Goal: Task Accomplishment & Management: Complete application form

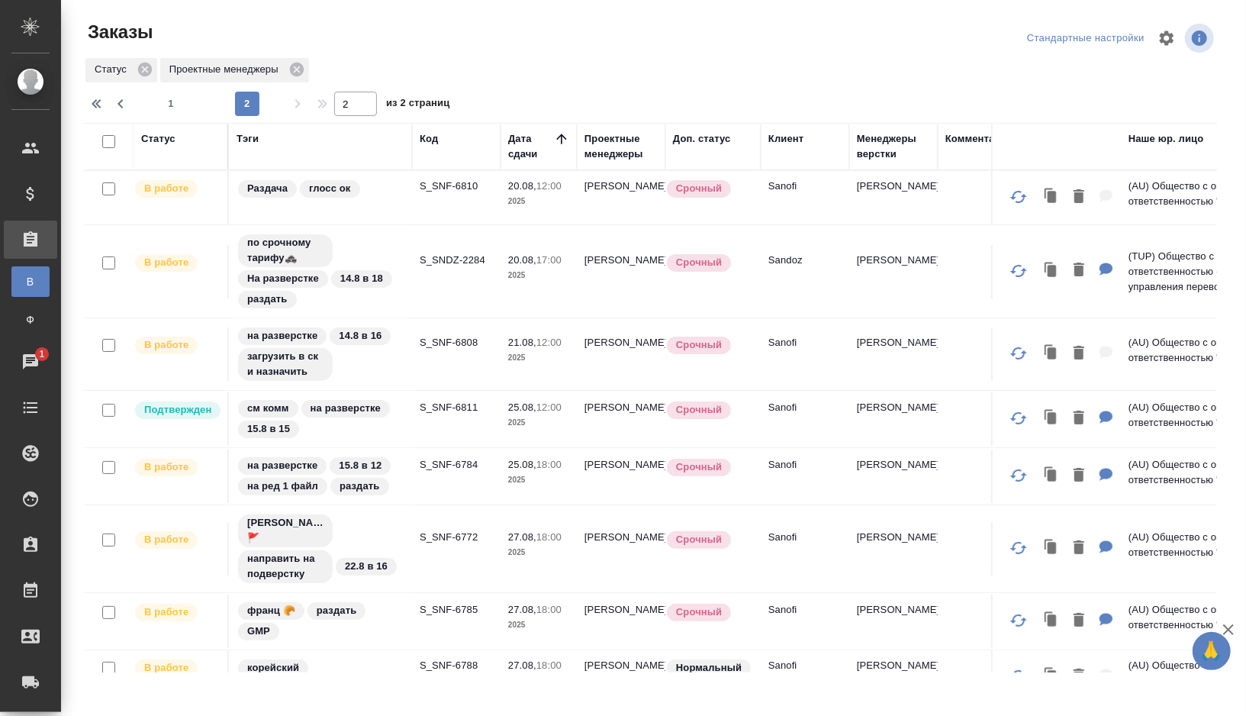
scroll to position [449, 0]
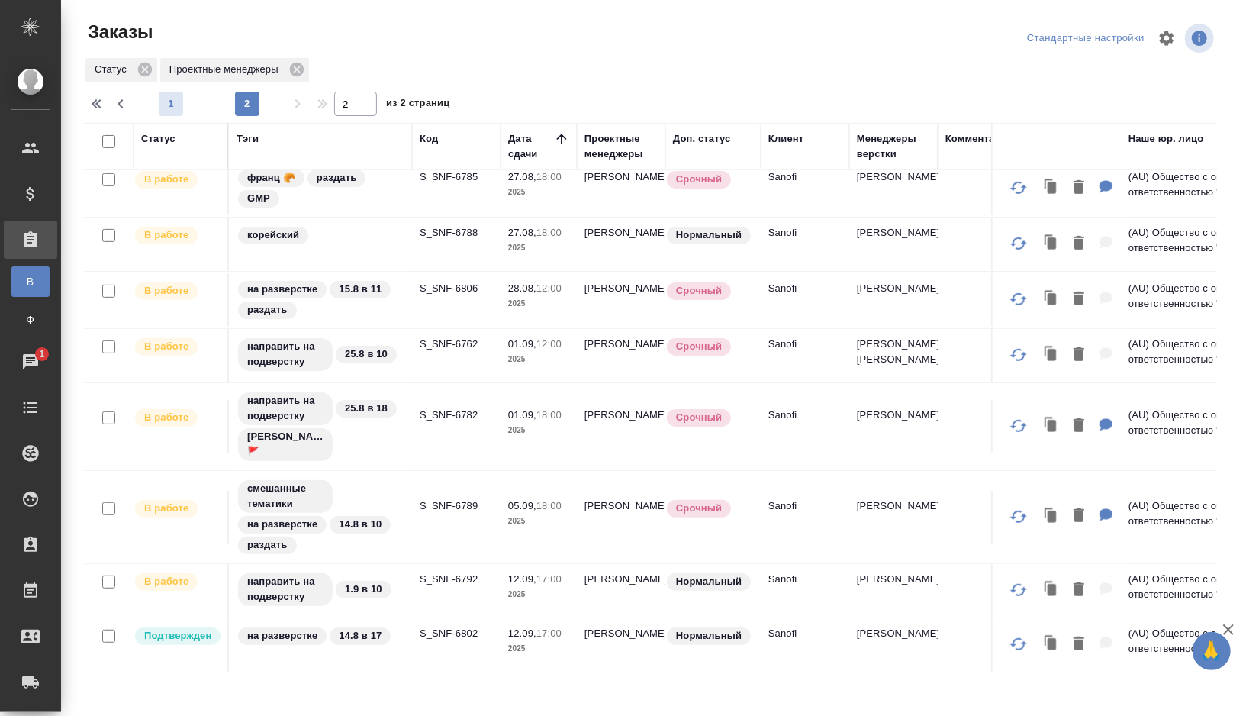
click at [173, 108] on span "1" at bounding box center [171, 103] width 24 height 15
type input "1"
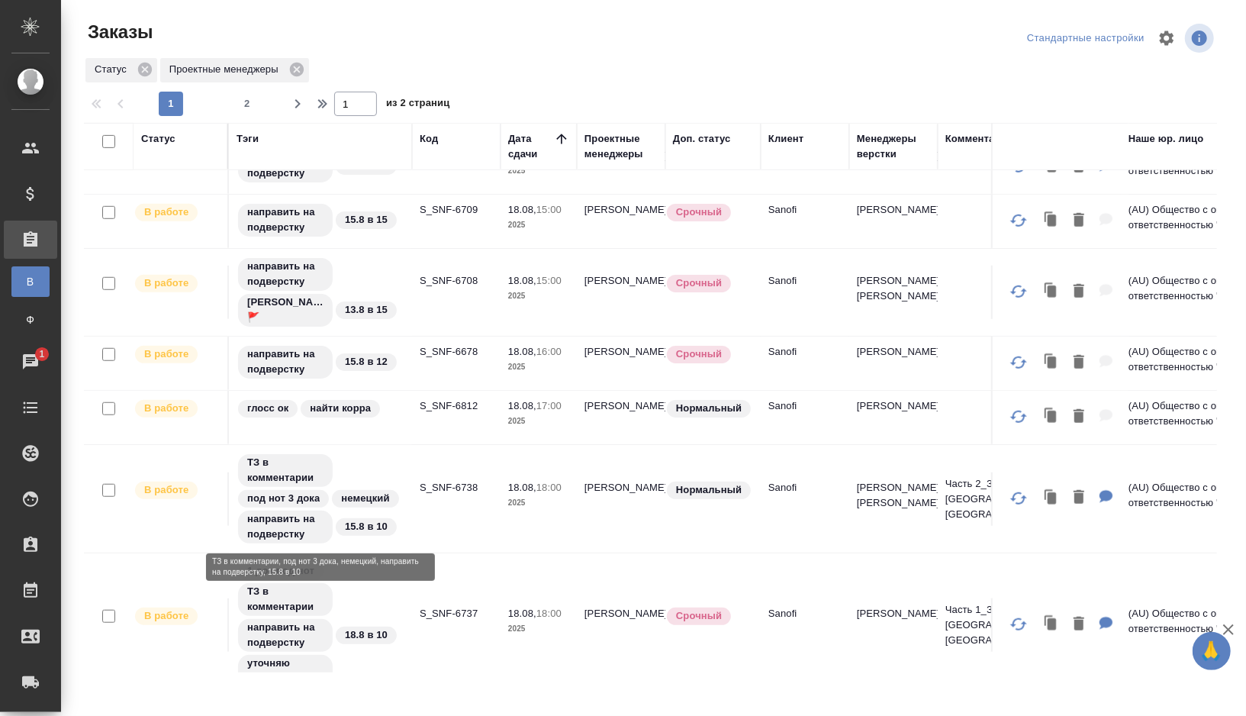
scroll to position [690, 0]
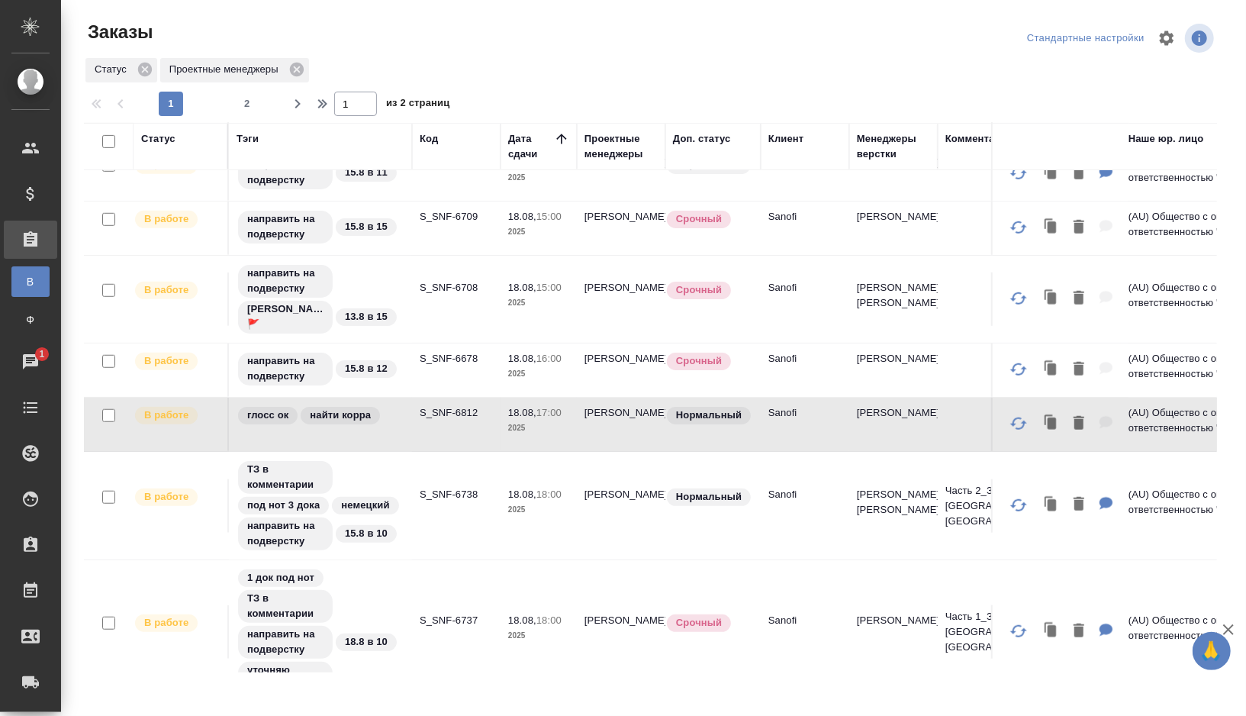
scroll to position [979, 0]
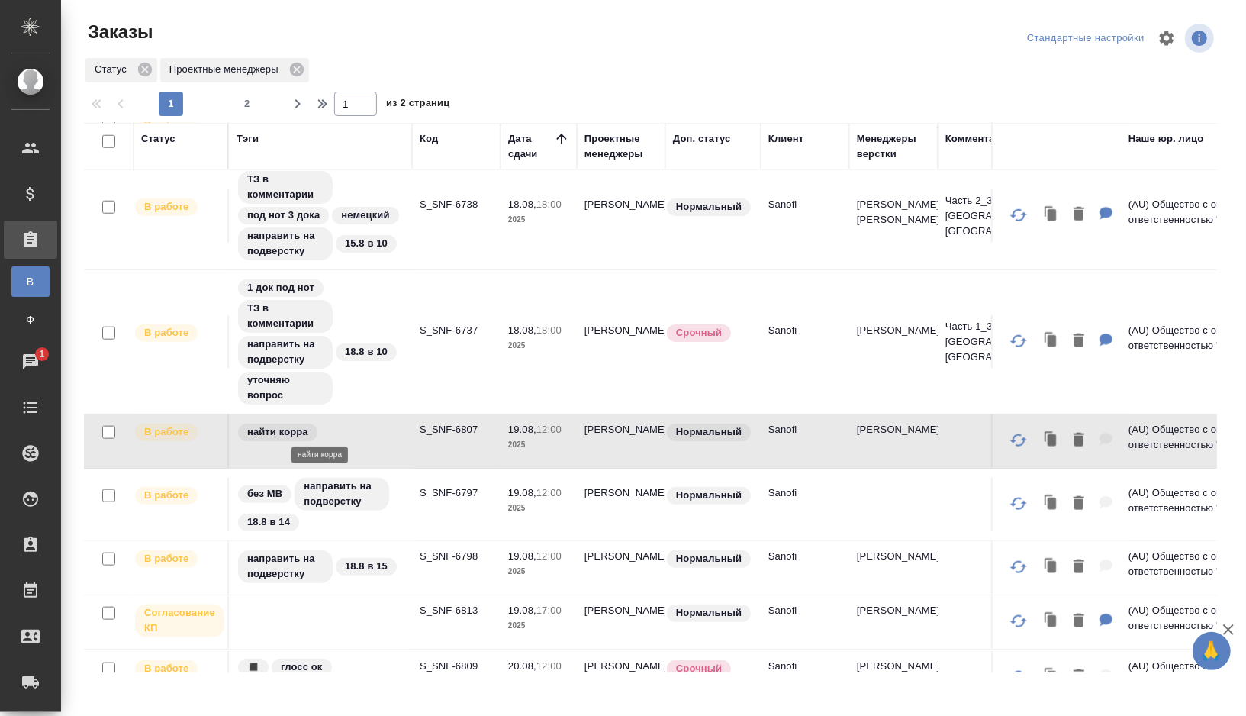
click at [355, 429] on div "найти корра" at bounding box center [320, 432] width 168 height 21
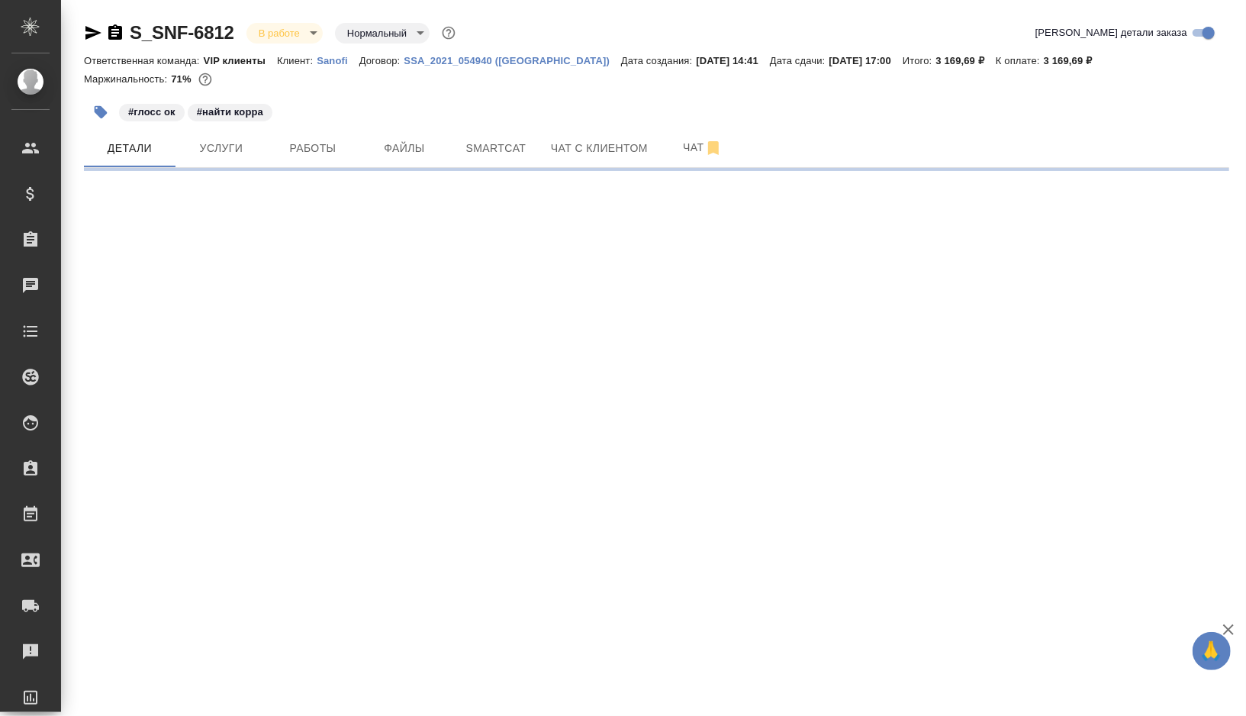
select select "RU"
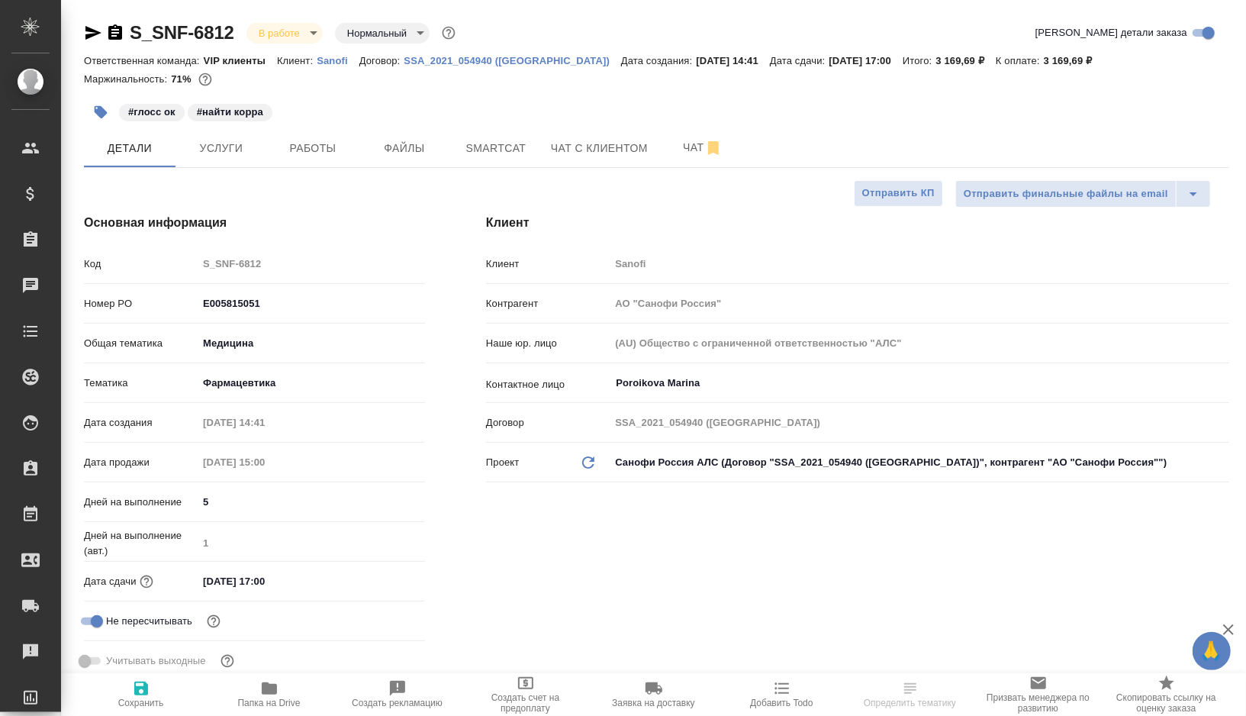
type textarea "x"
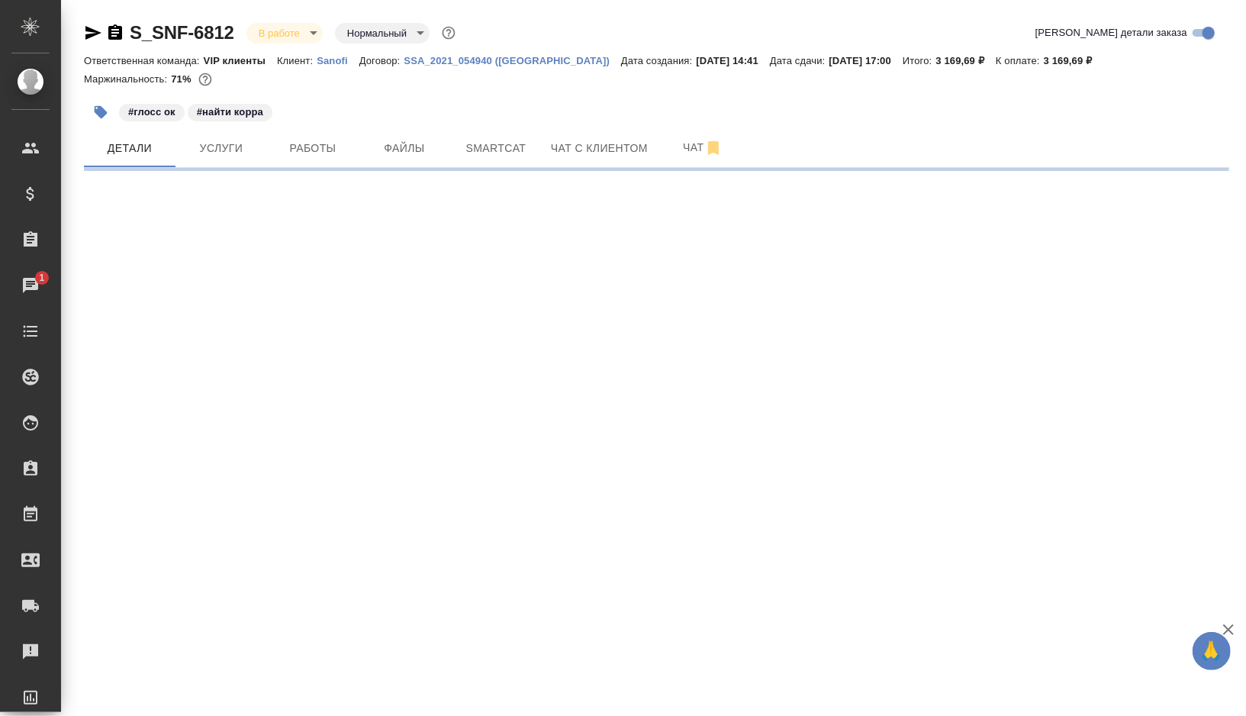
select select "RU"
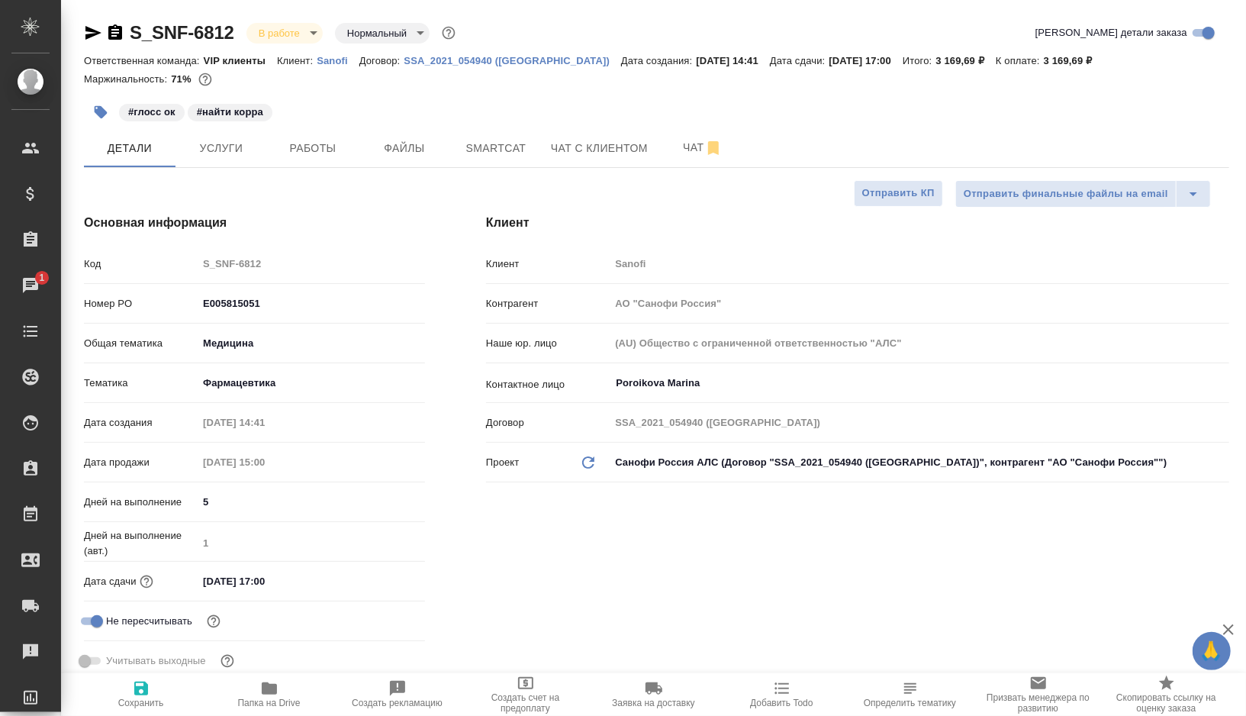
type textarea "x"
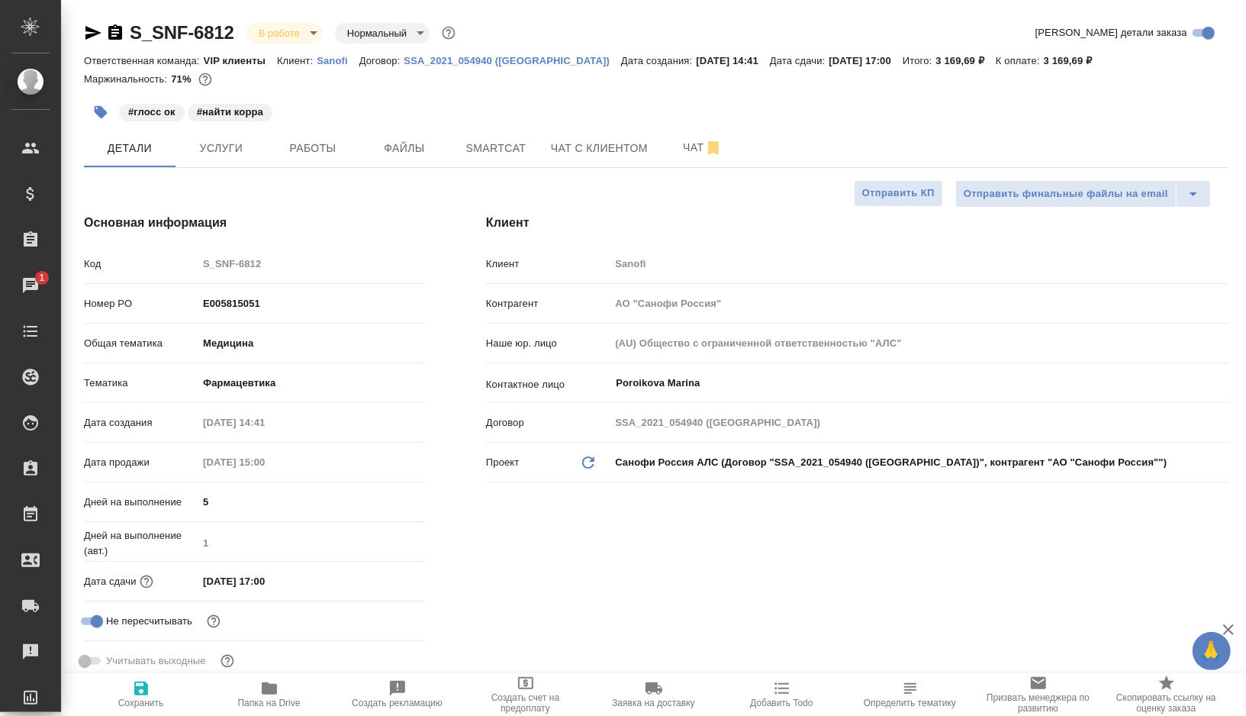
type textarea "x"
click at [317, 159] on button "Работы" at bounding box center [313, 148] width 92 height 38
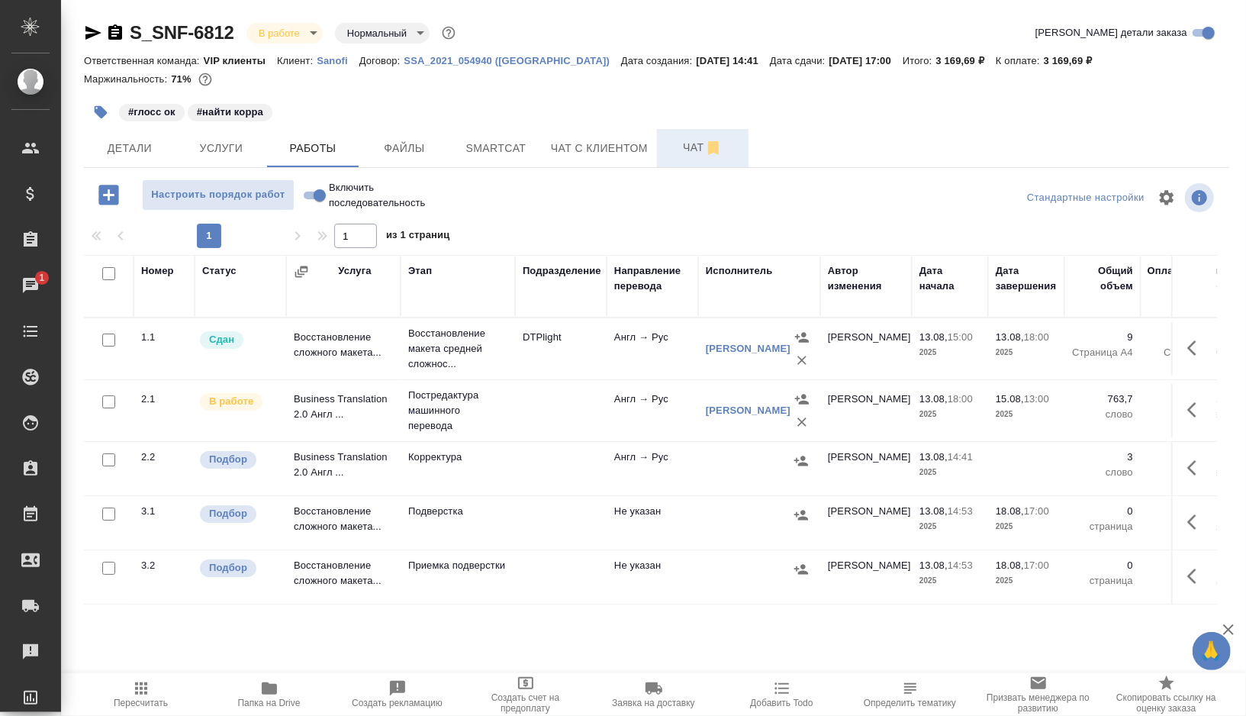
click at [690, 157] on button "Чат" at bounding box center [703, 148] width 92 height 38
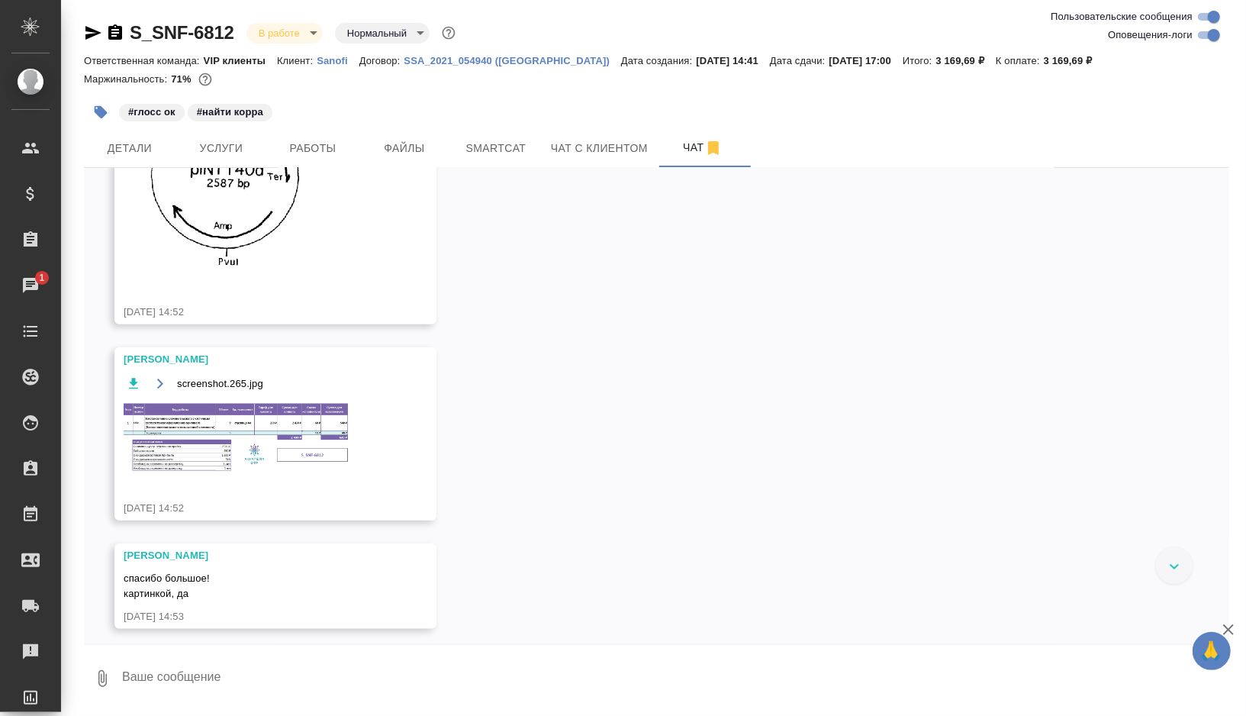
scroll to position [984, 0]
click at [252, 472] on img at bounding box center [238, 436] width 229 height 72
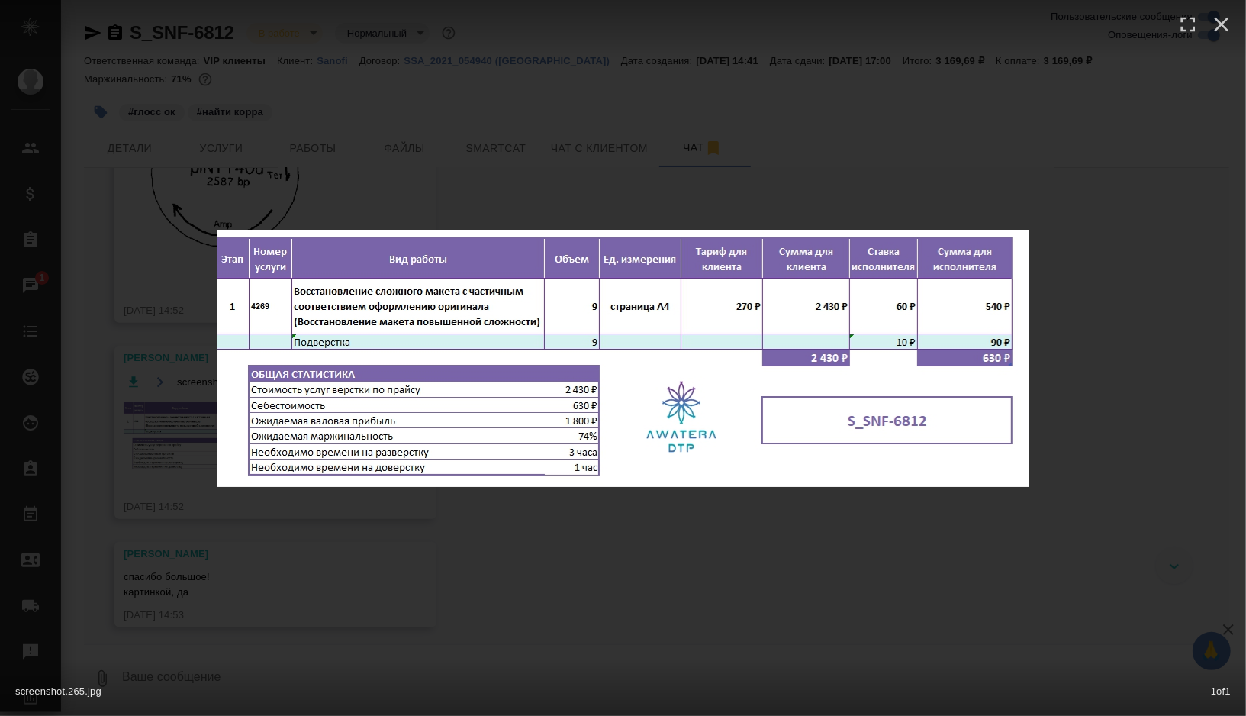
click at [467, 562] on div "screenshot.265.jpg 1 of 1" at bounding box center [623, 358] width 1246 height 716
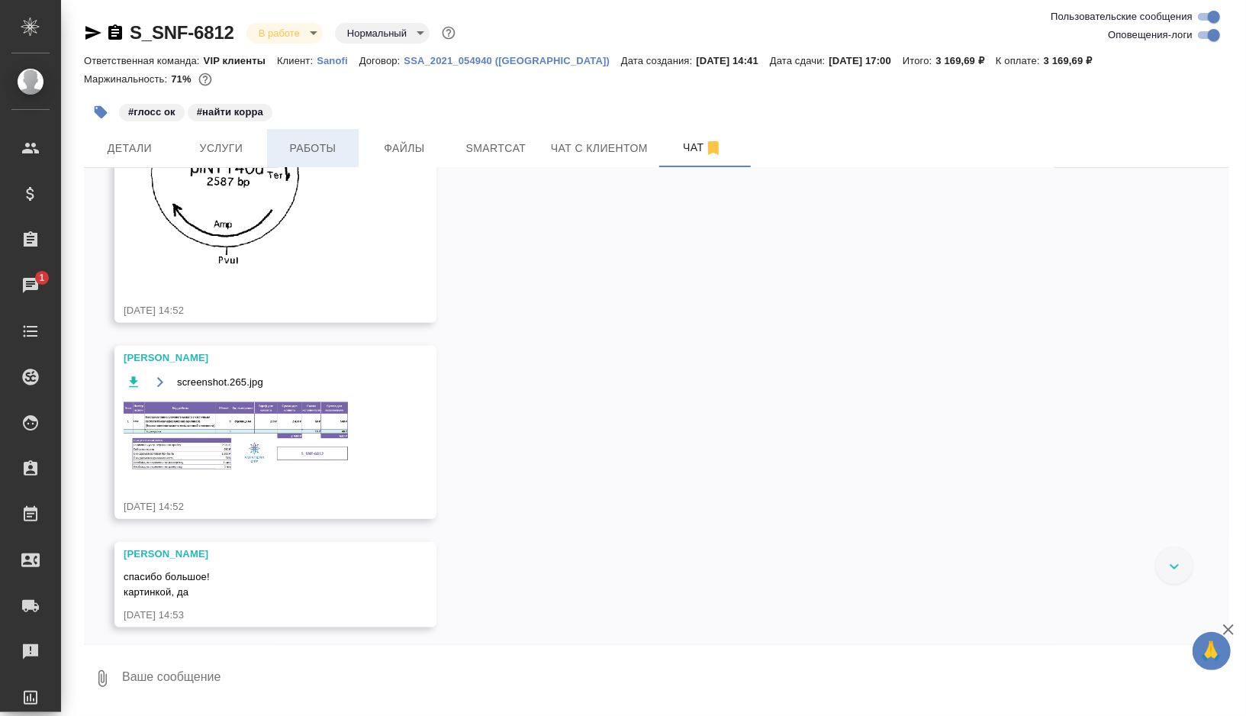
click at [336, 148] on span "Работы" at bounding box center [312, 148] width 73 height 19
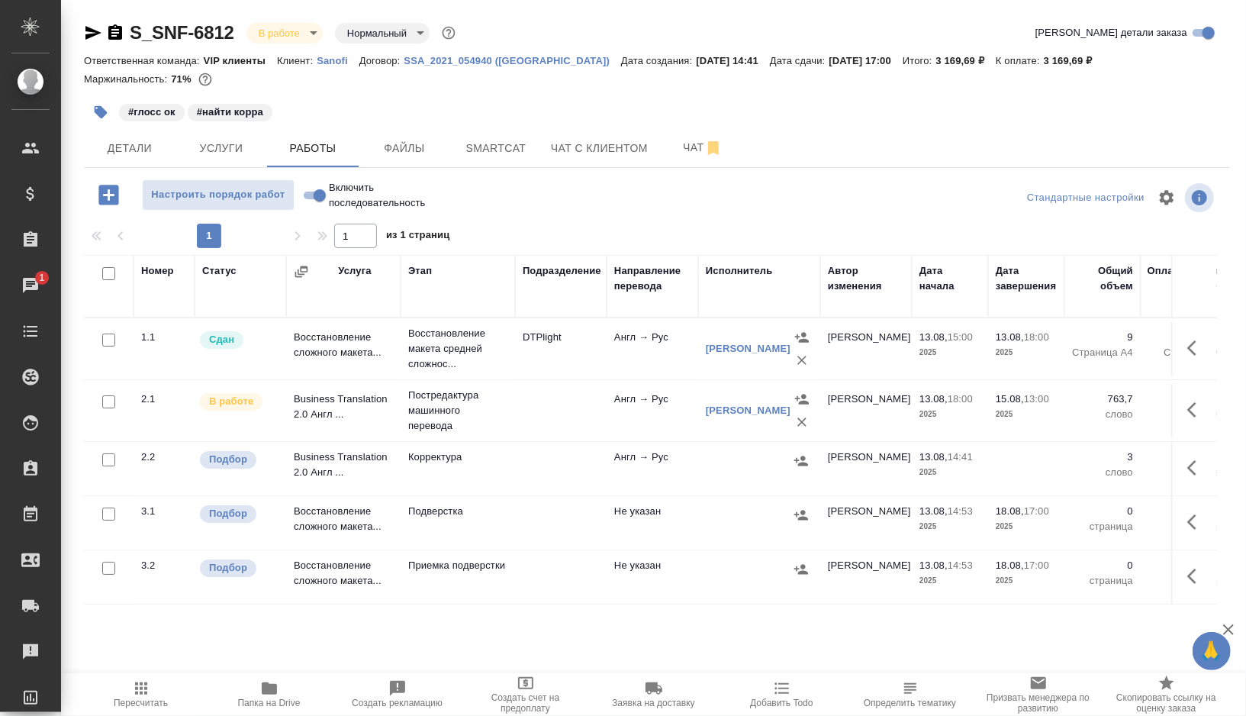
click at [534, 375] on td at bounding box center [561, 348] width 92 height 53
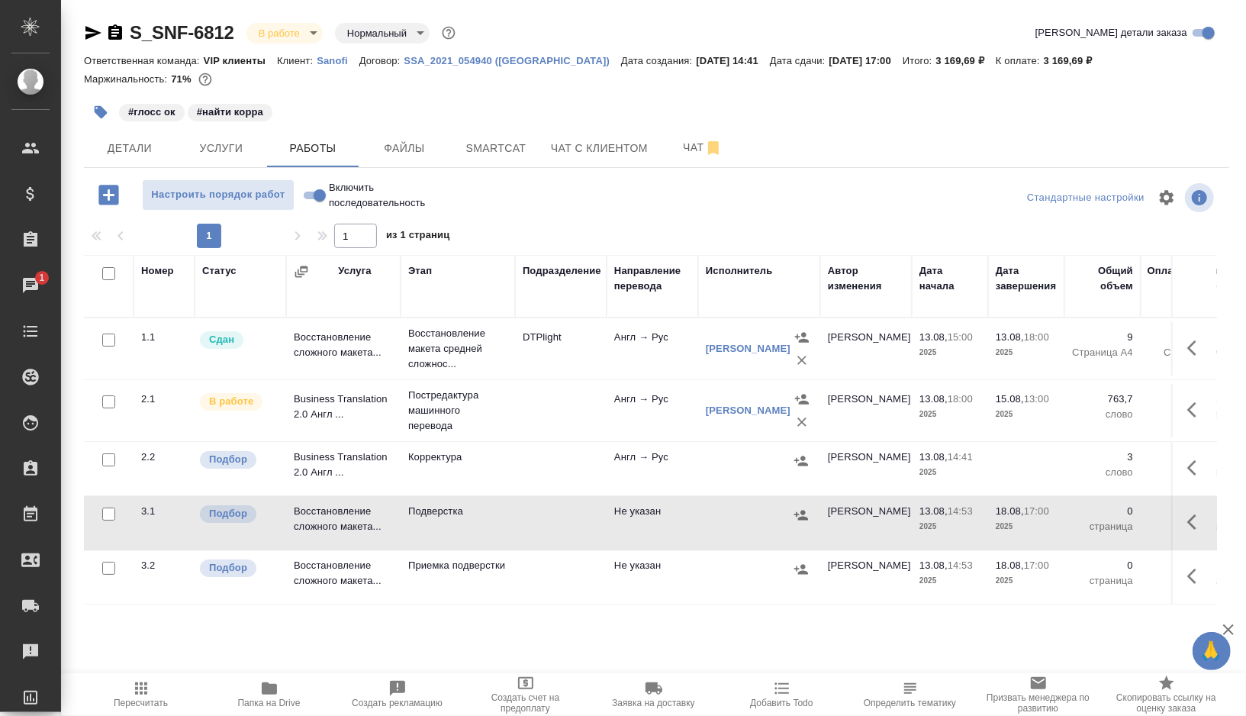
click at [534, 375] on td at bounding box center [561, 348] width 92 height 53
click at [494, 152] on span "Smartcat" at bounding box center [495, 148] width 73 height 19
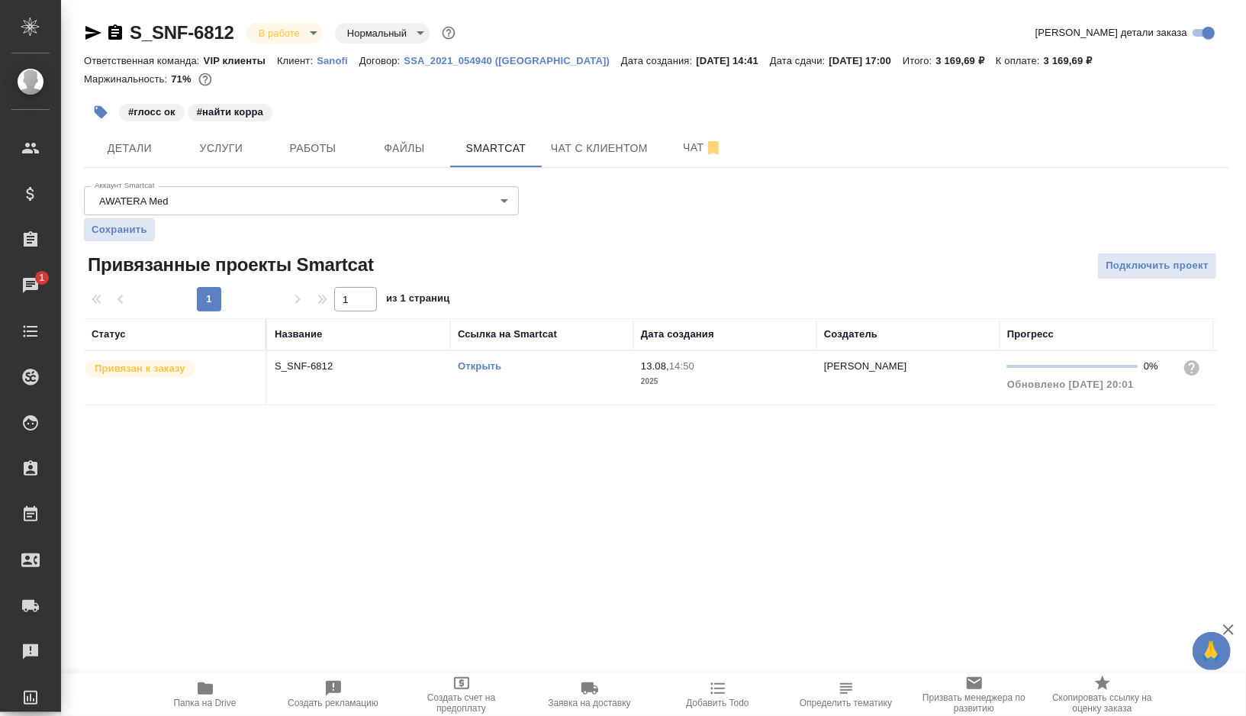
click at [484, 365] on link "Открыть" at bounding box center [479, 365] width 43 height 11
click at [312, 162] on button "Работы" at bounding box center [313, 148] width 92 height 38
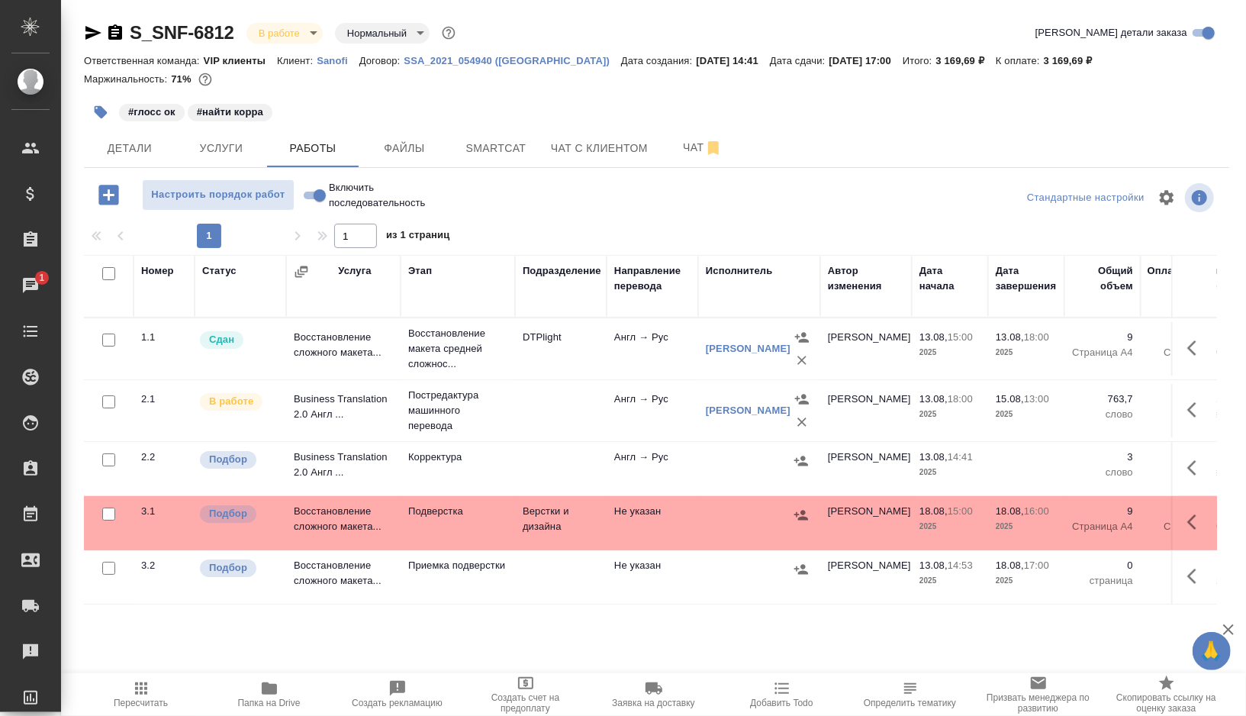
click at [496, 372] on p "Корректура" at bounding box center [457, 349] width 99 height 46
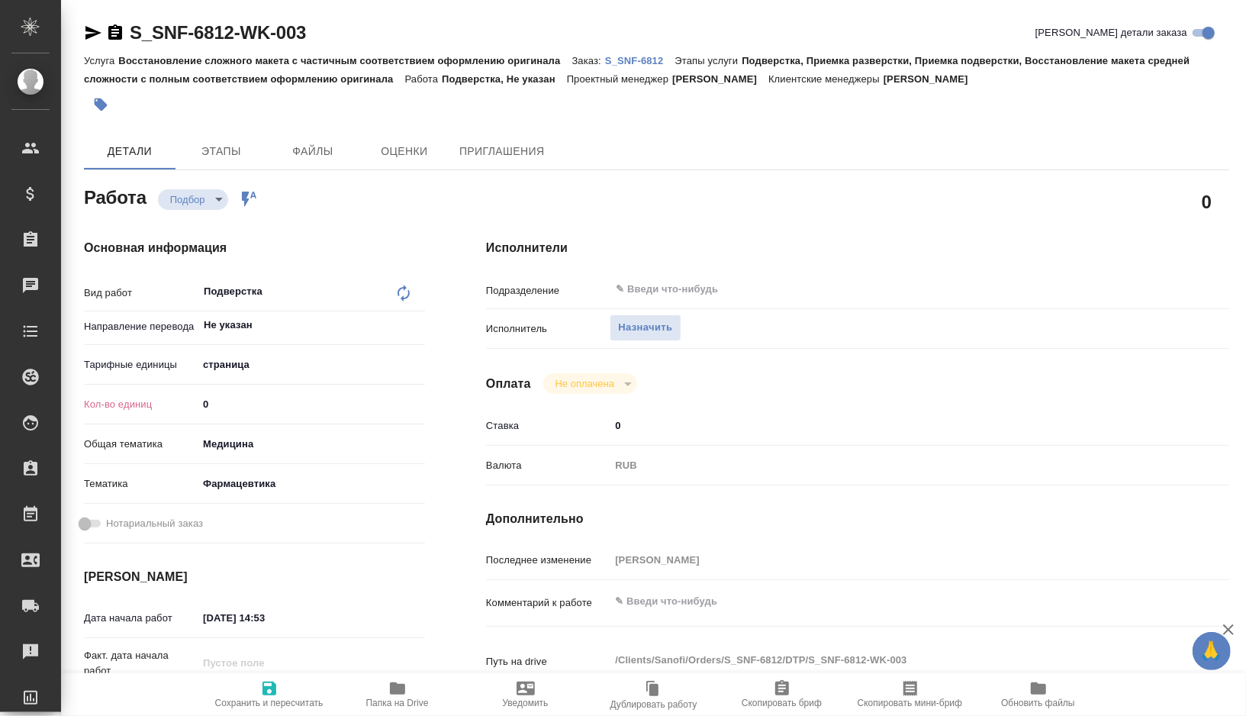
type textarea "x"
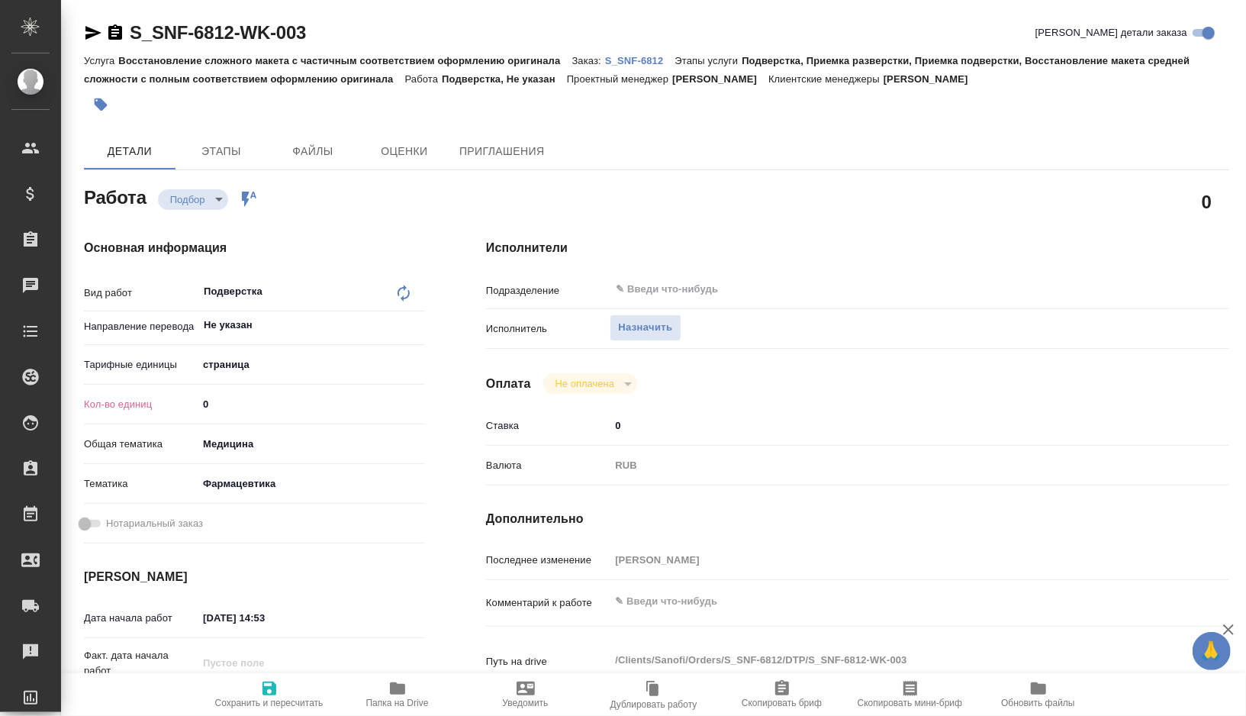
type textarea "x"
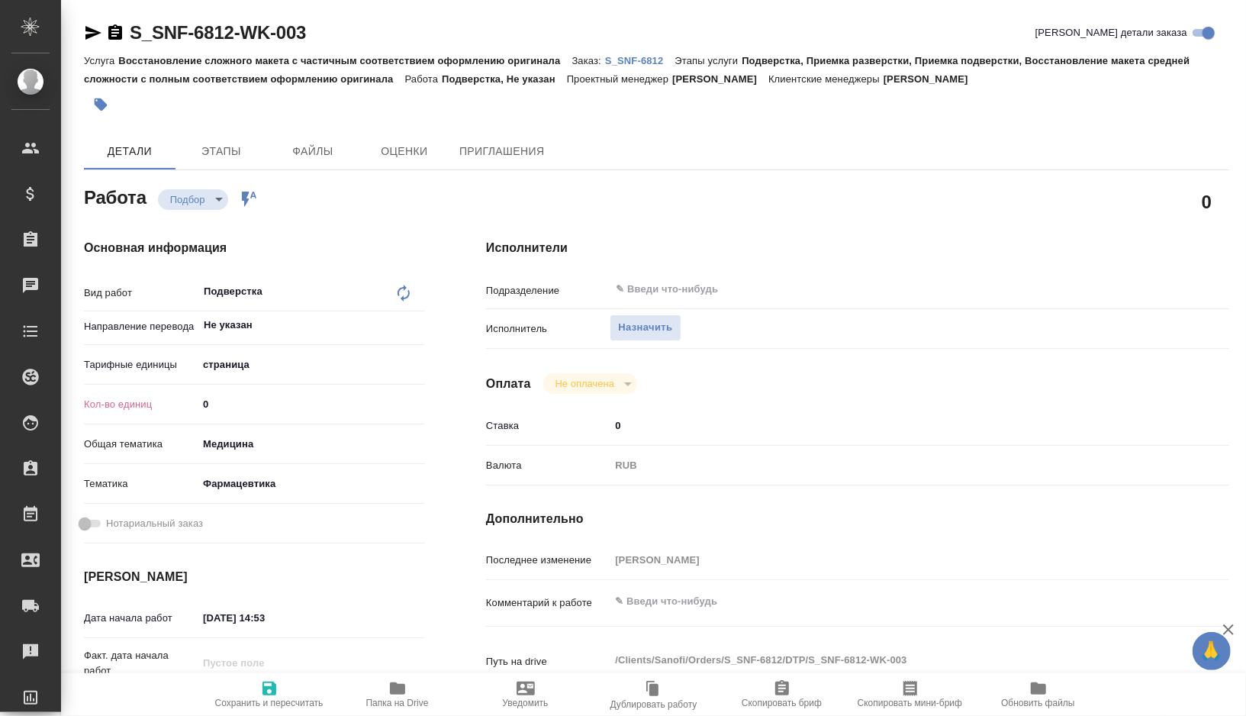
type textarea "x"
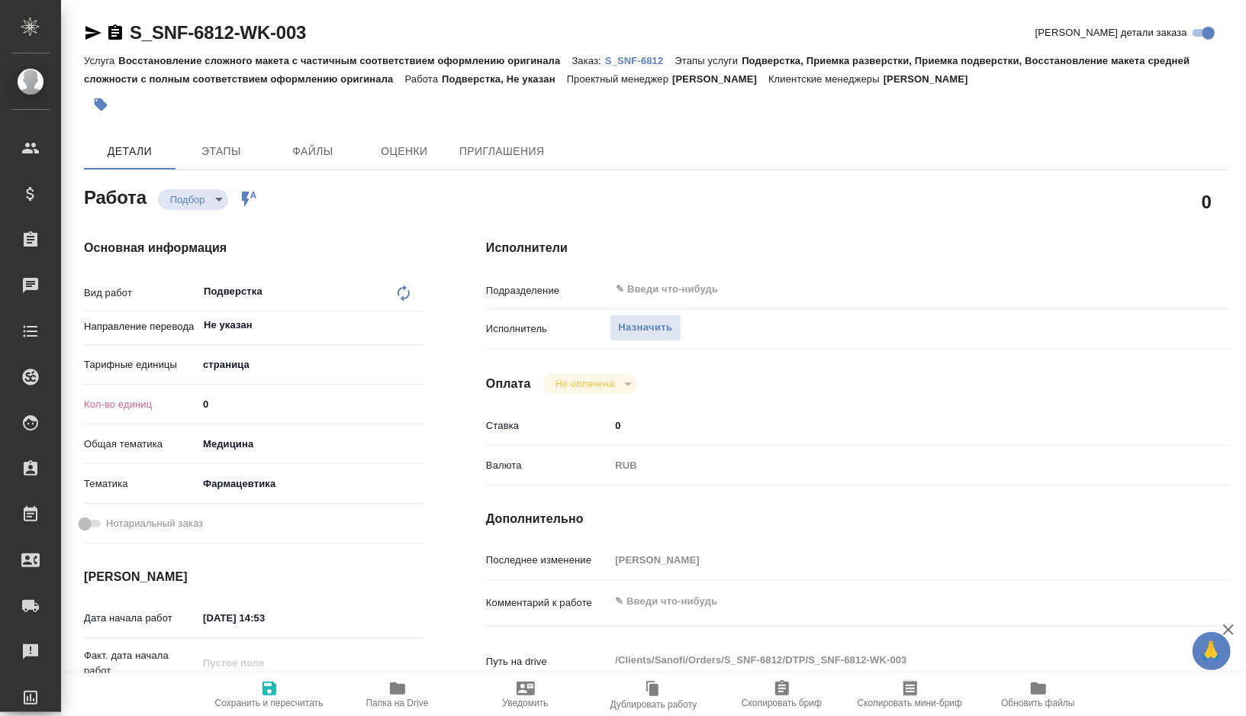
type textarea "x"
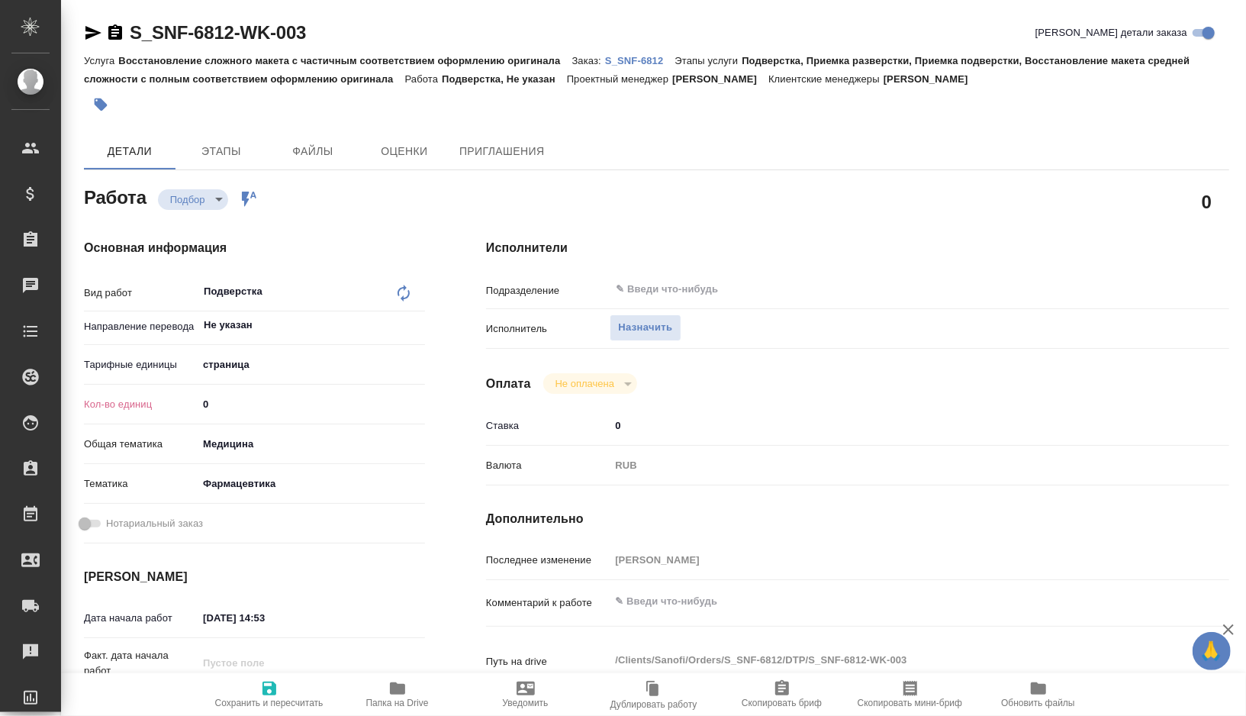
type textarea "x"
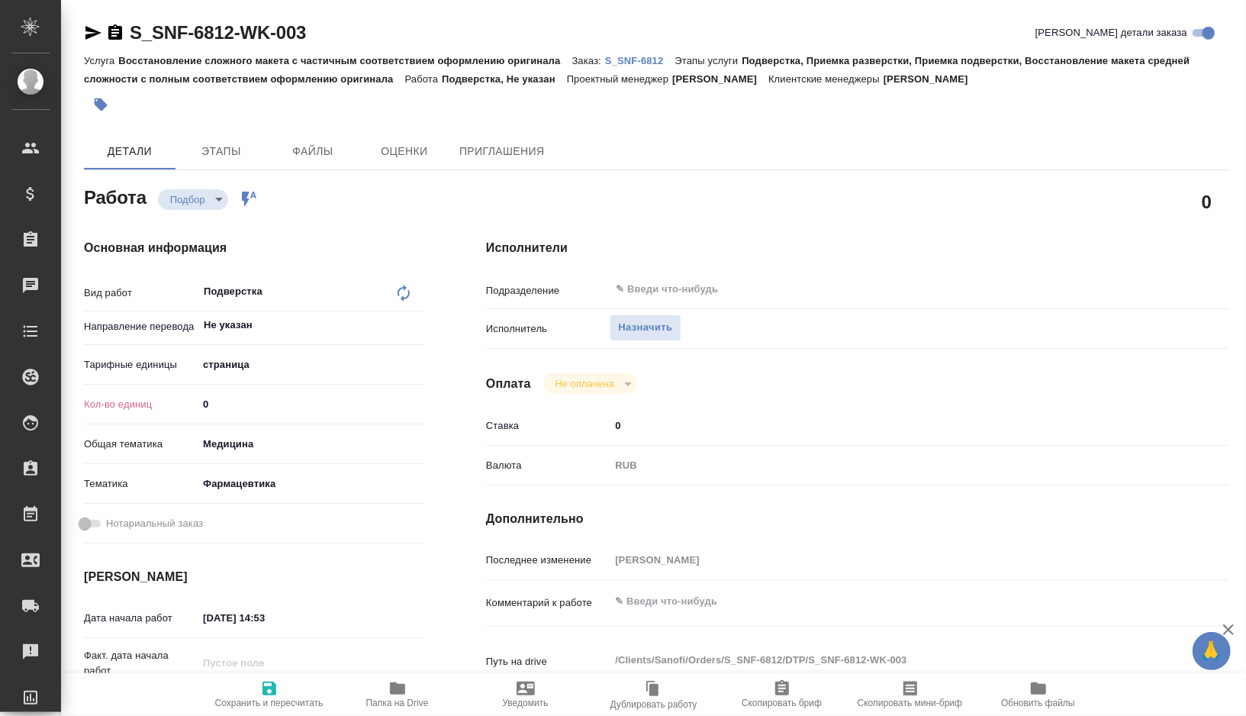
type textarea "x"
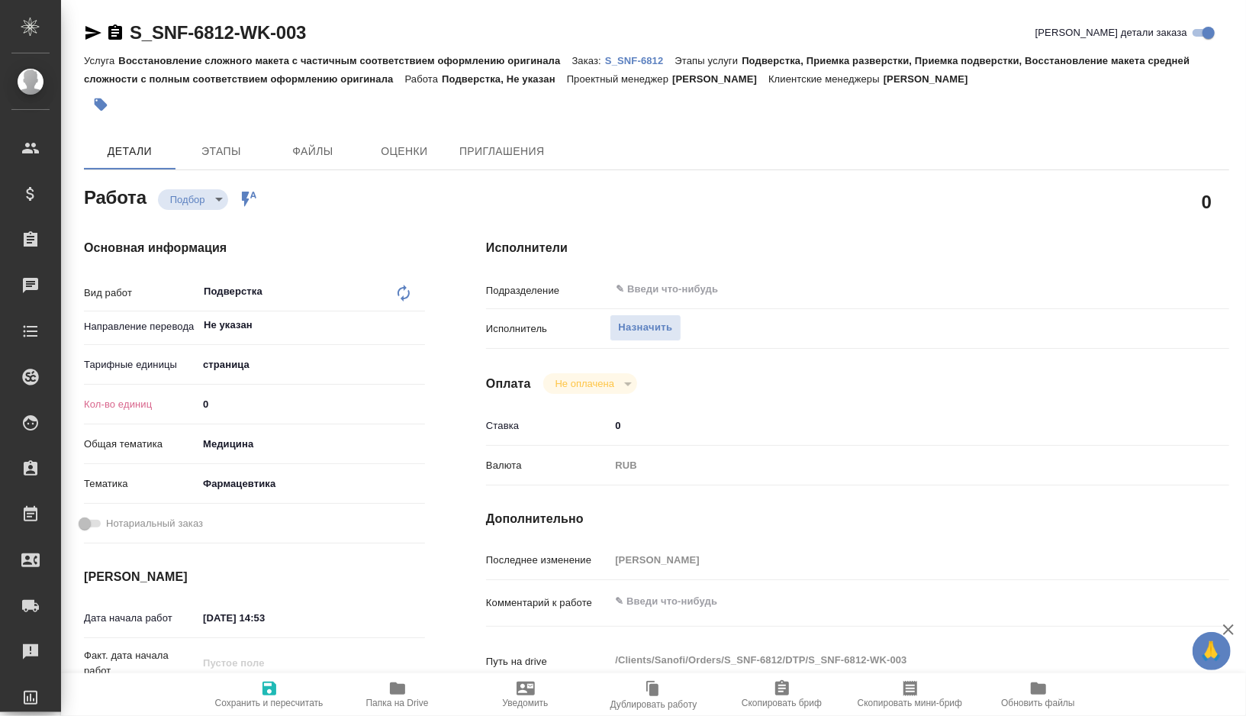
type textarea "x"
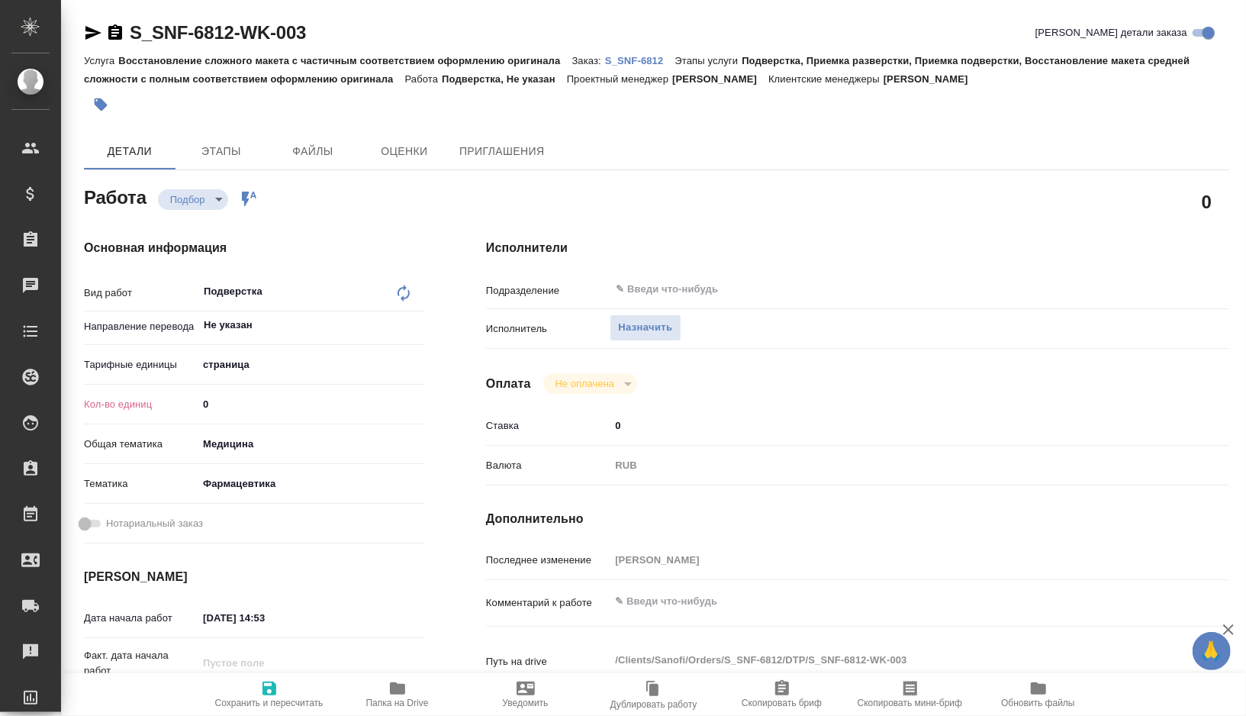
type textarea "x"
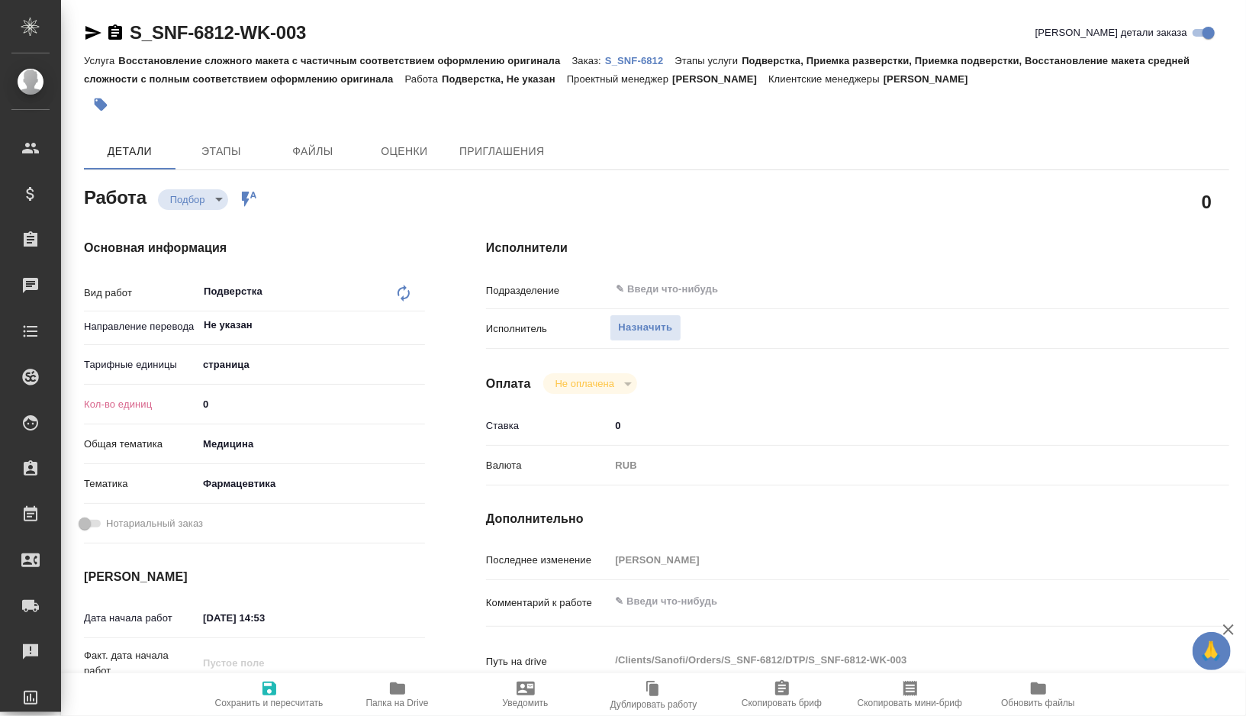
click at [240, 358] on body "🙏 .cls-1 fill:#fff; AWATERA [PERSON_NAME] Спецификации Заказы Чаты Todo Проекты…" at bounding box center [623, 358] width 1246 height 716
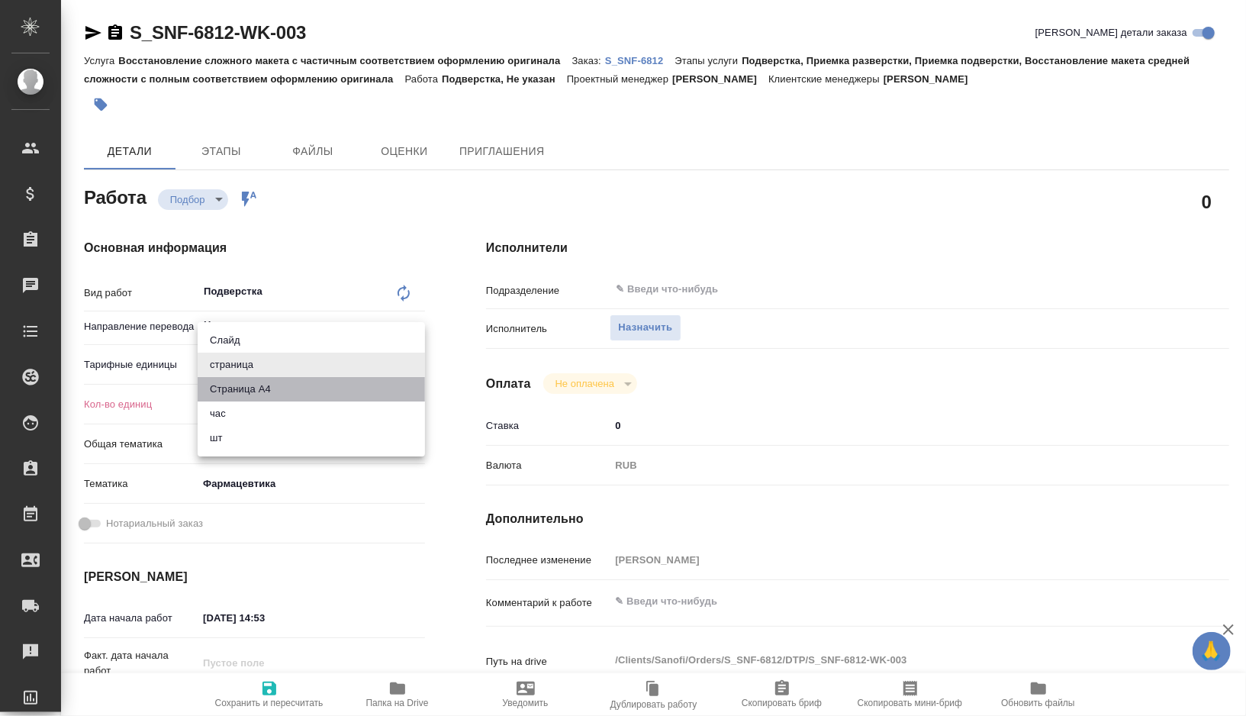
click at [246, 392] on li "Страница А4" at bounding box center [311, 389] width 227 height 24
type textarea "x"
type input "5f036ec4e16dec2d6b59c8ff"
type textarea "x"
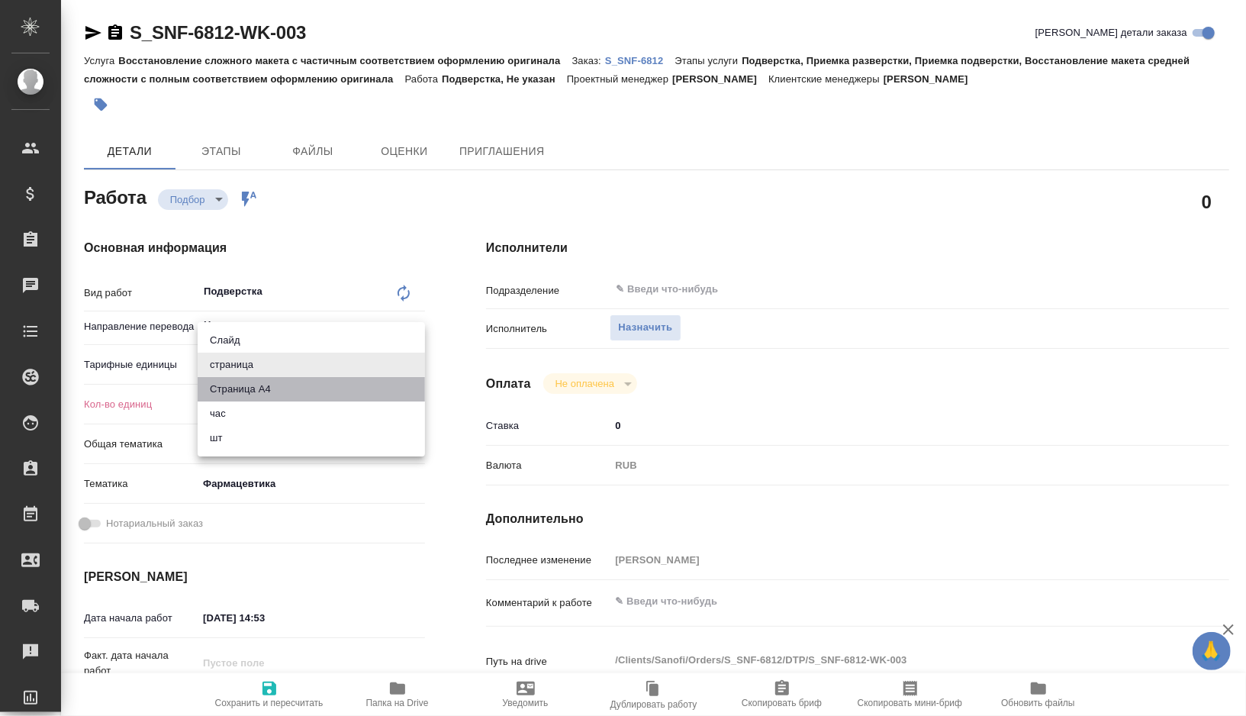
type textarea "x"
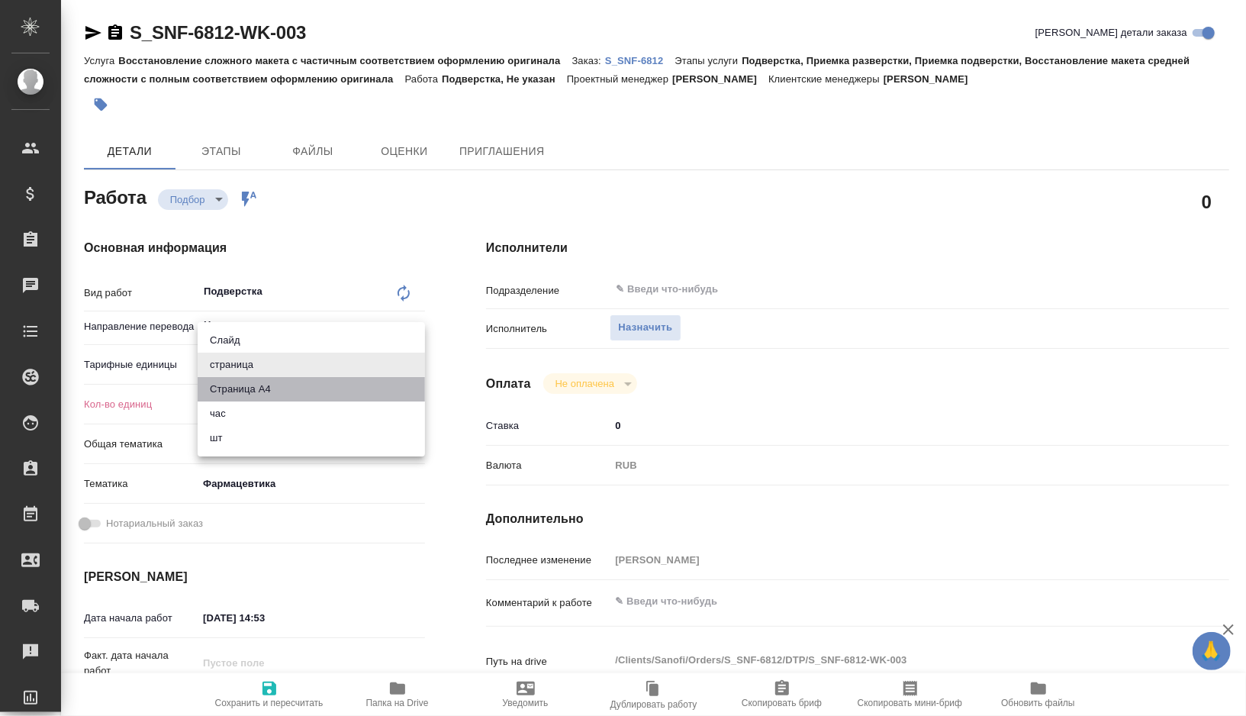
type textarea "x"
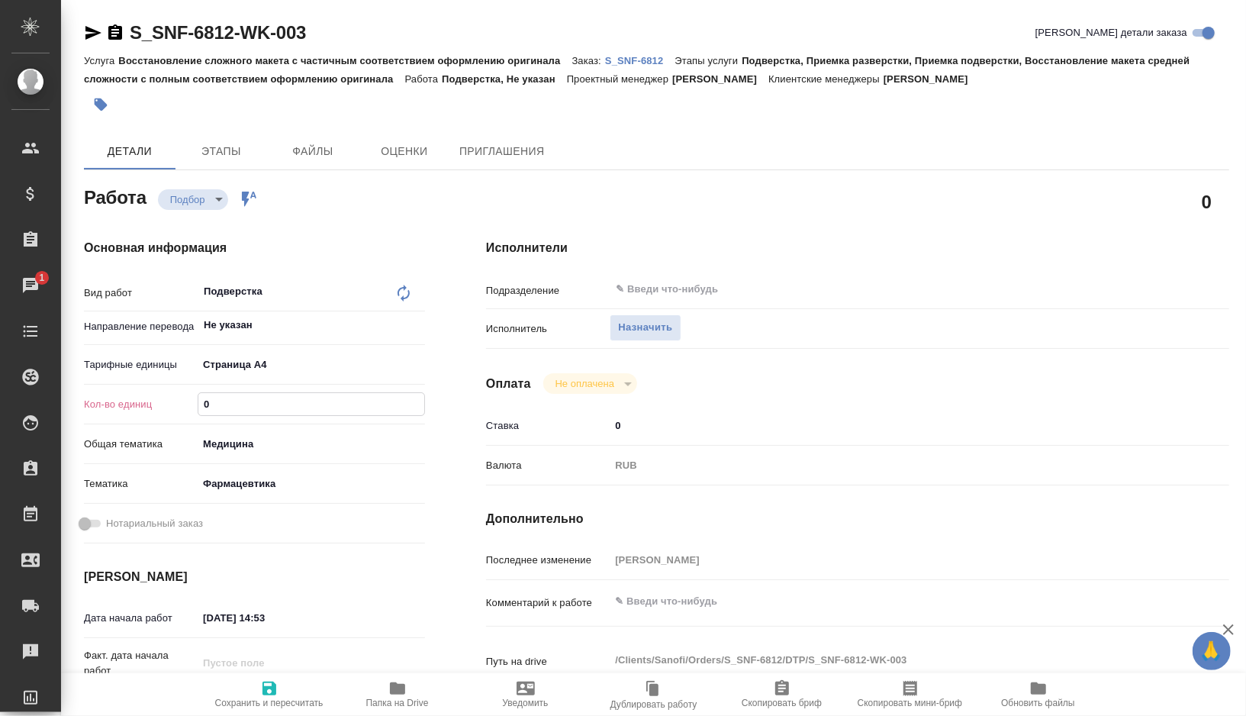
click at [236, 403] on input "0" at bounding box center [311, 404] width 226 height 22
type textarea "x"
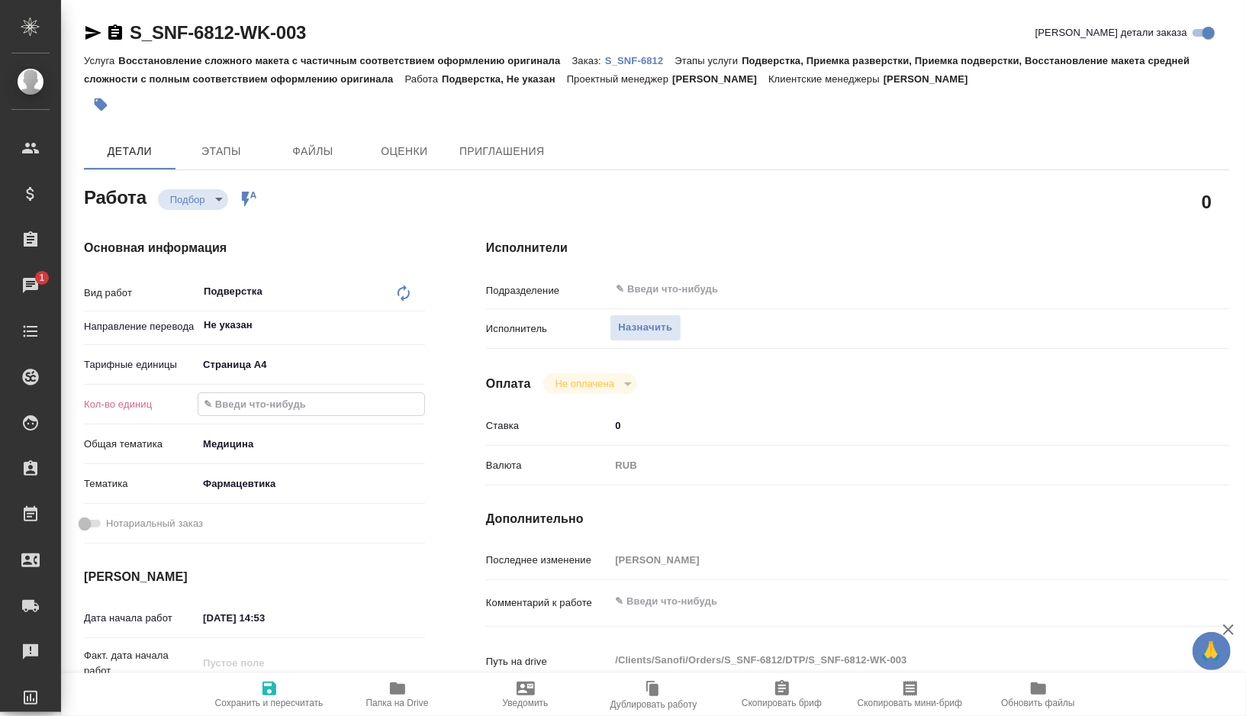
type textarea "x"
type input "9"
type textarea "x"
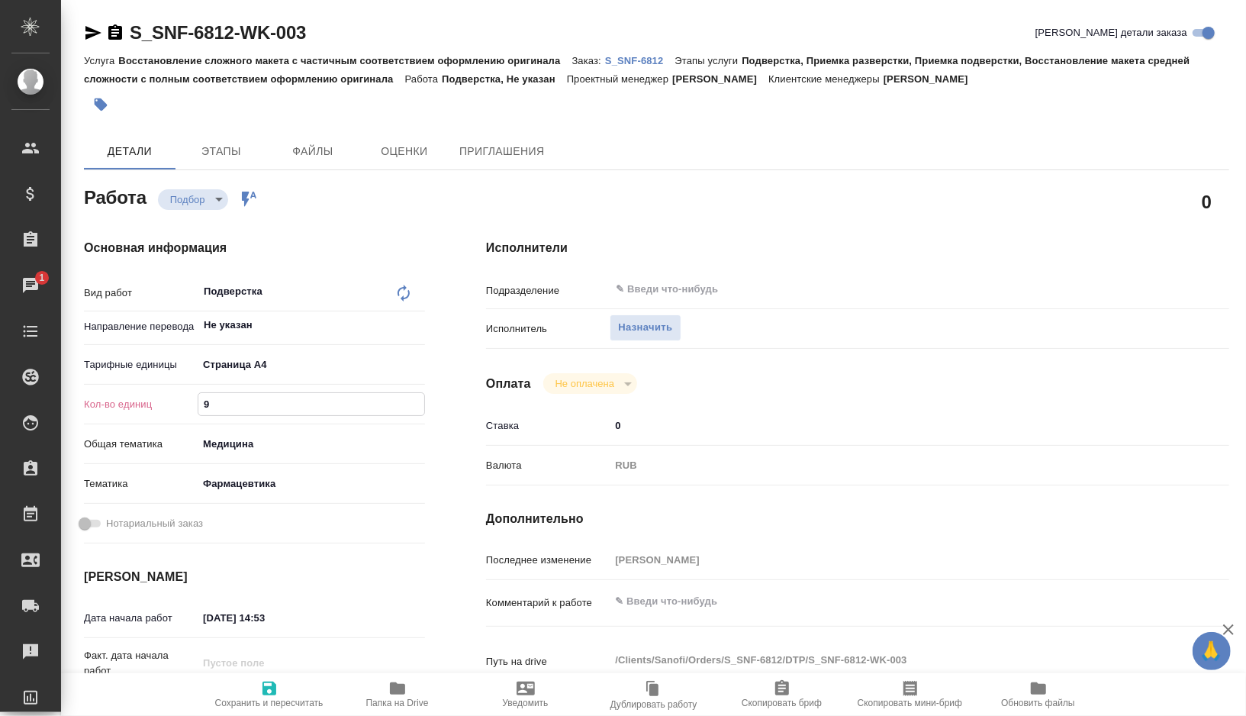
type textarea "x"
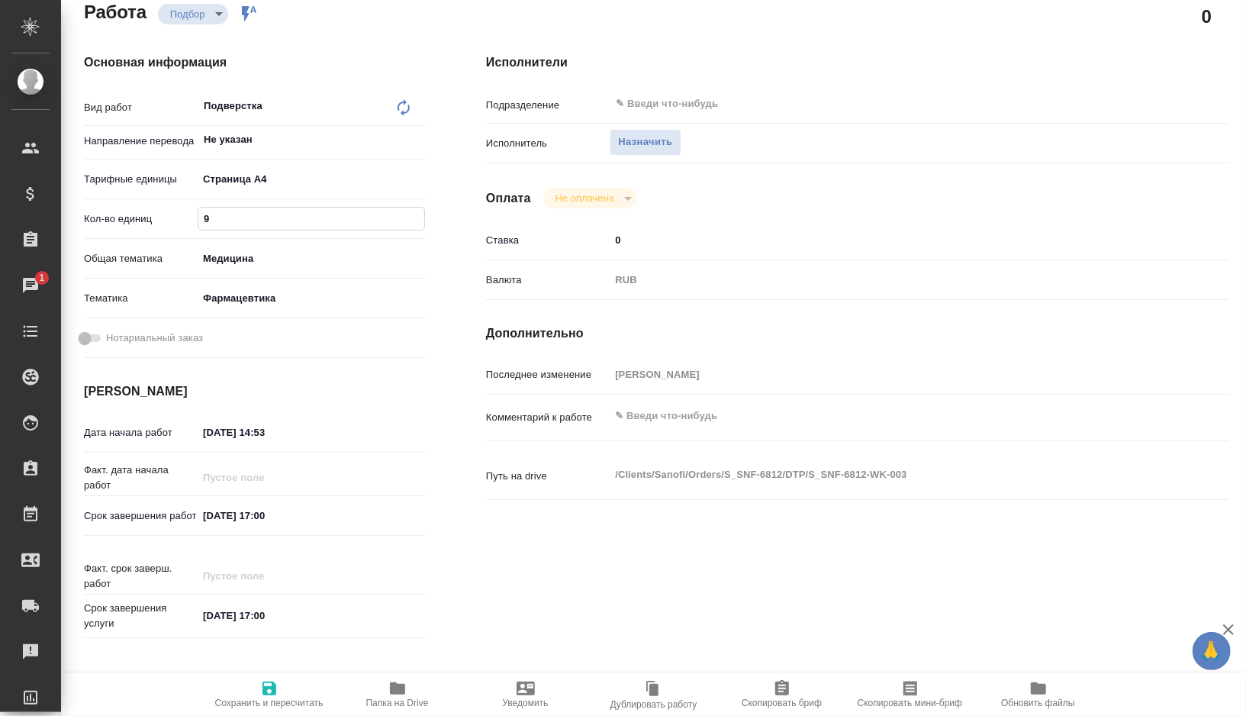
scroll to position [193, 0]
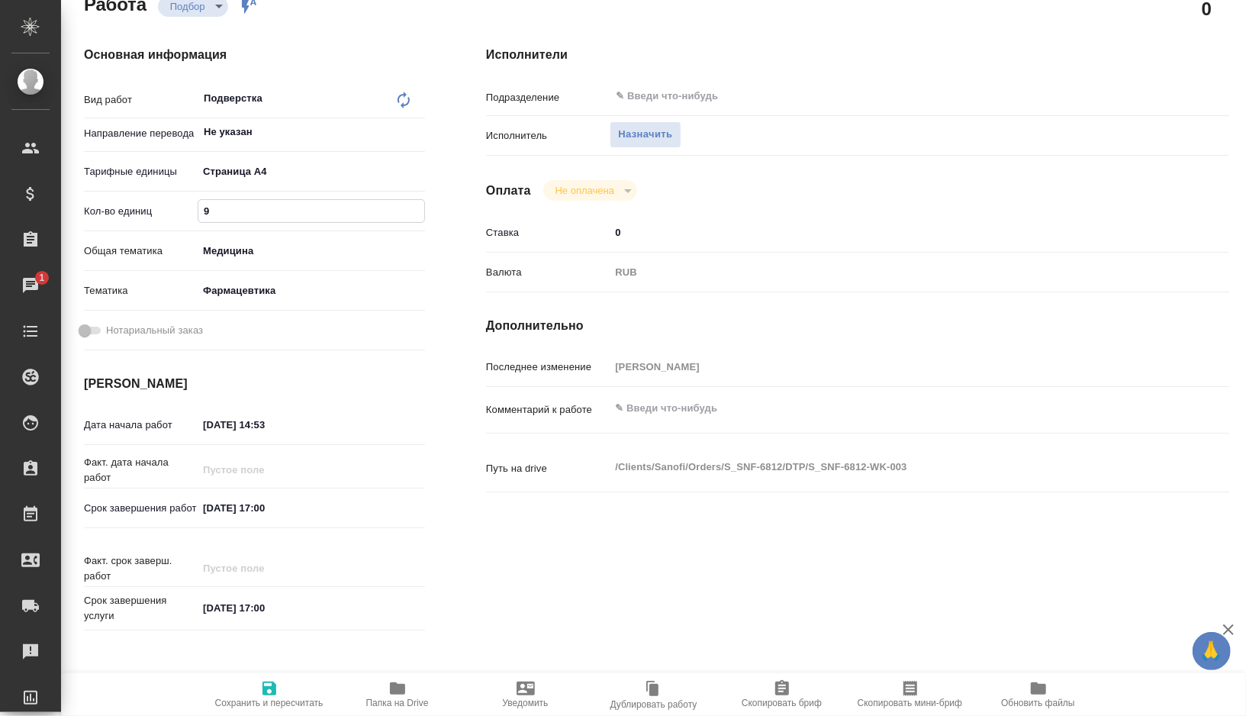
type input "9"
click at [265, 510] on input "18.08.2025 17:00" at bounding box center [264, 508] width 133 height 22
type textarea "x"
type input "18.08.2025 10:0_"
type textarea "x"
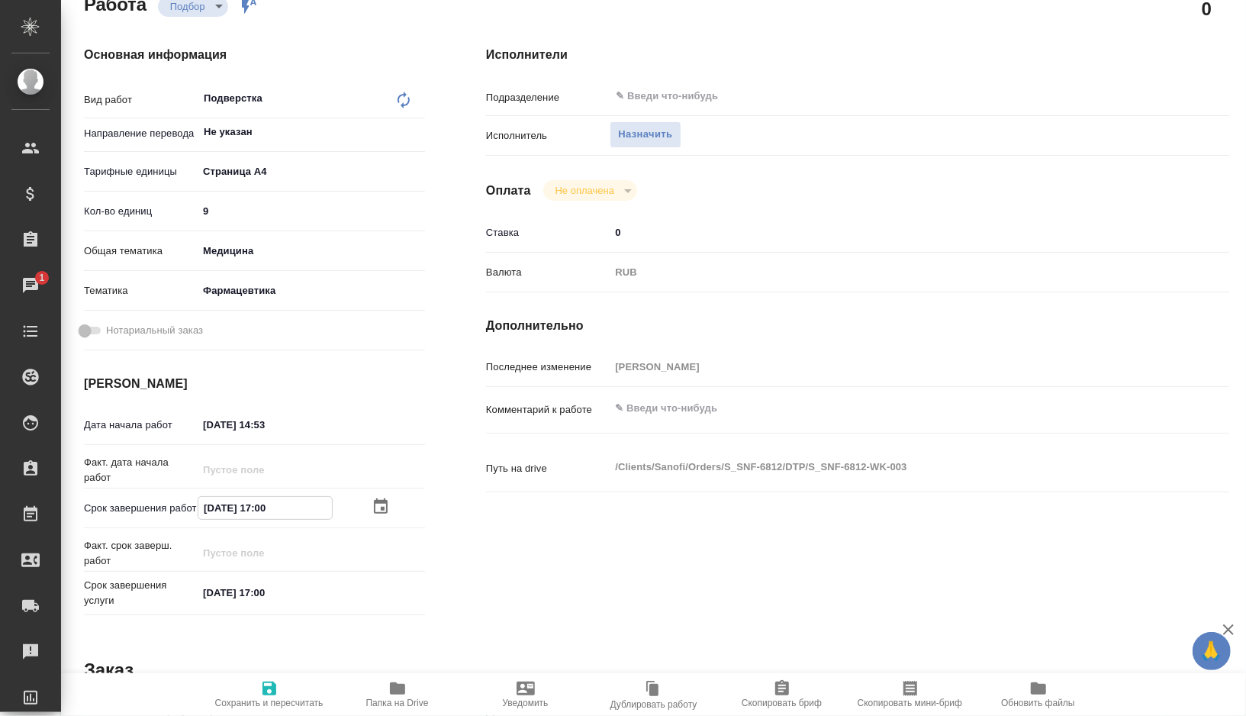
type textarea "x"
type input "18.08.2025 16:00"
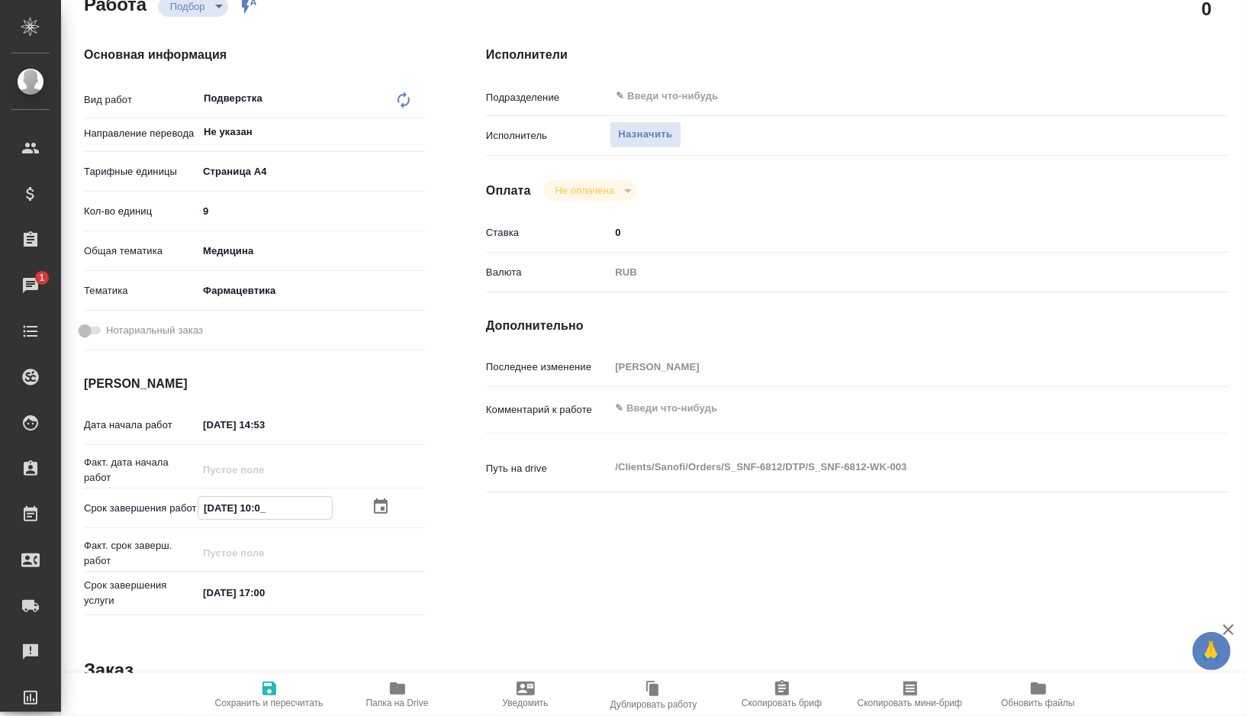
type textarea "x"
drag, startPoint x: 294, startPoint y: 510, endPoint x: 181, endPoint y: 510, distance: 112.9
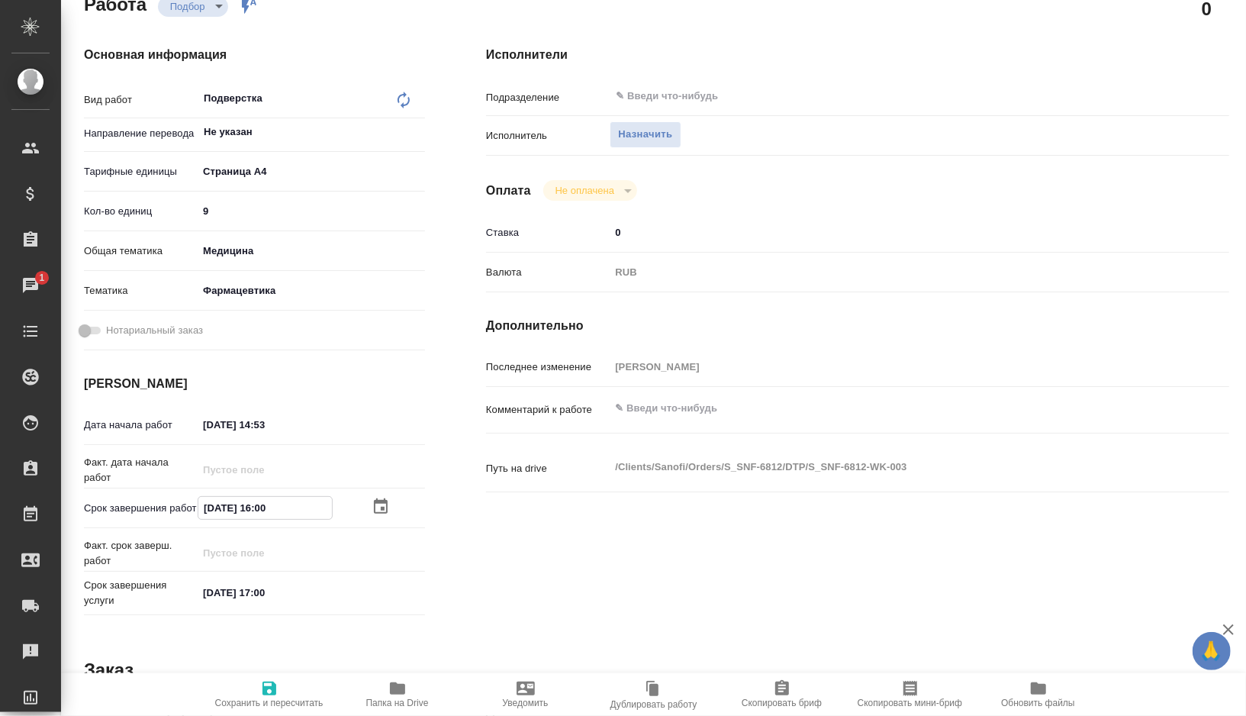
click at [181, 510] on div "Срок завершения работ 18.08.2025 16:00" at bounding box center [254, 507] width 341 height 27
type input "18.08.2025 16:00"
drag, startPoint x: 298, startPoint y: 423, endPoint x: 160, endPoint y: 424, distance: 137.3
click at [160, 424] on div "Дата начала работ 13.08.2025 14:53" at bounding box center [254, 424] width 341 height 27
paste input "8.08.2025 16:00"
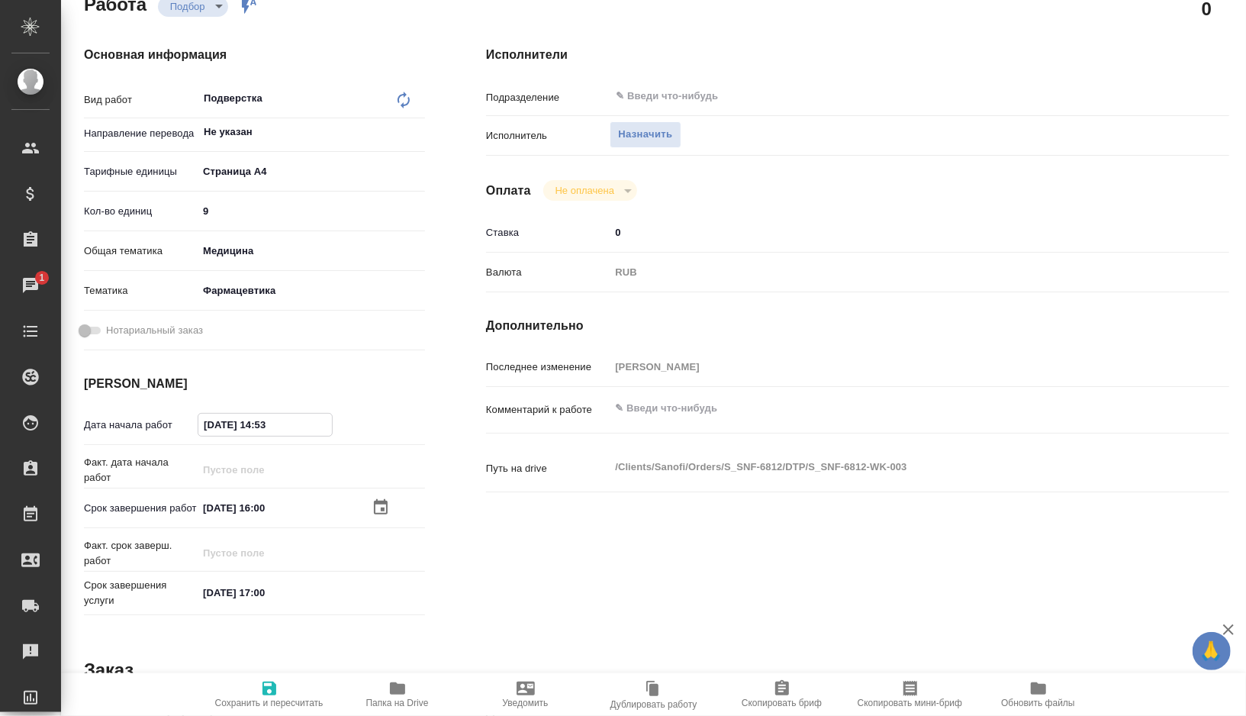
type textarea "x"
type input "18.08.2025 16:00"
type textarea "x"
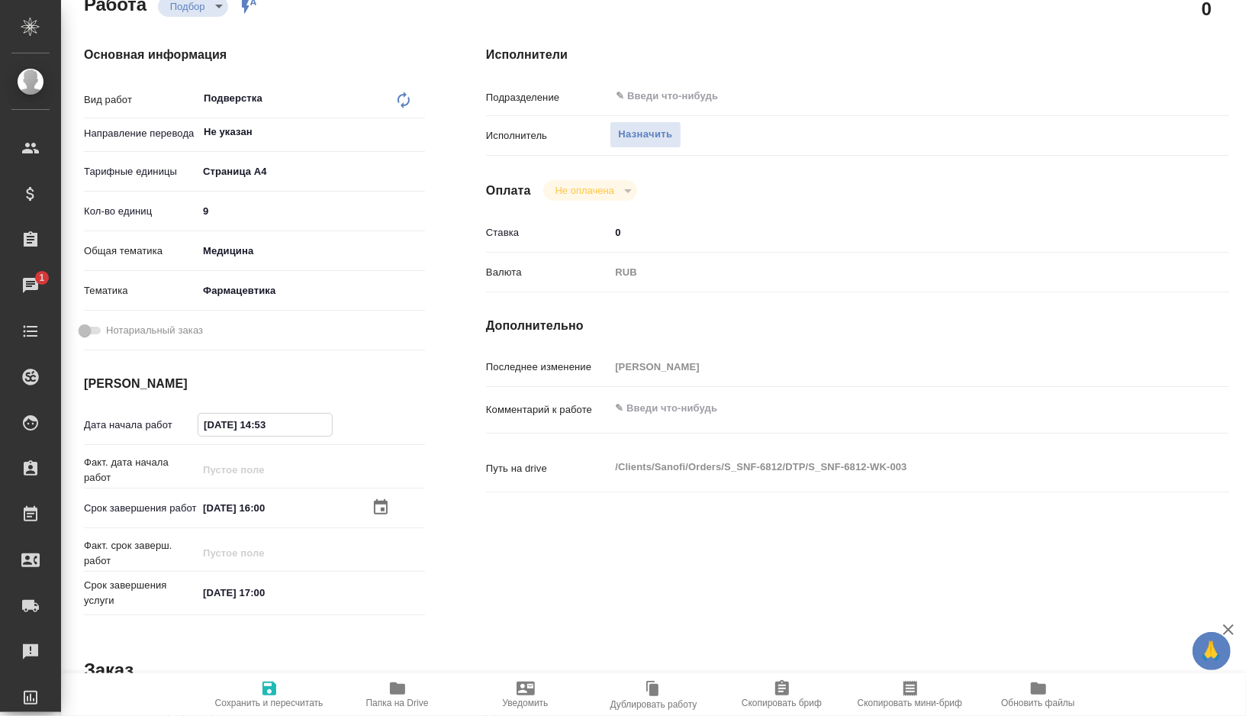
type textarea "x"
type input "18.08.2025 16:0_"
type textarea "x"
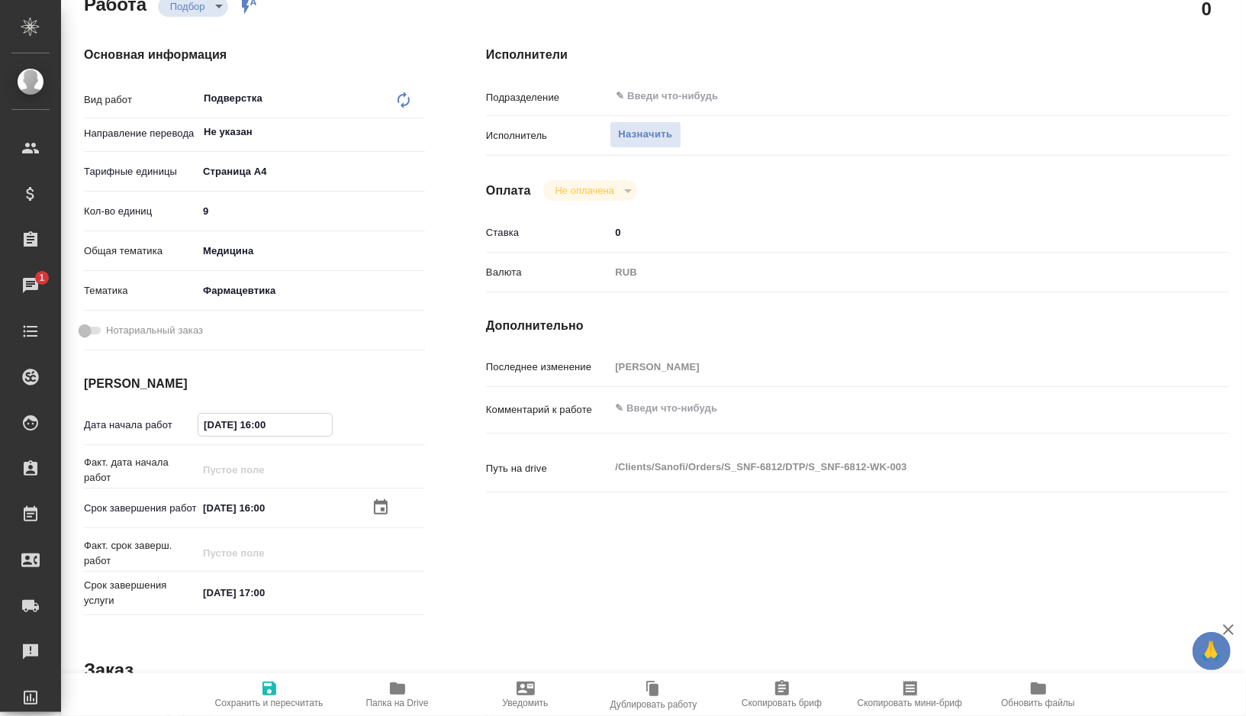
type textarea "x"
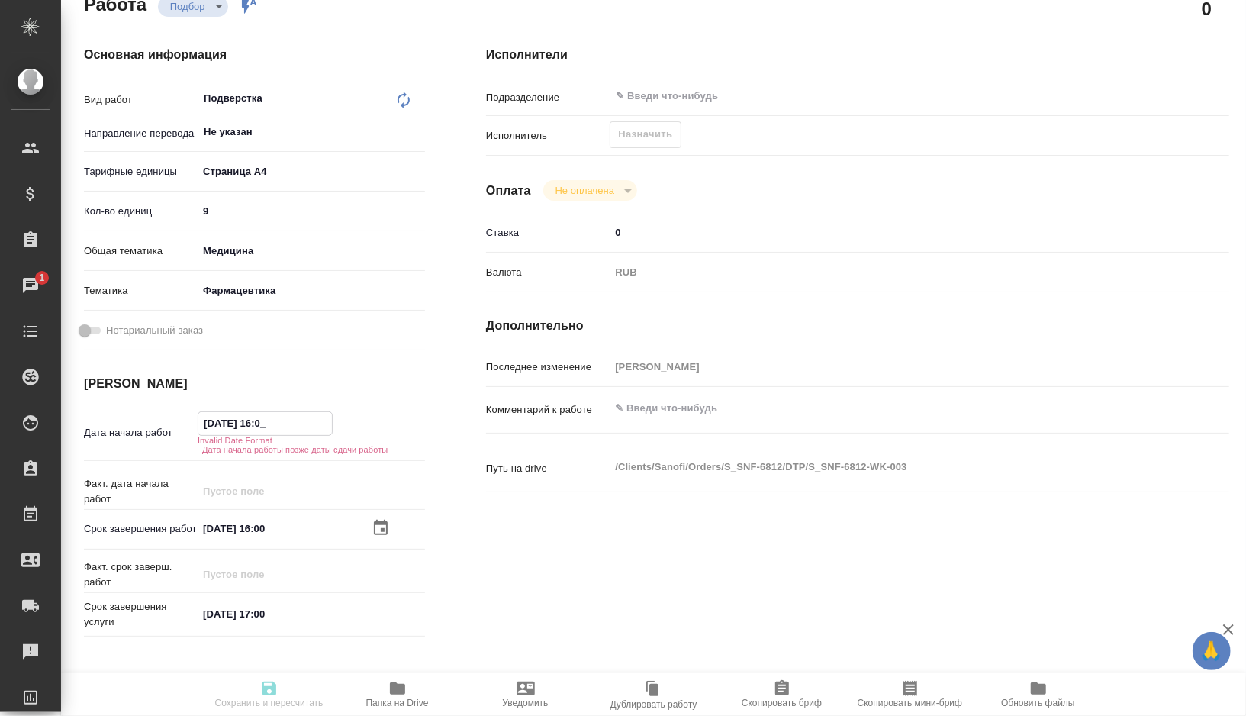
type input "18.08.2025 16:__"
type textarea "x"
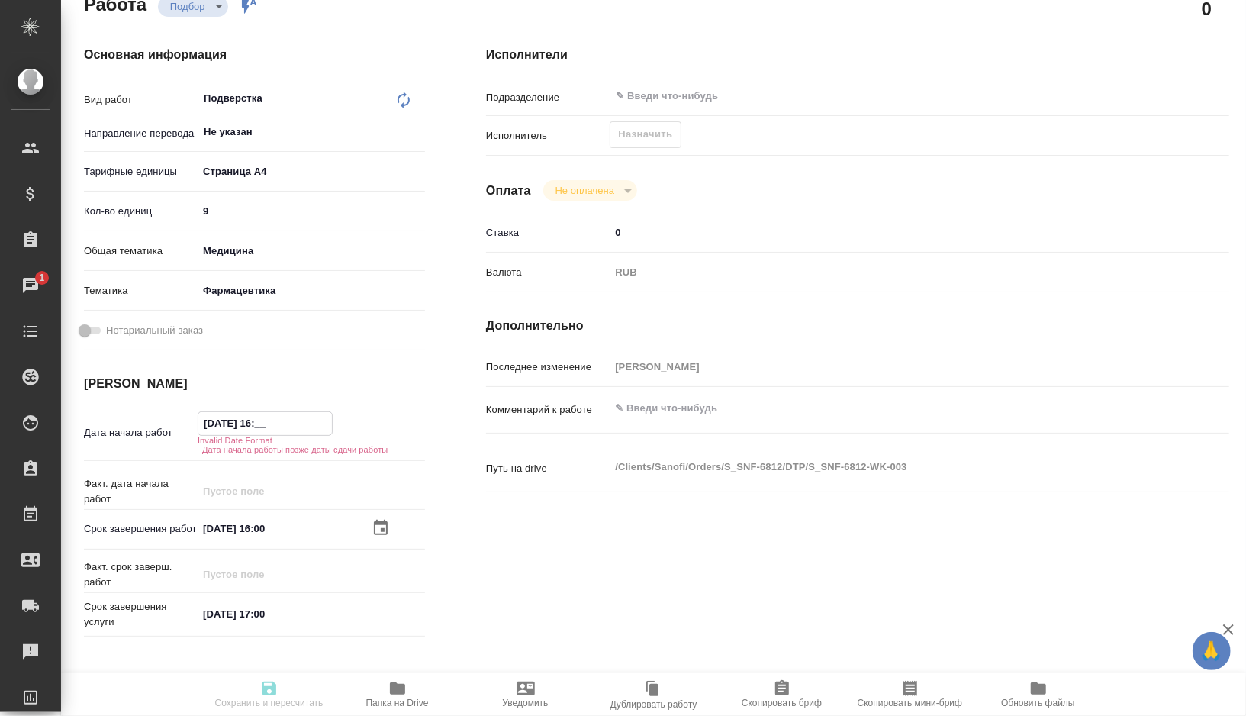
type textarea "x"
type input "18.08.2025 1_:__"
type textarea "x"
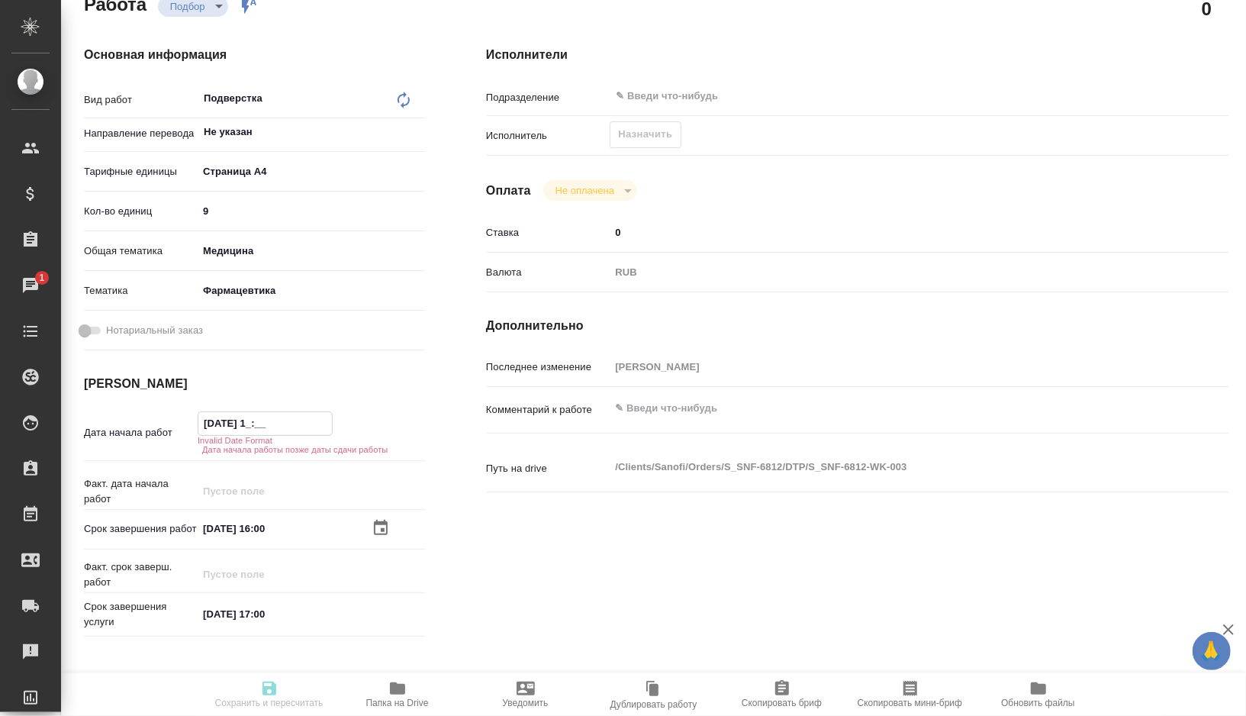
type textarea "x"
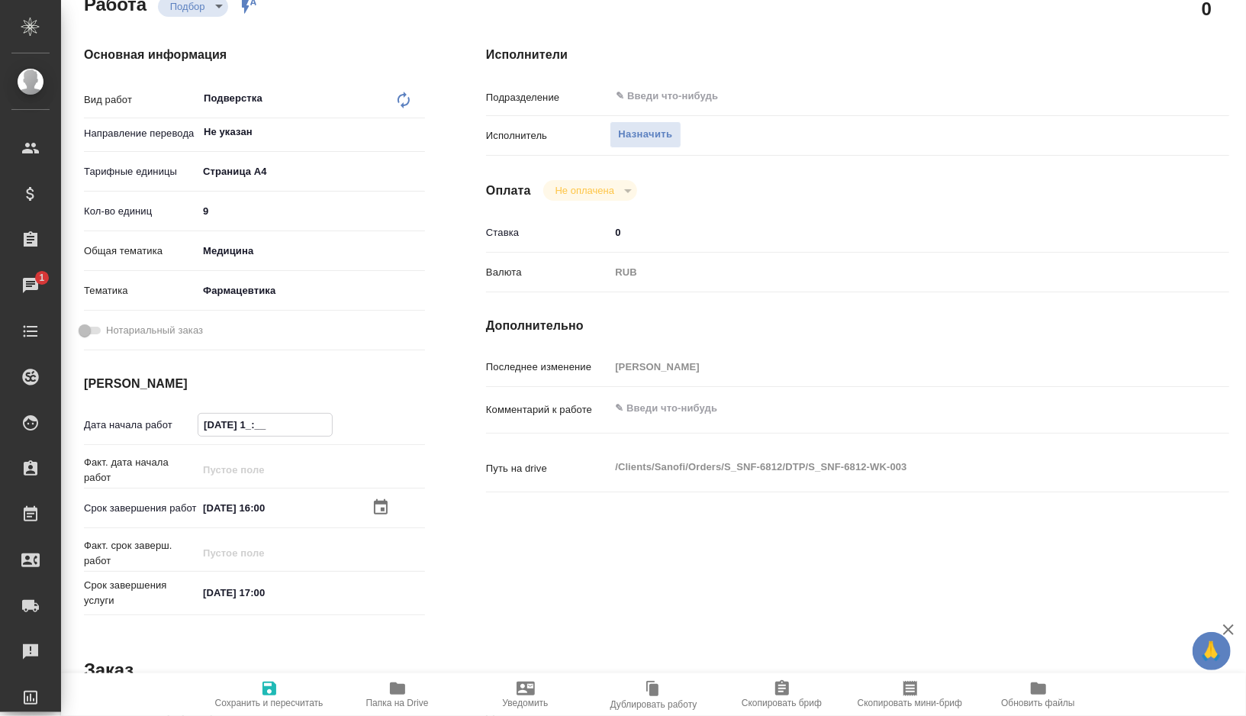
type textarea "x"
type input "18.08.2025 15:__"
type textarea "x"
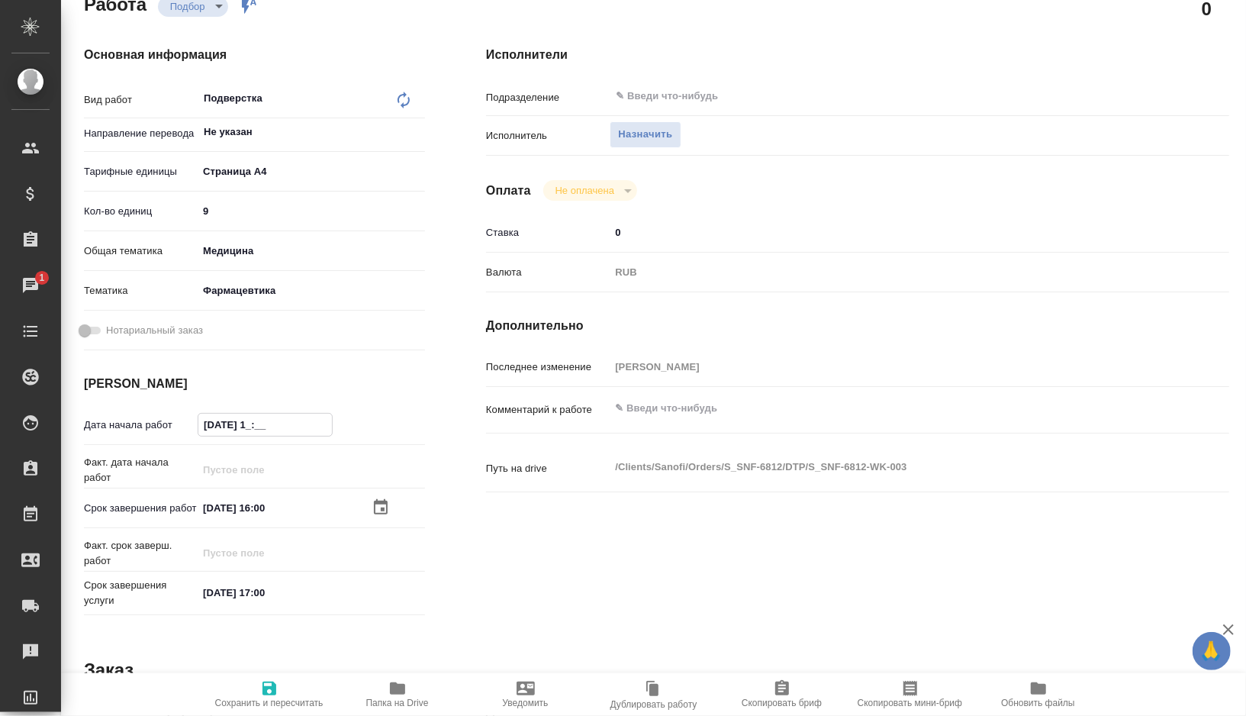
type textarea "x"
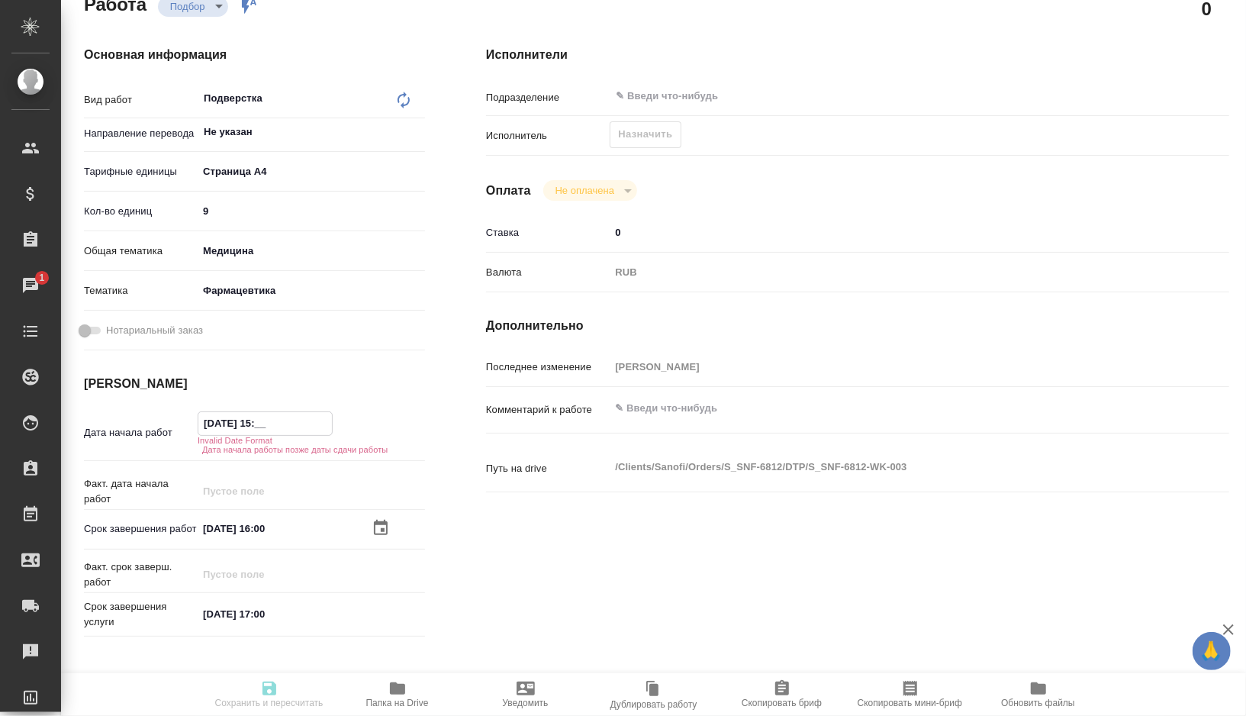
type textarea "x"
type input "18.08.2025 15:0_"
type textarea "x"
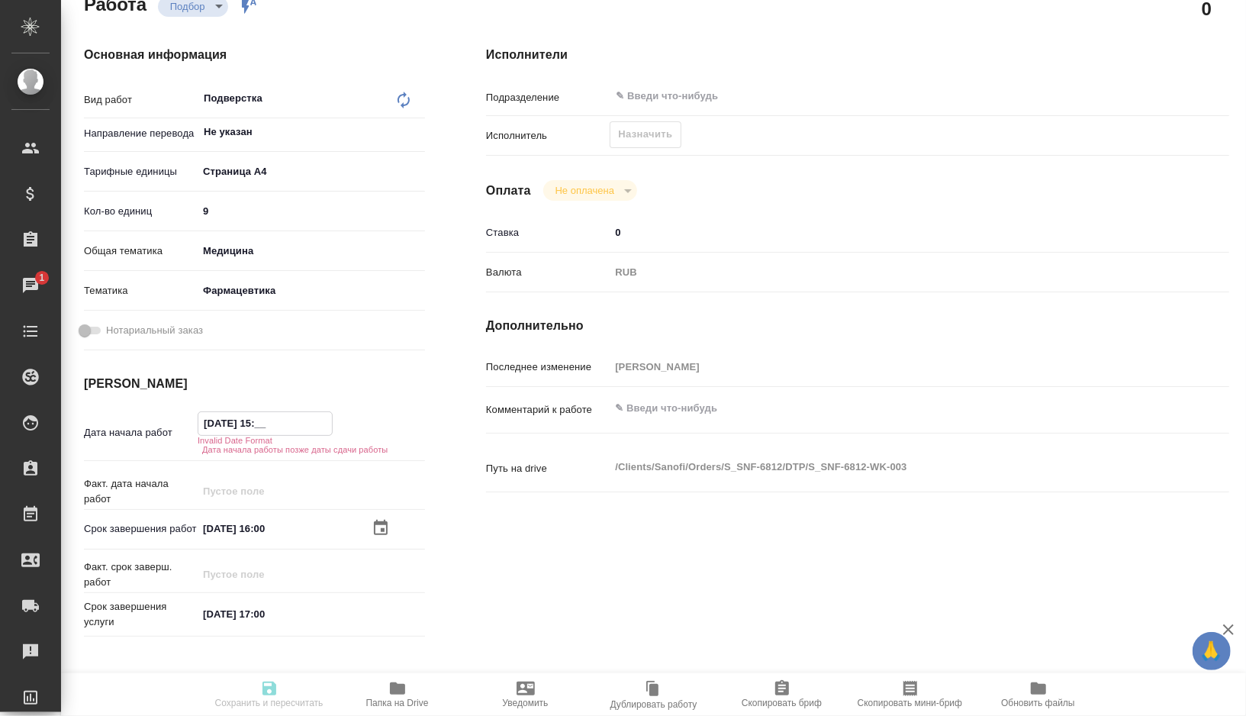
type textarea "x"
type input "18.08.2025 15:00"
type textarea "x"
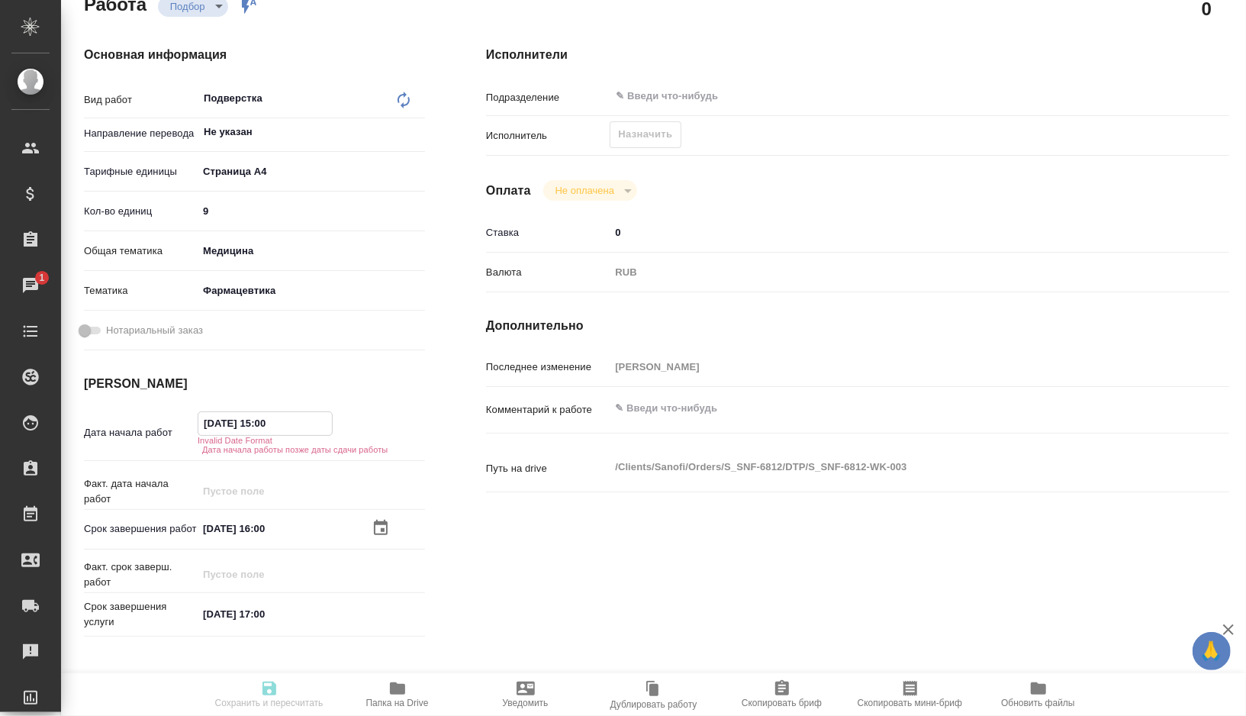
type textarea "x"
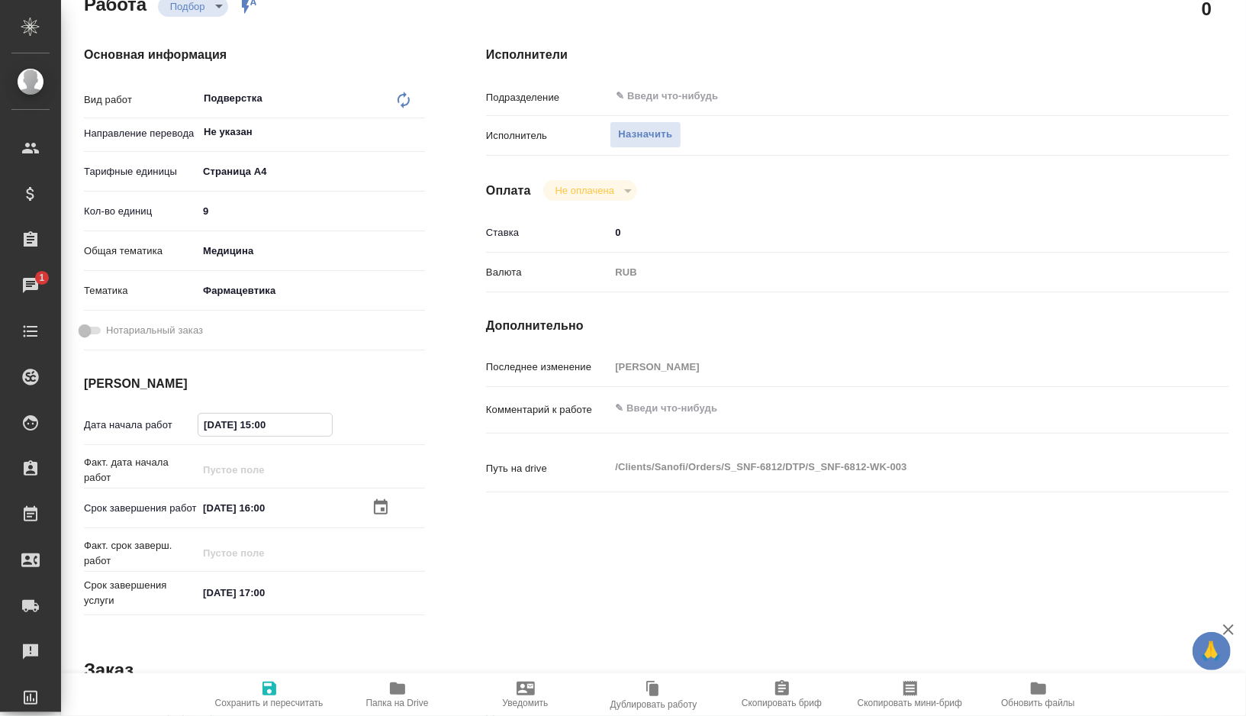
type input "18.08.2025 15:00"
click at [261, 697] on span "Сохранить и пересчитать" at bounding box center [269, 702] width 108 height 11
type textarea "x"
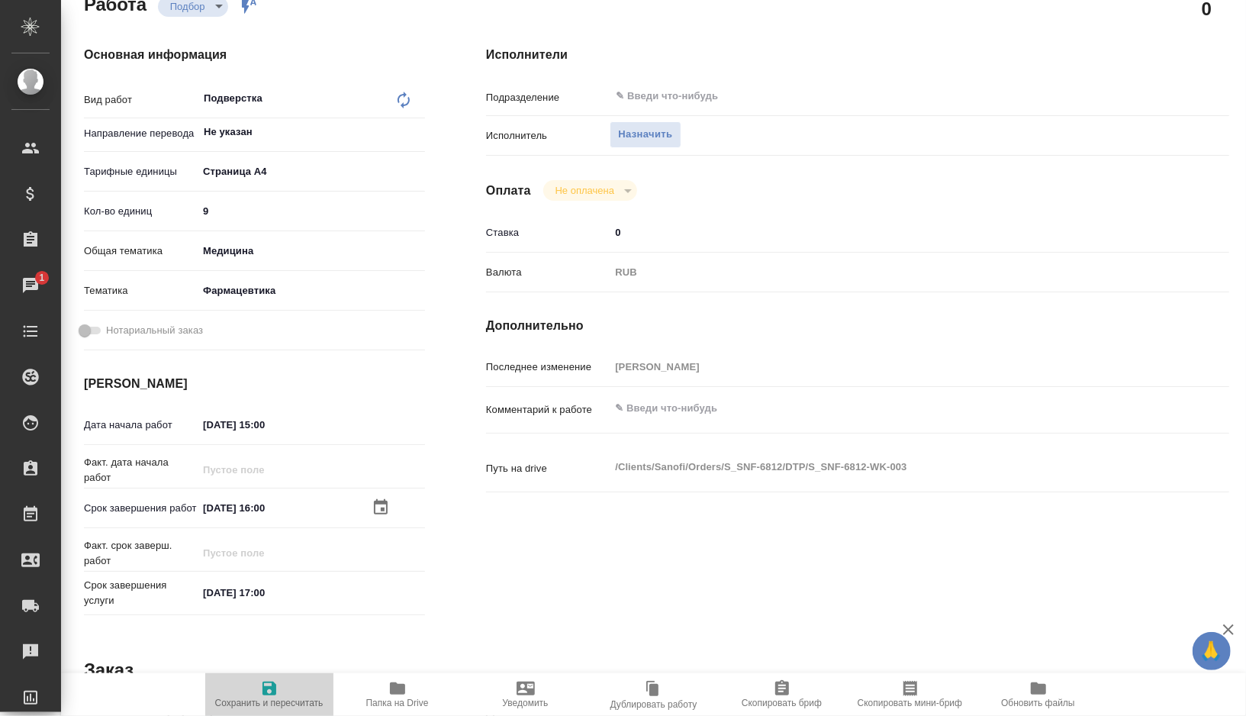
type textarea "x"
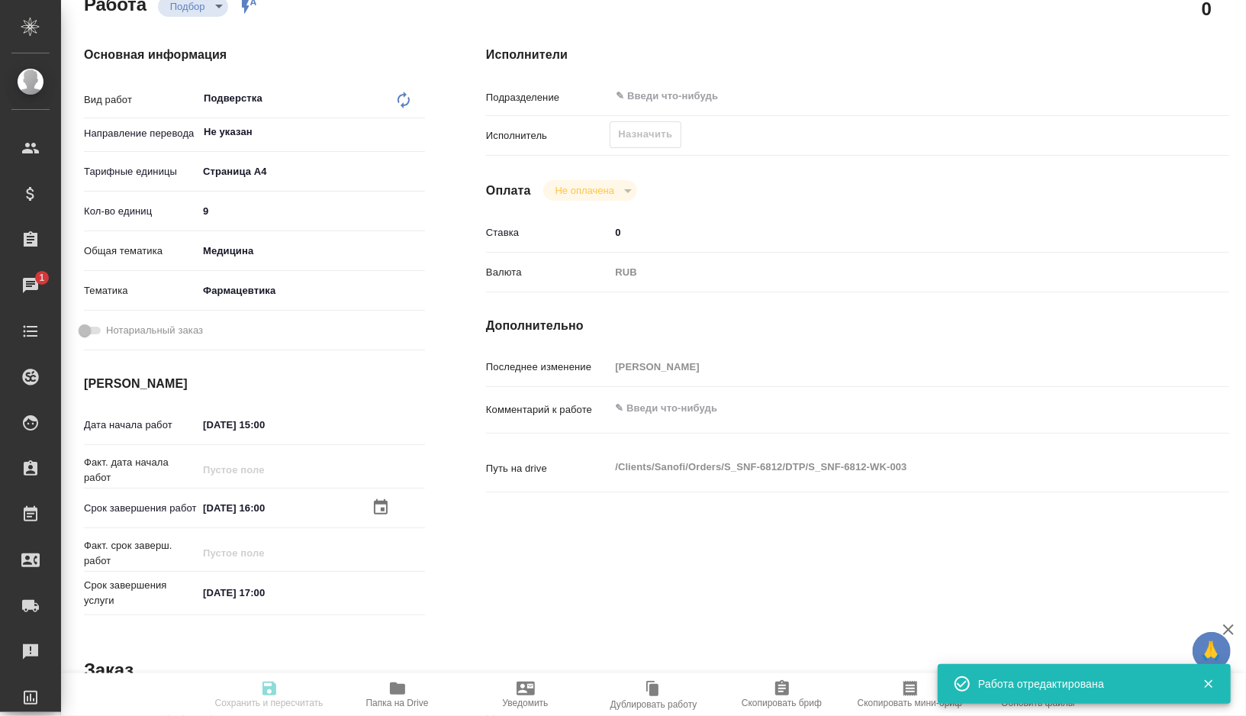
type textarea "x"
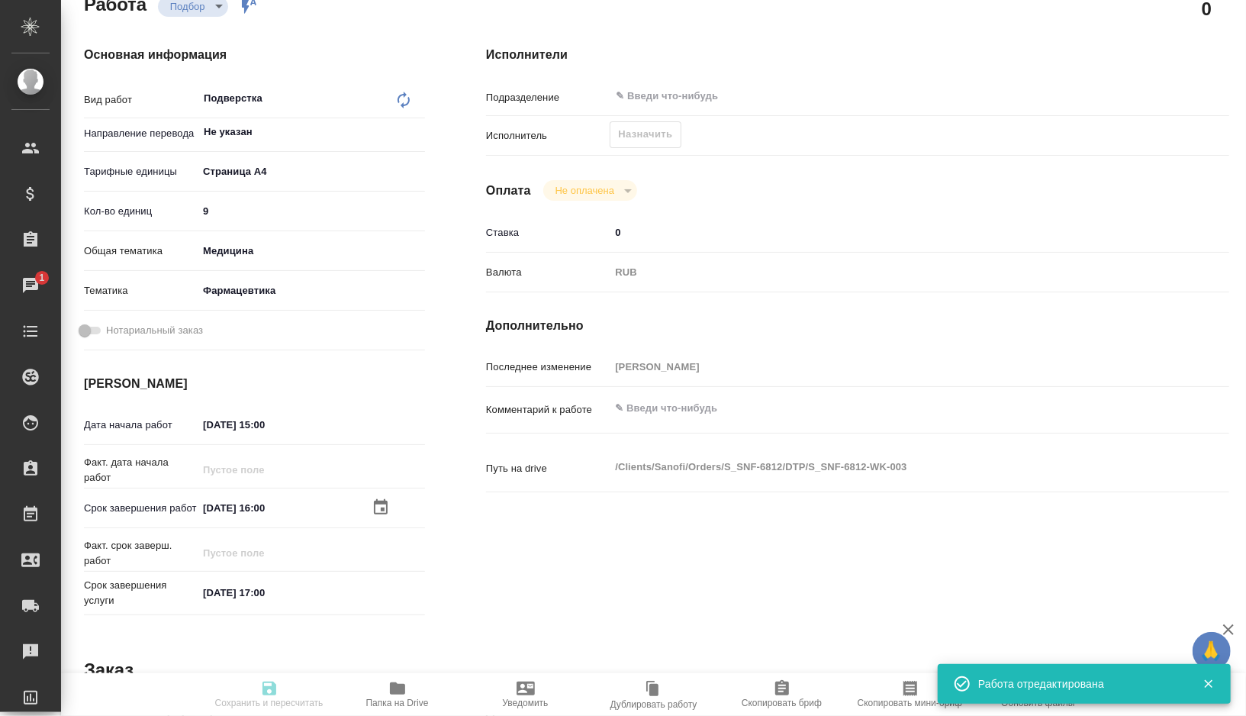
type textarea "x"
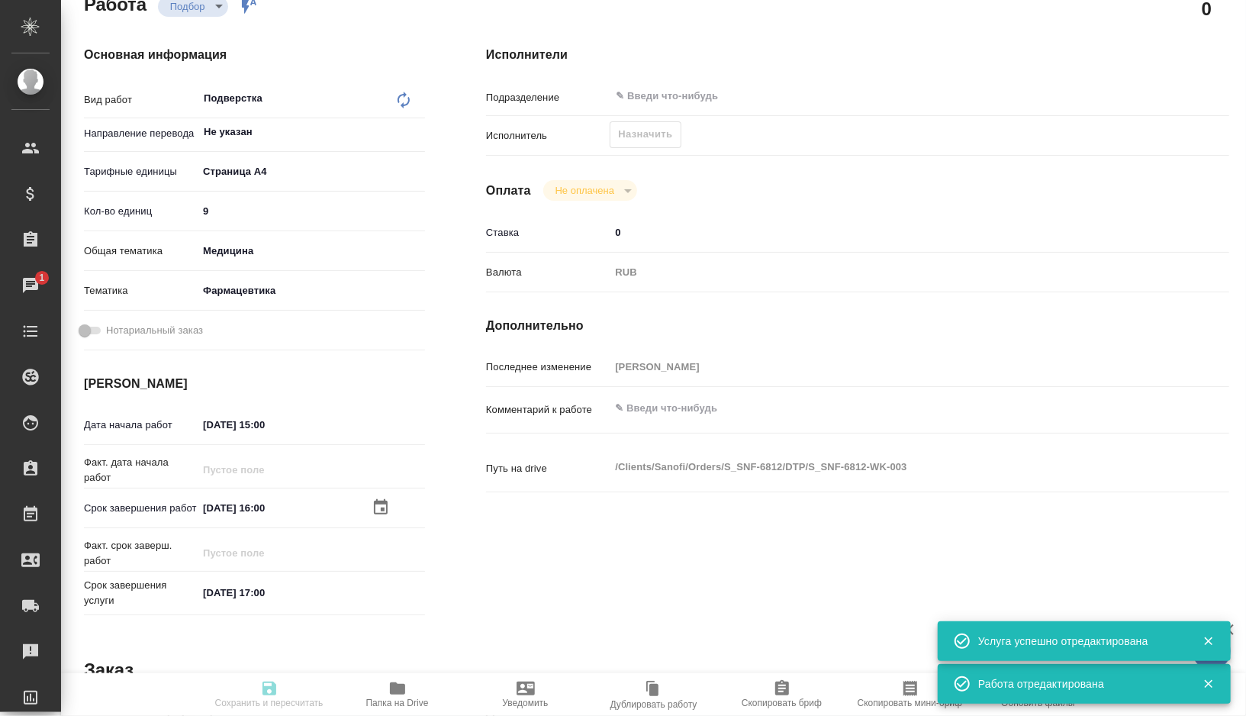
type input "recruiting"
type textarea "Подверстка"
type textarea "x"
type input "Не указан"
type input "5f036ec4e16dec2d6b59c8ff"
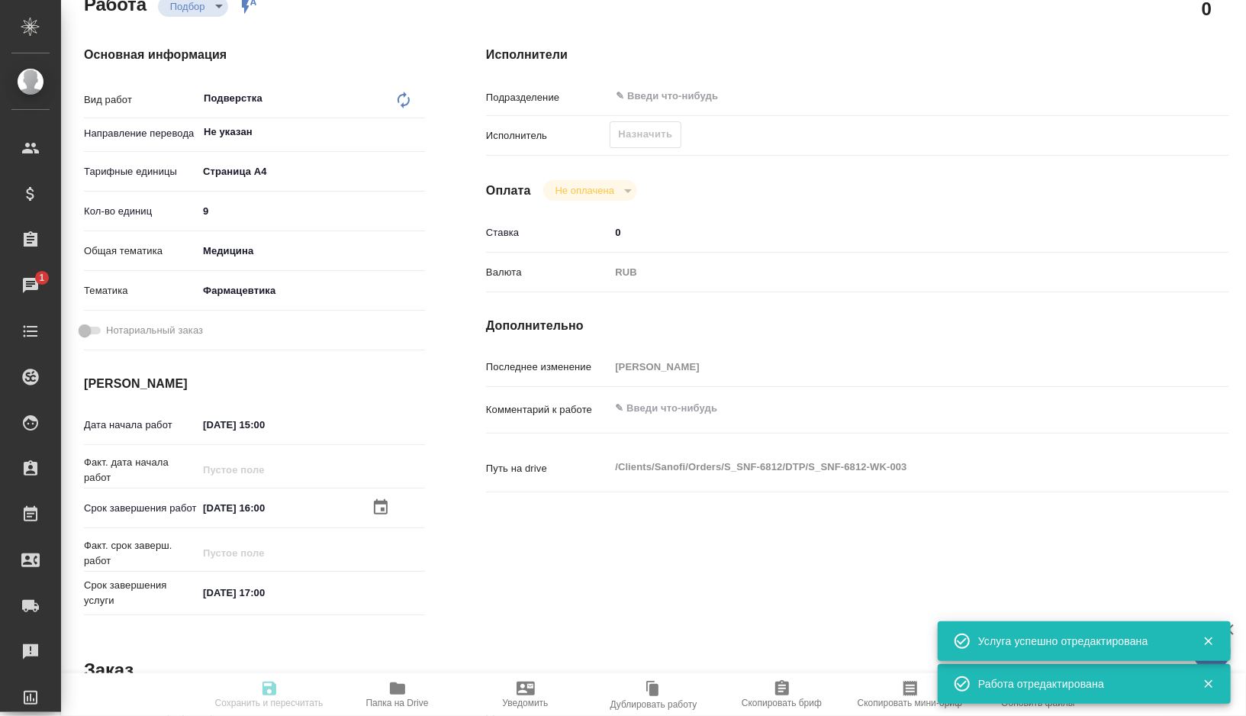
type input "9"
type input "med"
type input "6149832f2b7be24903fd7a82"
type input "18.08.2025 15:00"
type input "18.08.2025 16:00"
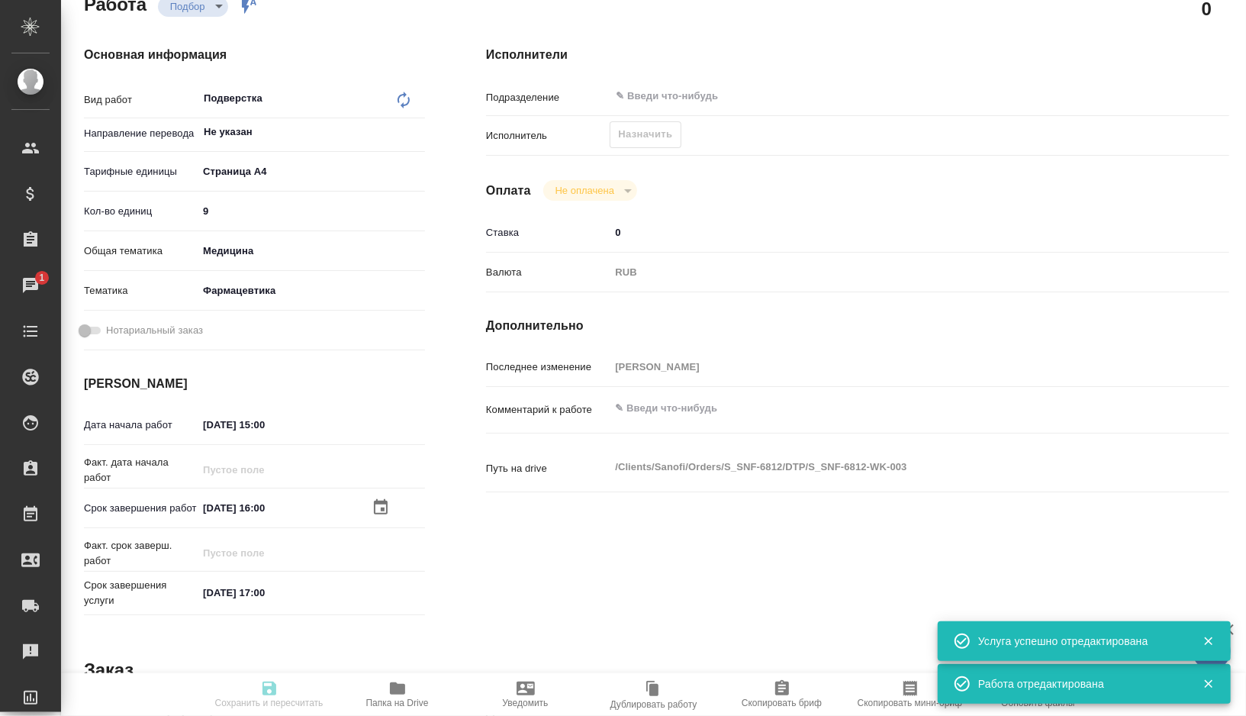
type input "18.08.2025 17:00"
type input "notPayed"
type input "0"
type input "RUB"
type input "[PERSON_NAME]"
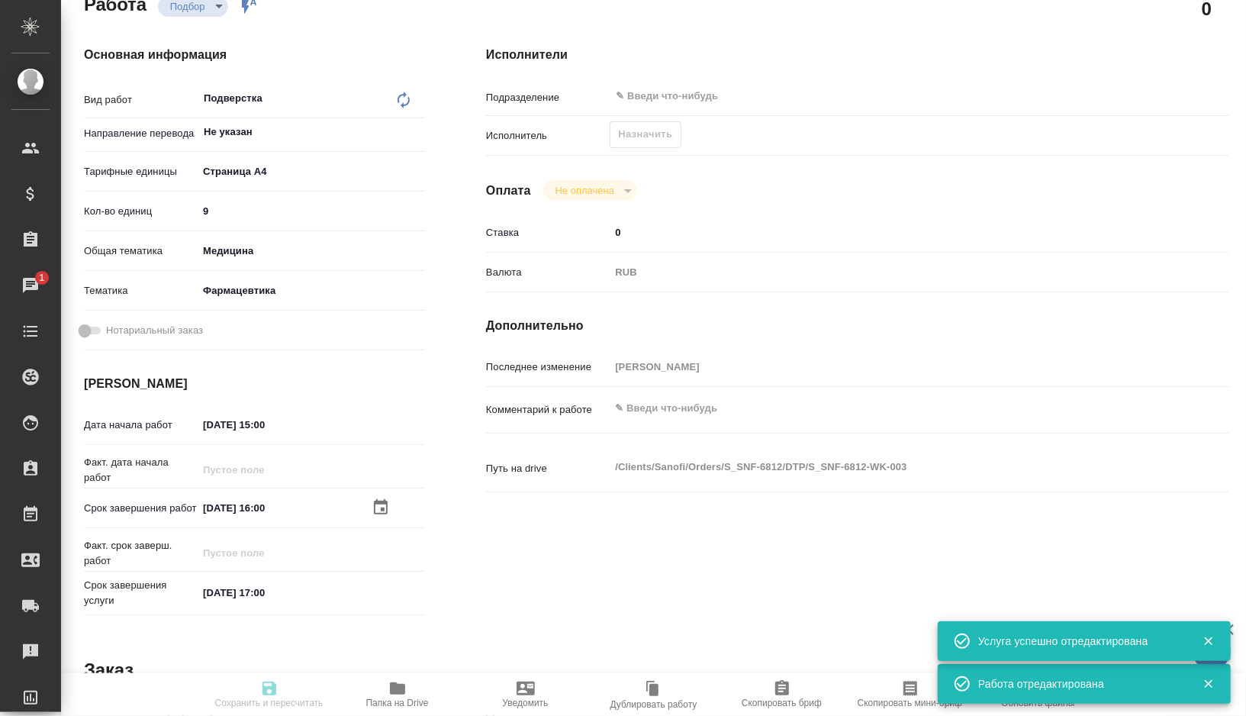
type textarea "x"
type textarea "/Clients/Sanofi/Orders/S_SNF-6812/DTP/S_SNF-6812-WK-003"
type textarea "x"
type input "S_SNF-6812"
type input "E005815051"
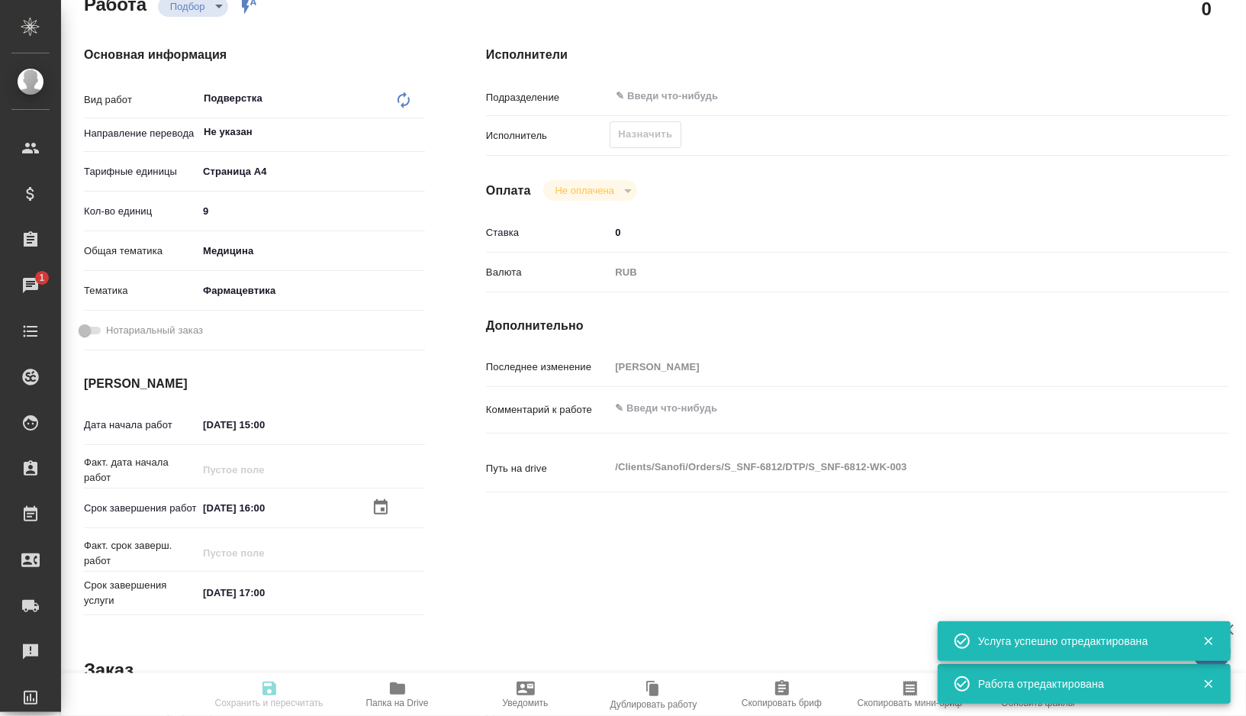
type input "Восстановление сложного макета с частичным соответствием оформлению оригинала"
type input "Подверстка, Приемка разверстки, Приемка подверстки, Восстановление макета средн…"
type input "[PERSON_NAME]"
type input "Арсеньева Вера"
type input "/Clients/Sanofi/Orders/S_SNF-6812"
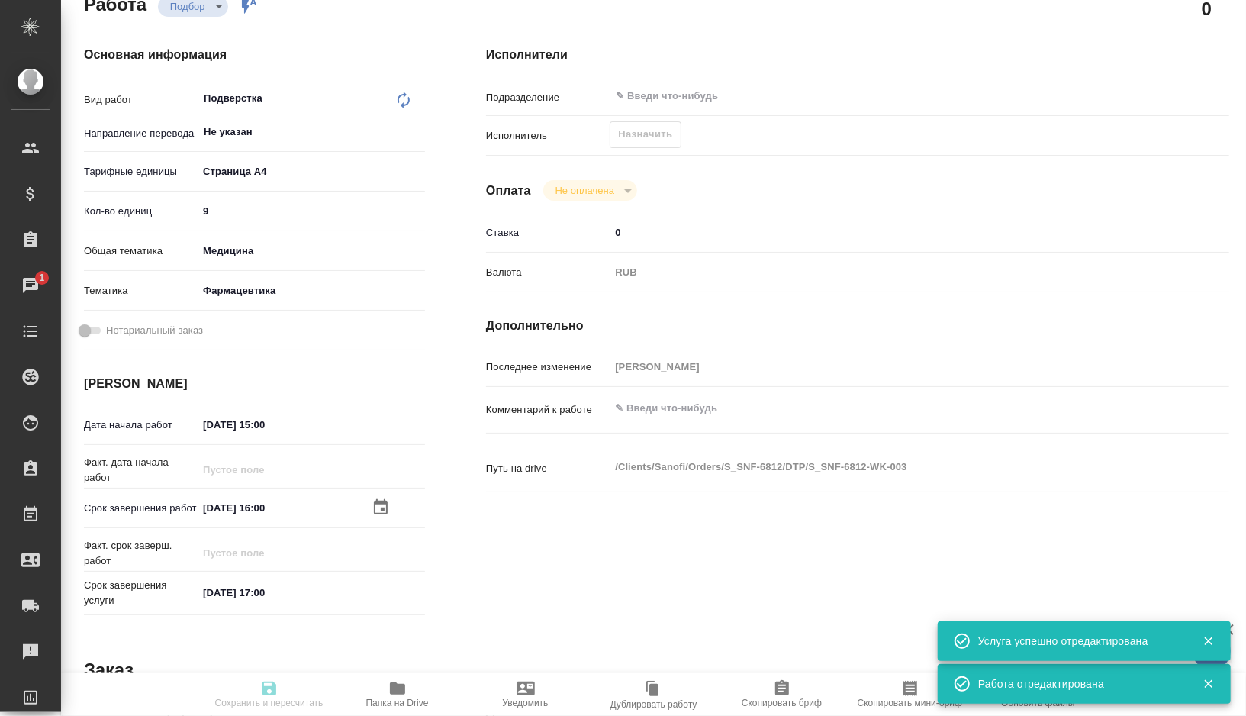
type textarea "x"
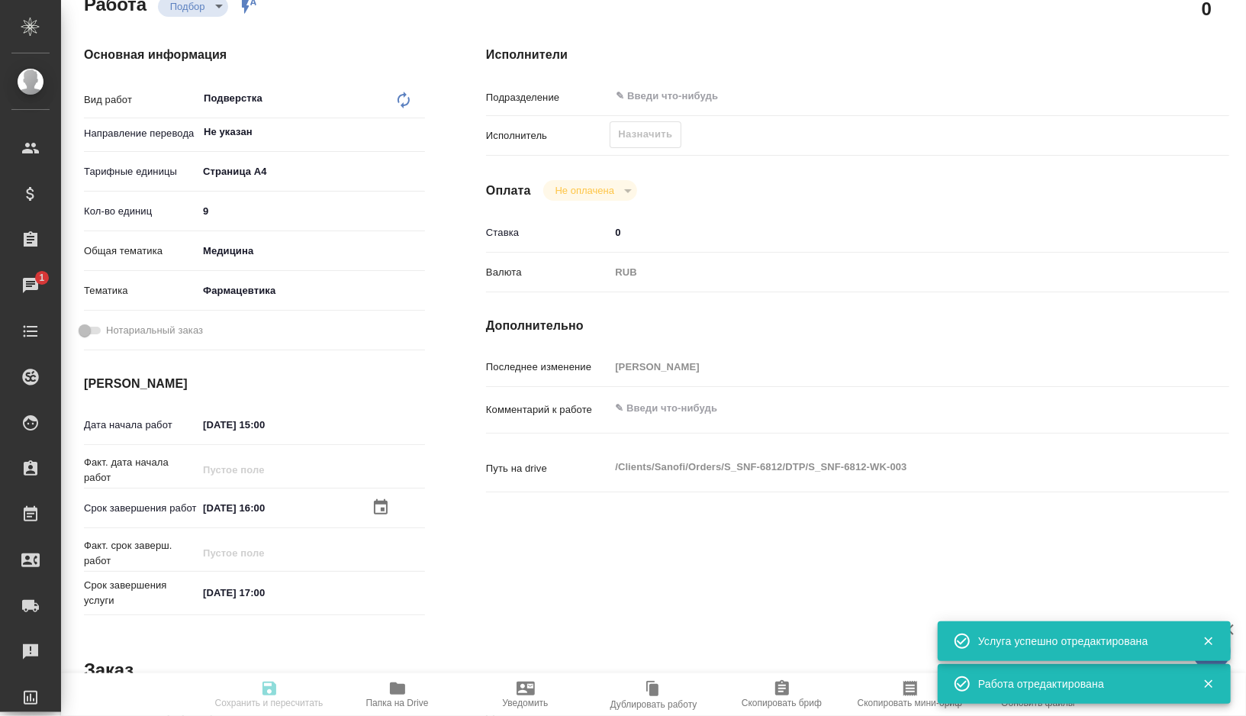
type textarea "x"
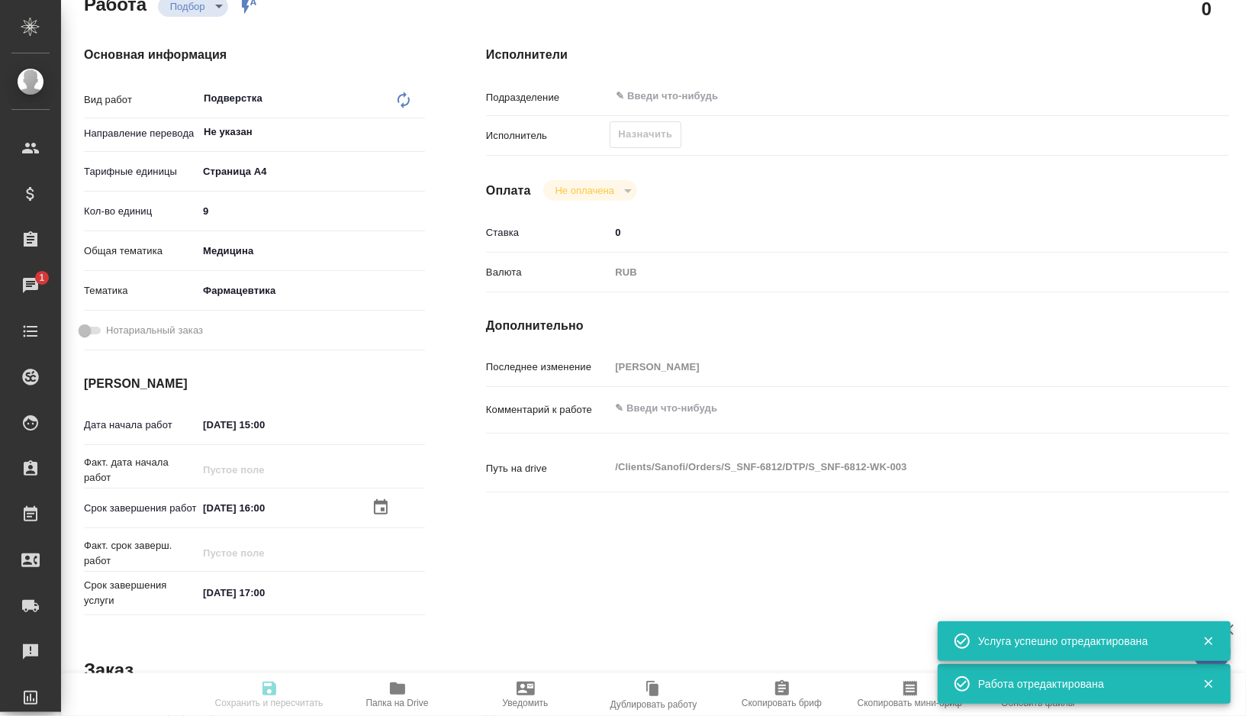
type textarea "x"
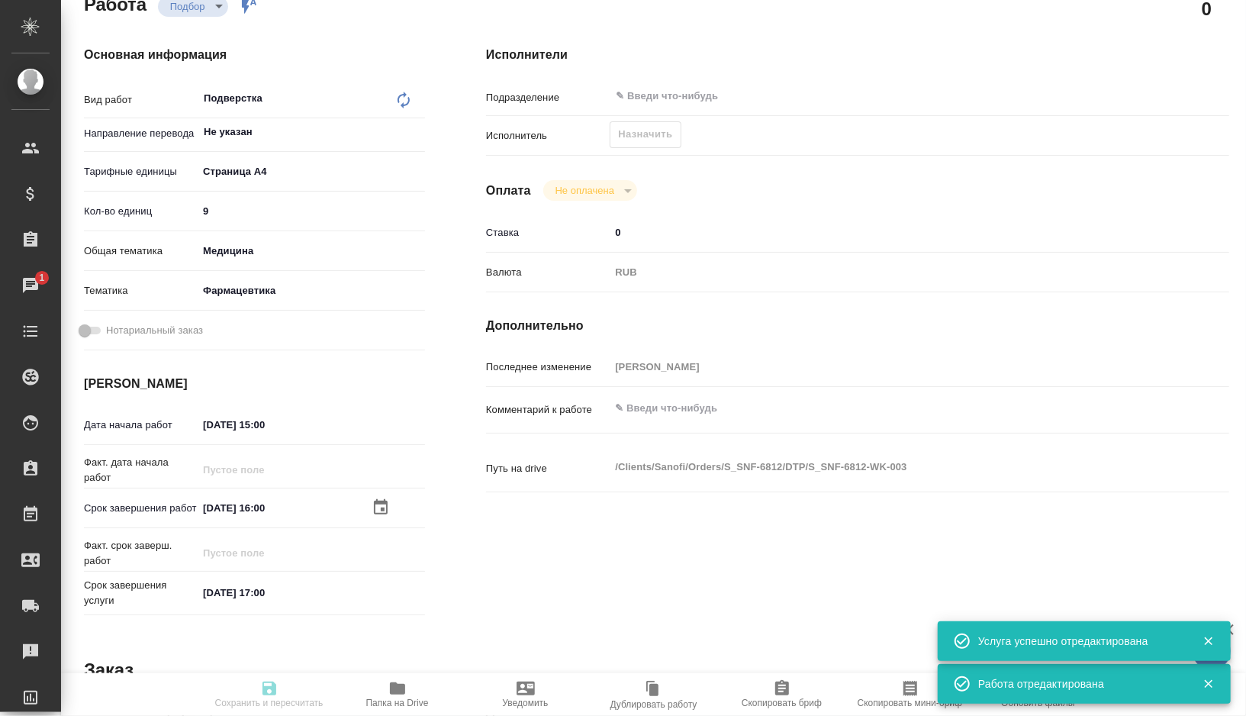
type textarea "x"
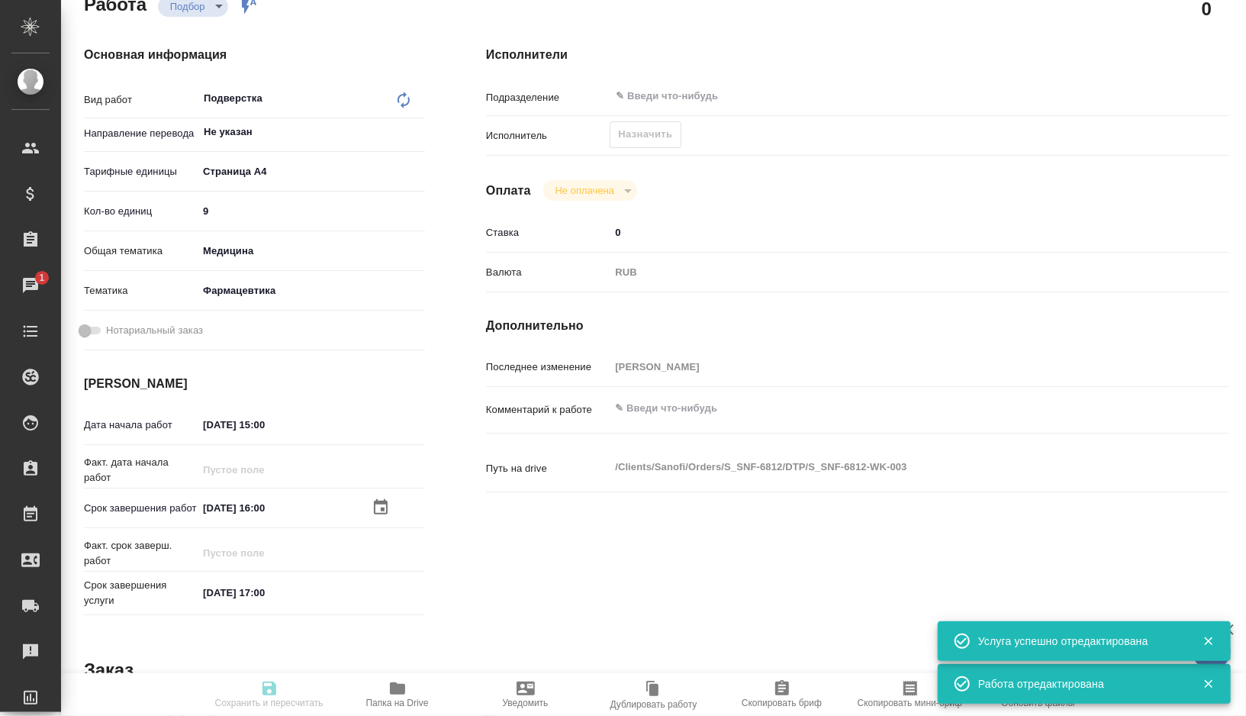
type textarea "x"
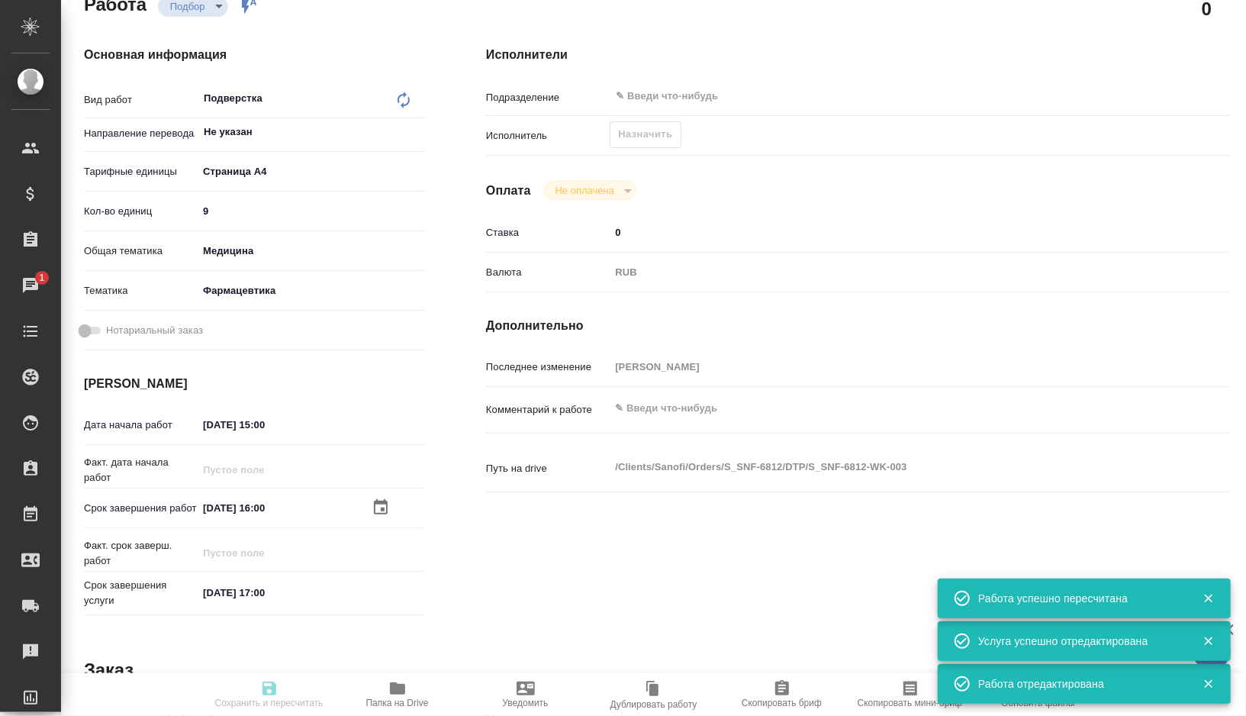
type textarea "x"
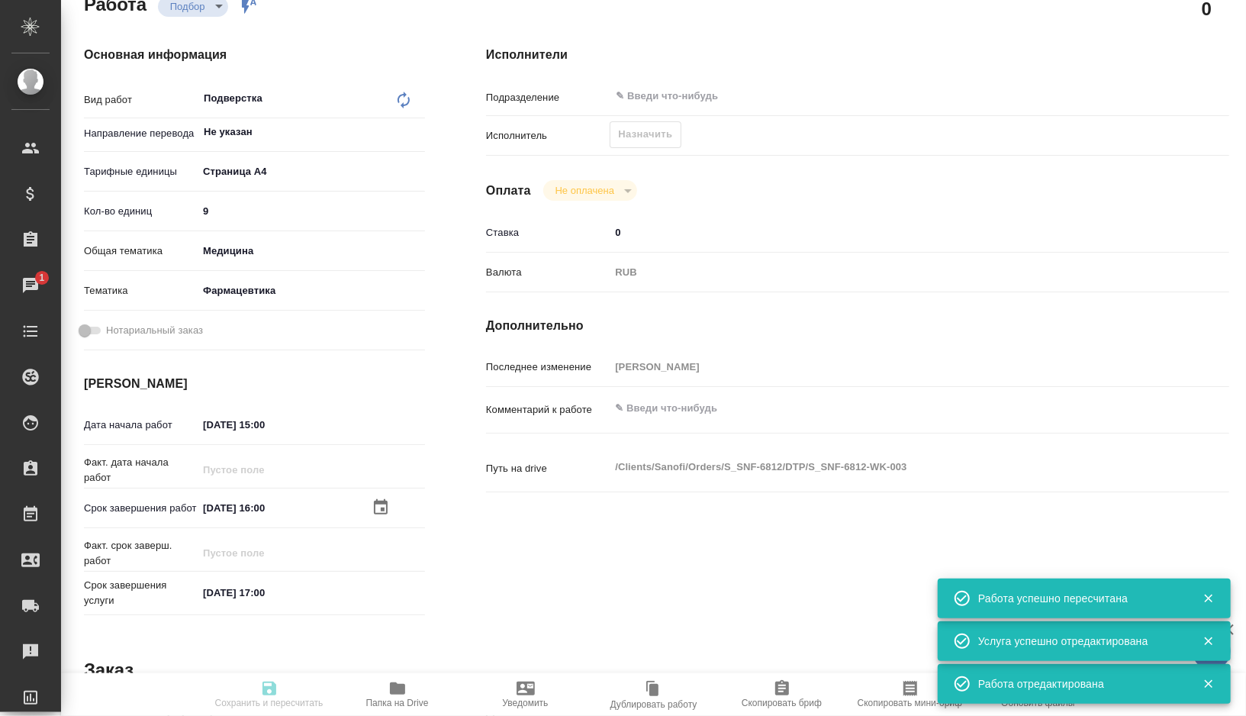
type input "recruiting"
type textarea "Подверстка"
type textarea "x"
type input "Не указан"
type input "5f036ec4e16dec2d6b59c8ff"
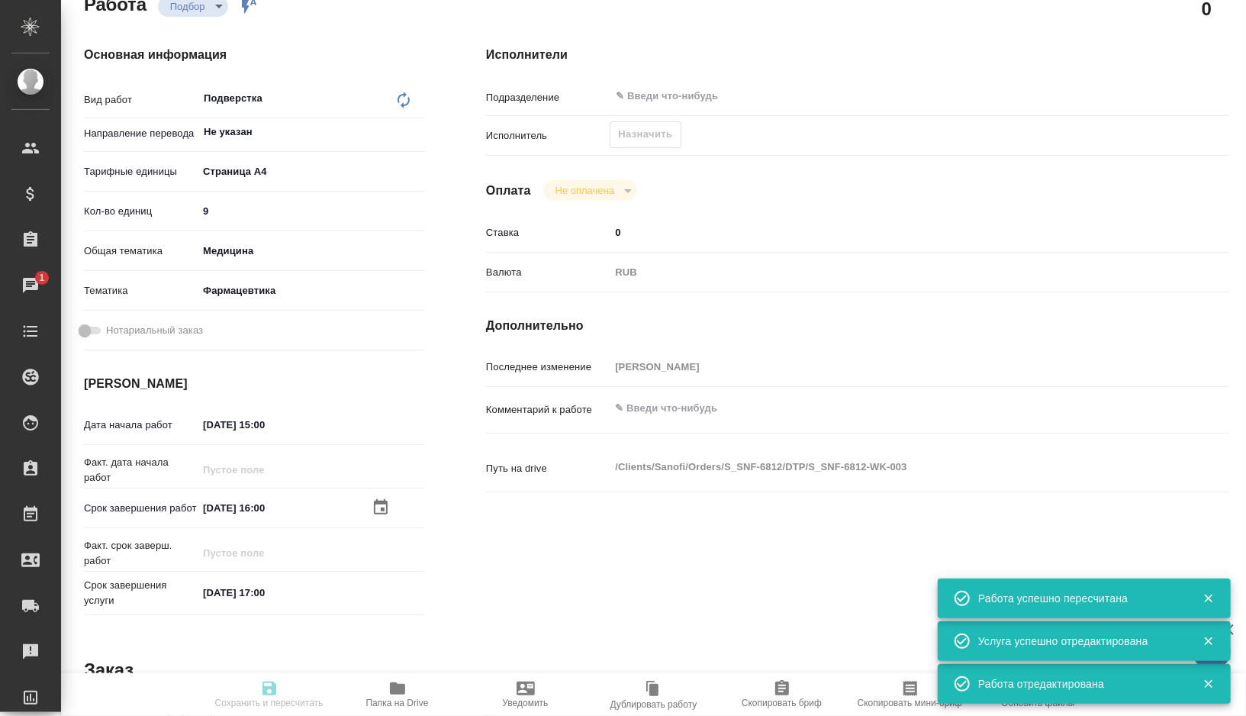
type input "9"
type input "med"
type input "6149832f2b7be24903fd7a82"
type input "18.08.2025 15:00"
type input "18.08.2025 16:00"
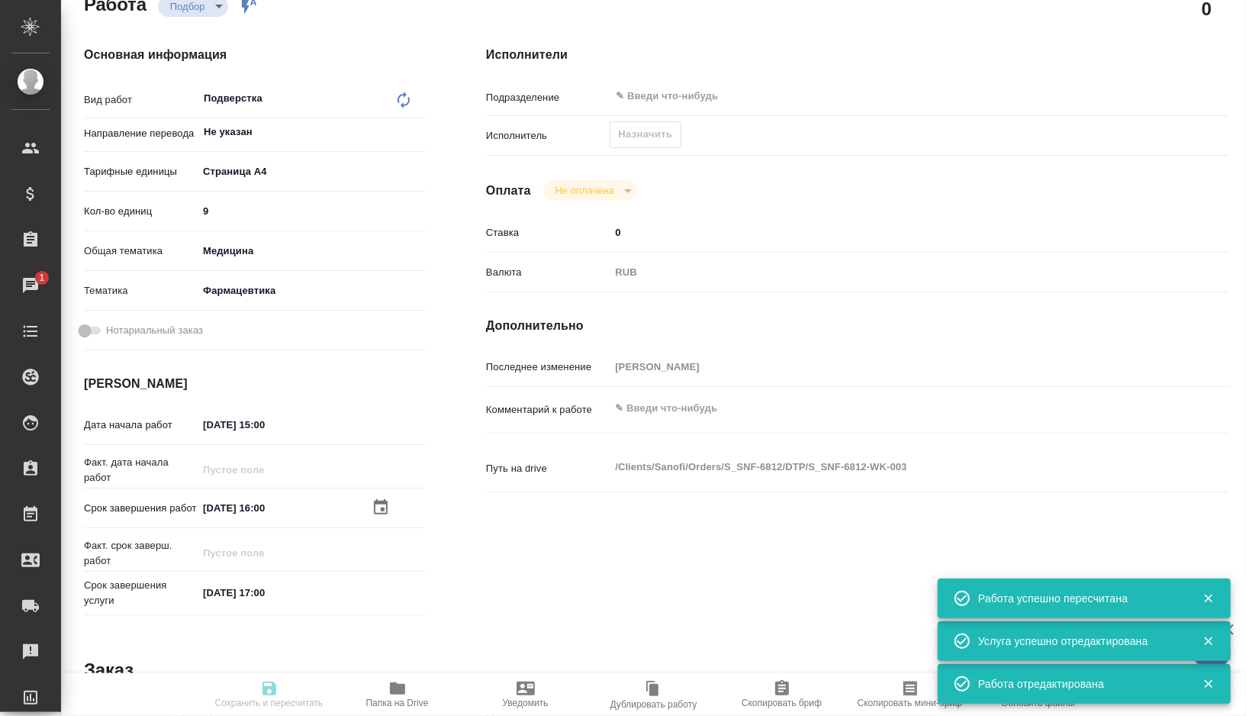
type input "18.08.2025 17:00"
type input "notPayed"
type input "0"
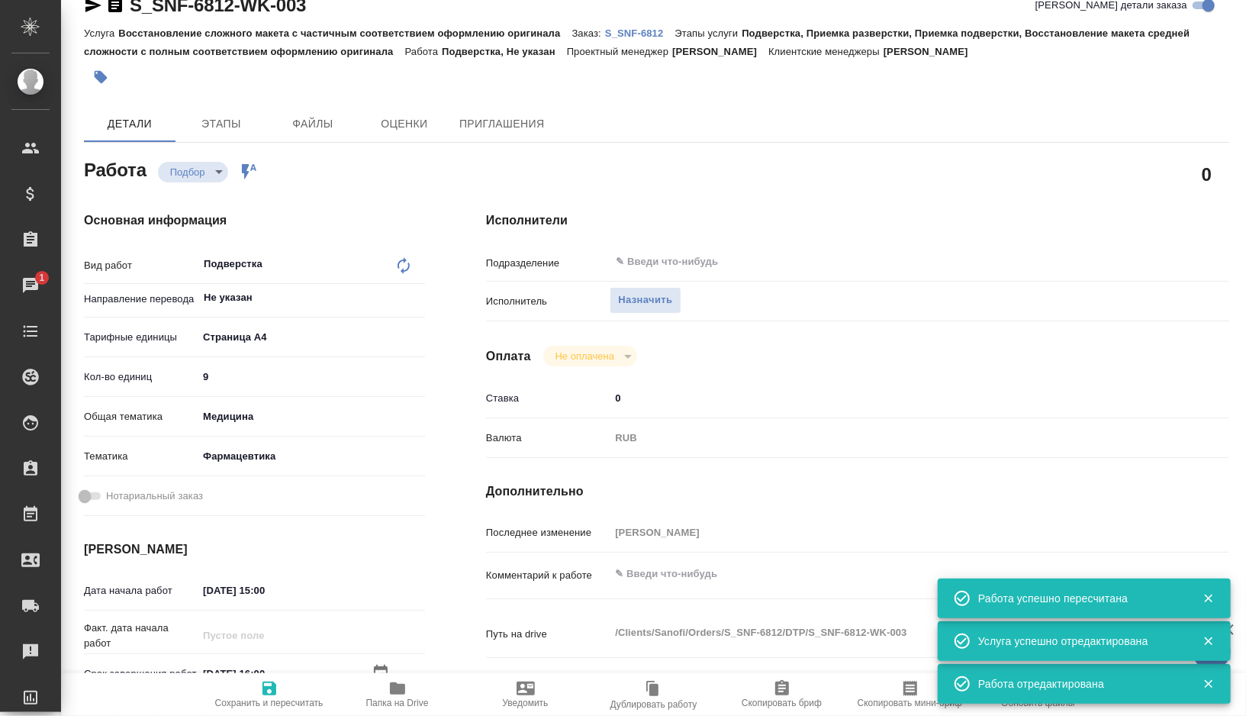
scroll to position [0, 0]
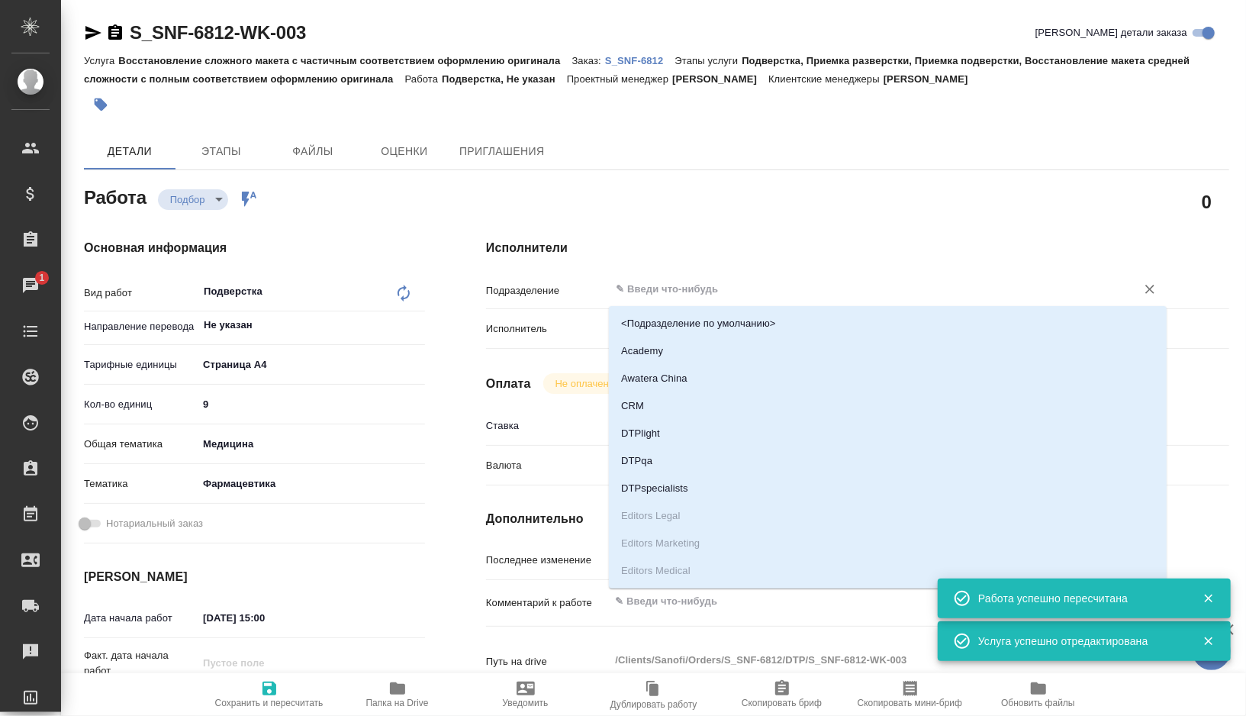
click at [674, 284] on input "text" at bounding box center [862, 289] width 497 height 18
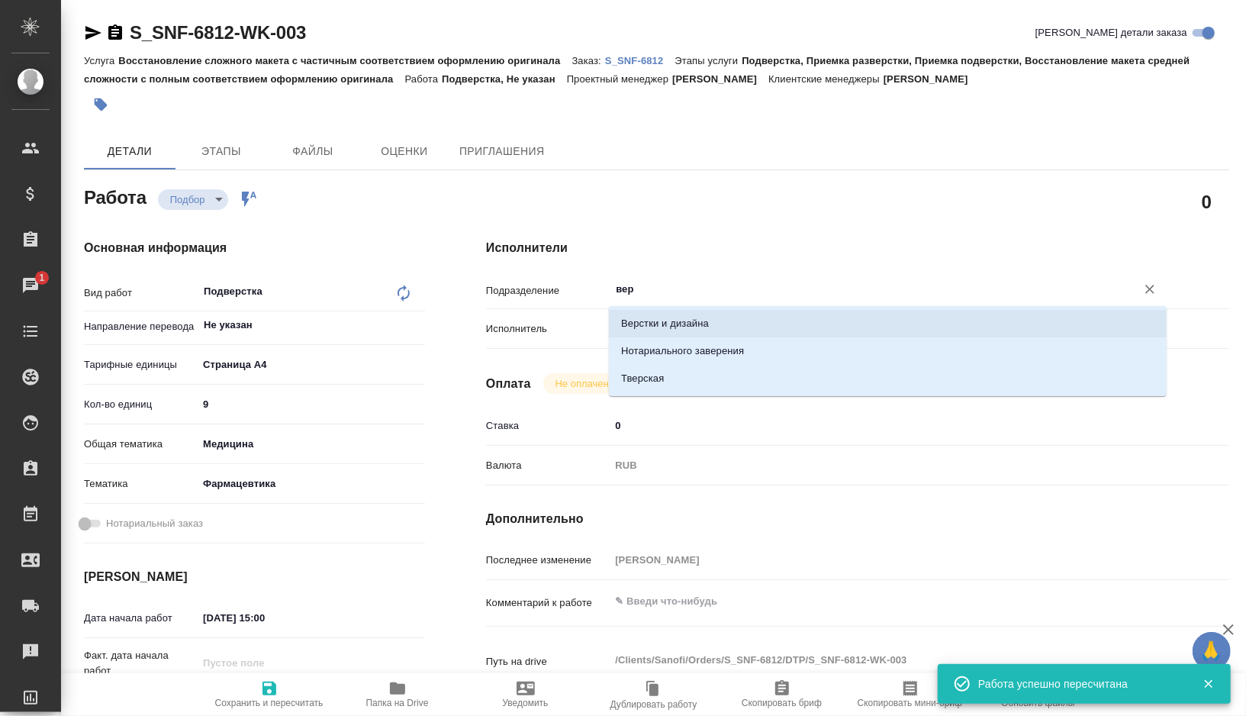
click at [667, 326] on li "Верстки и дизайна" at bounding box center [888, 323] width 558 height 27
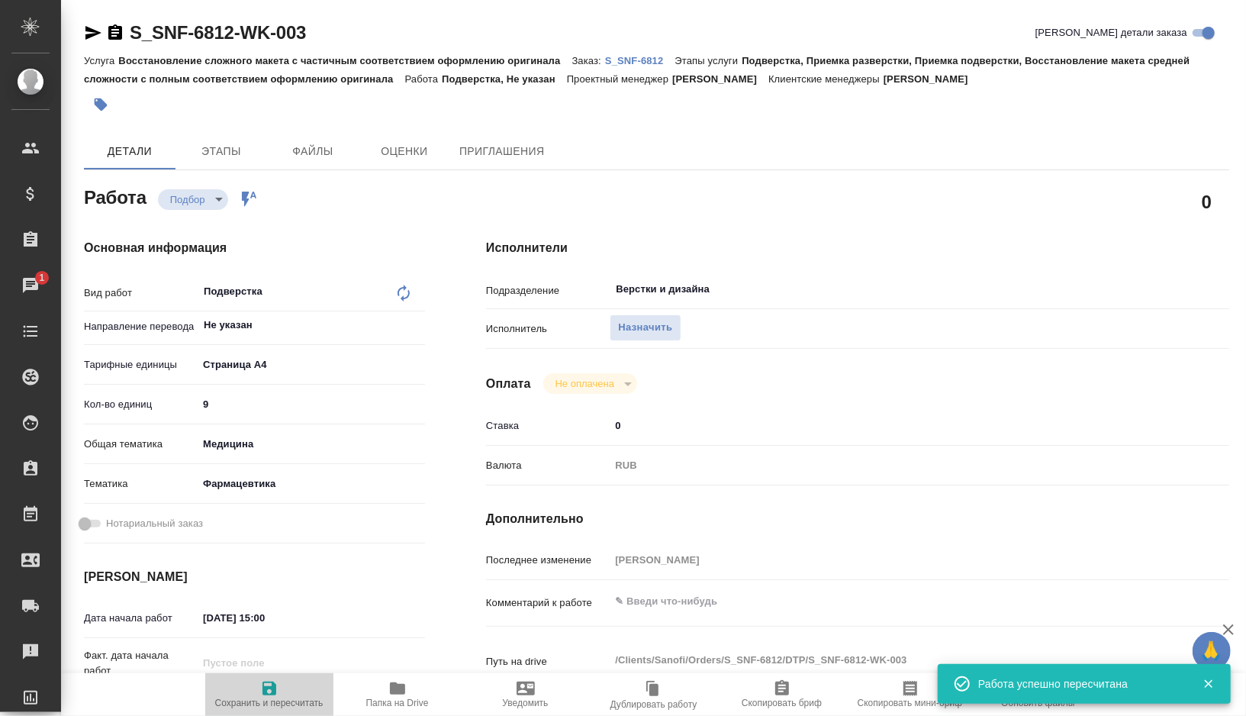
click at [260, 708] on span "Сохранить и пересчитать" at bounding box center [269, 702] width 108 height 11
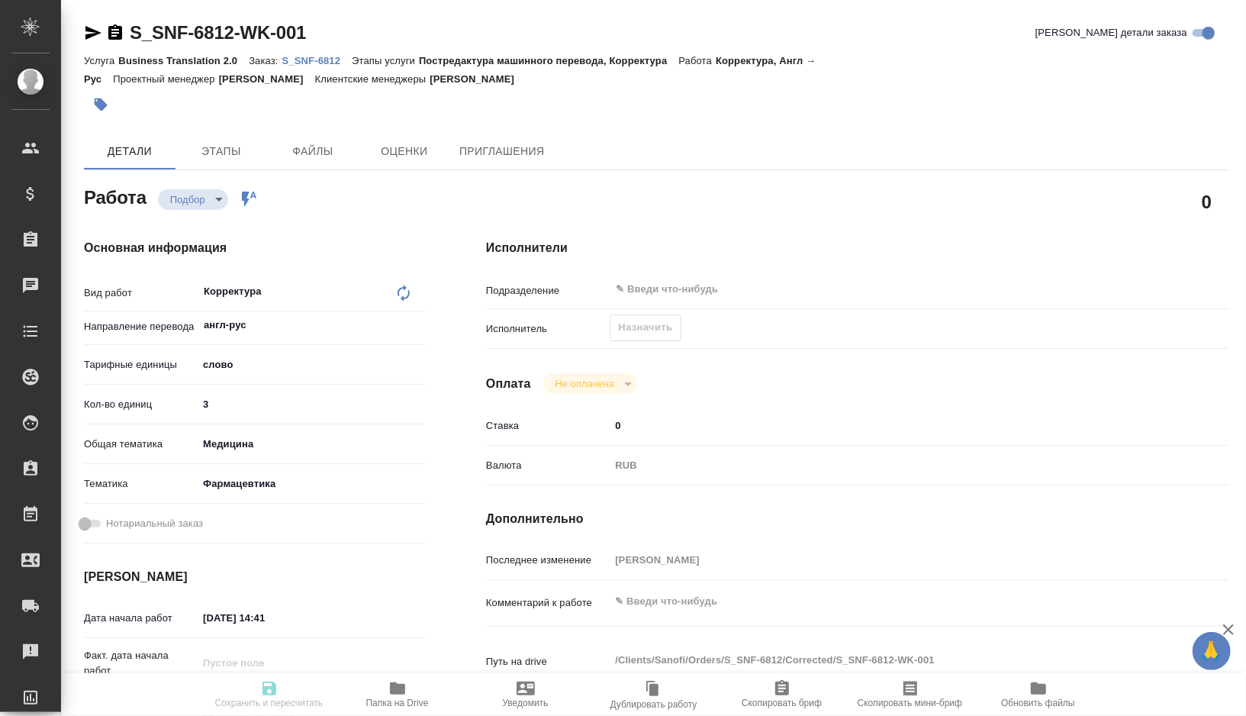
type textarea "x"
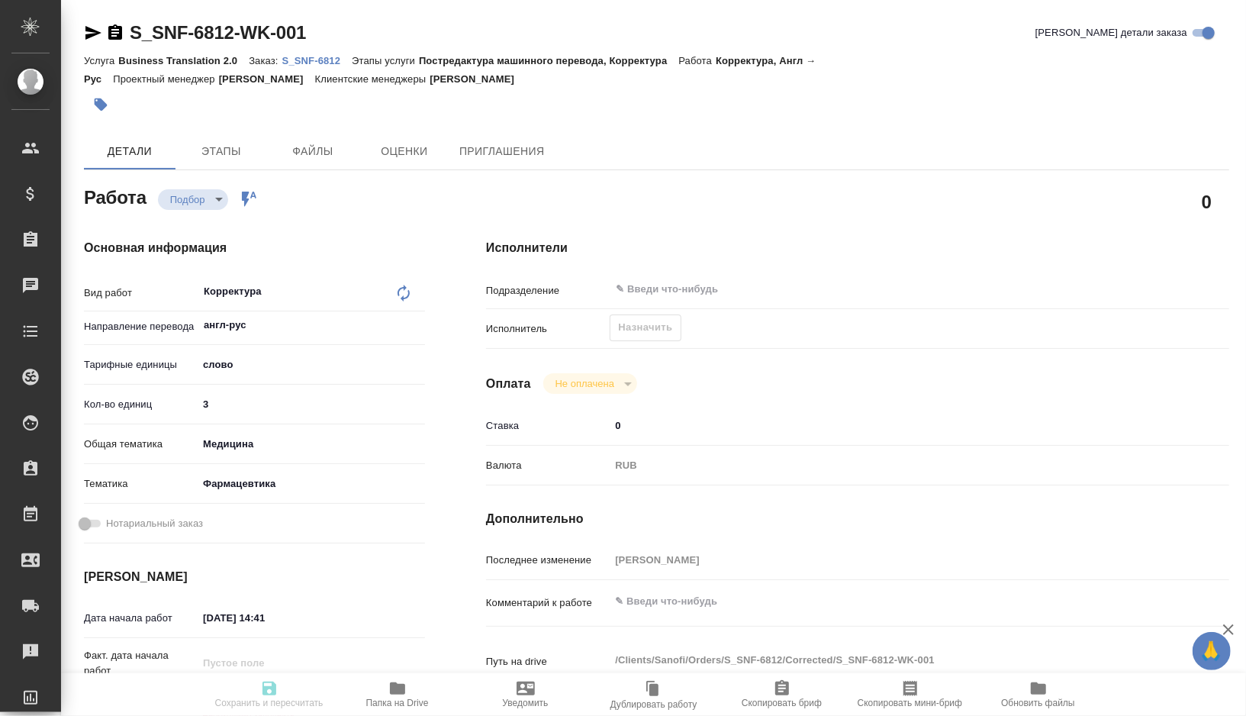
type textarea "x"
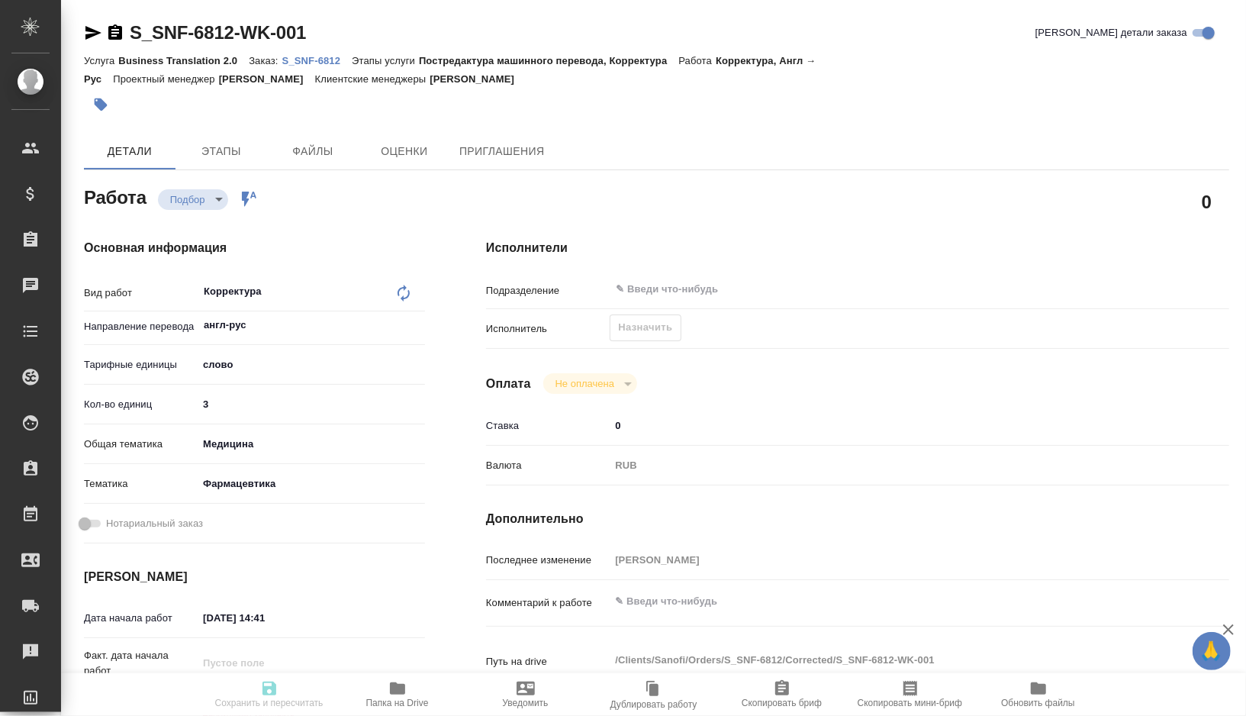
type textarea "x"
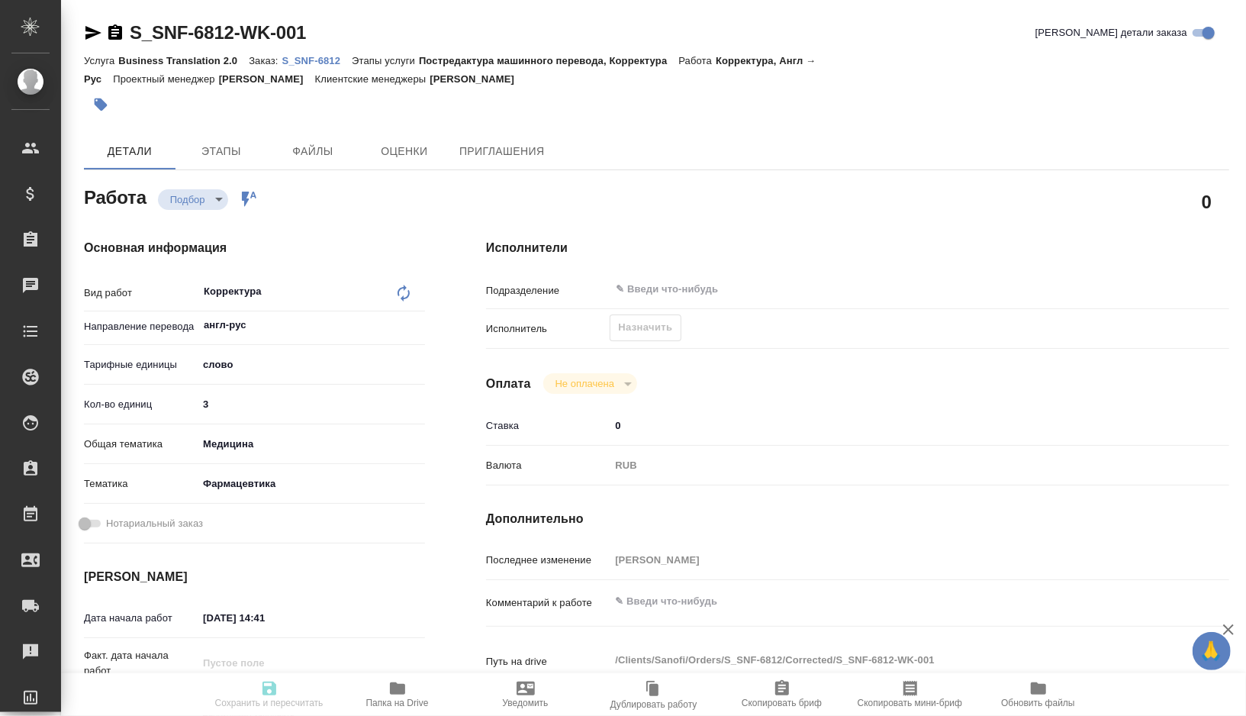
type textarea "x"
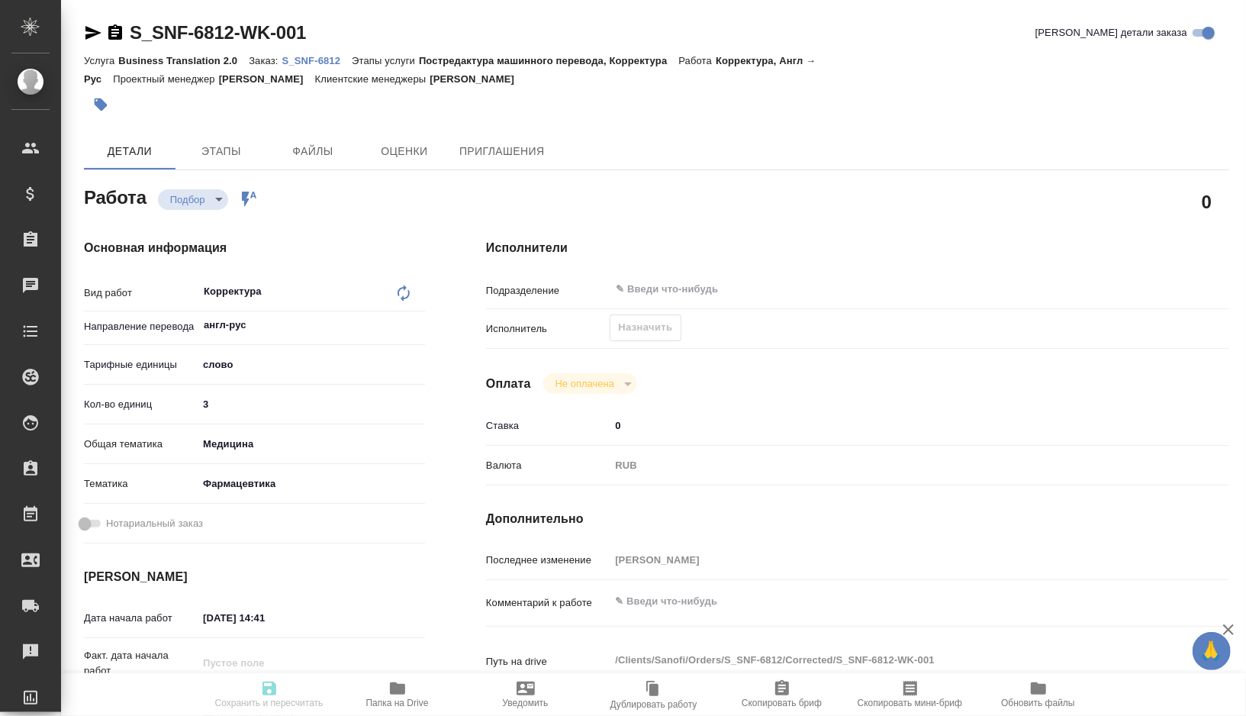
type textarea "x"
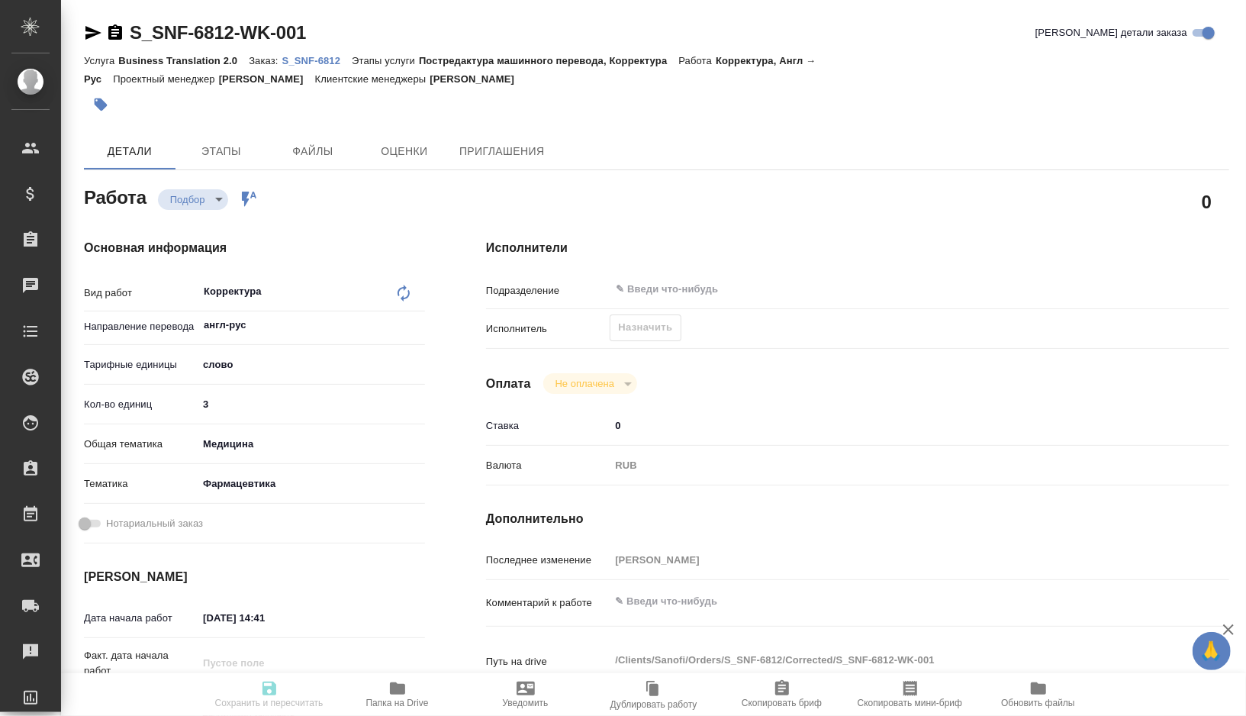
type textarea "x"
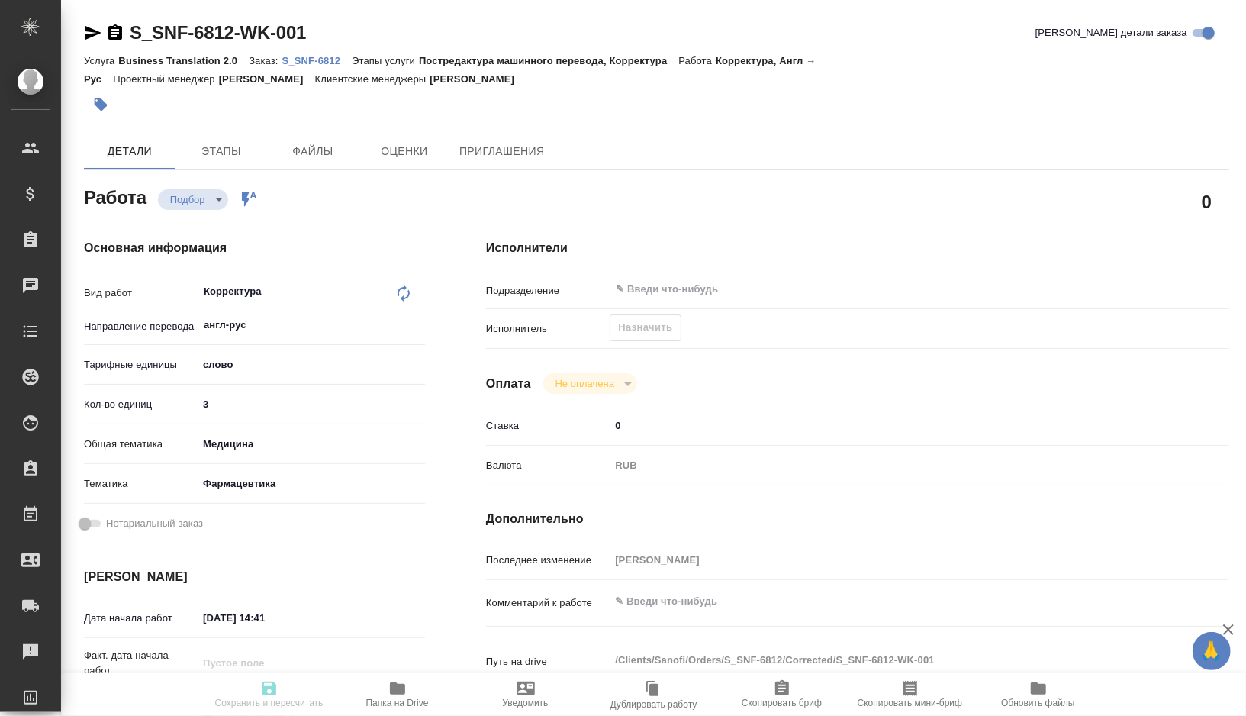
type textarea "x"
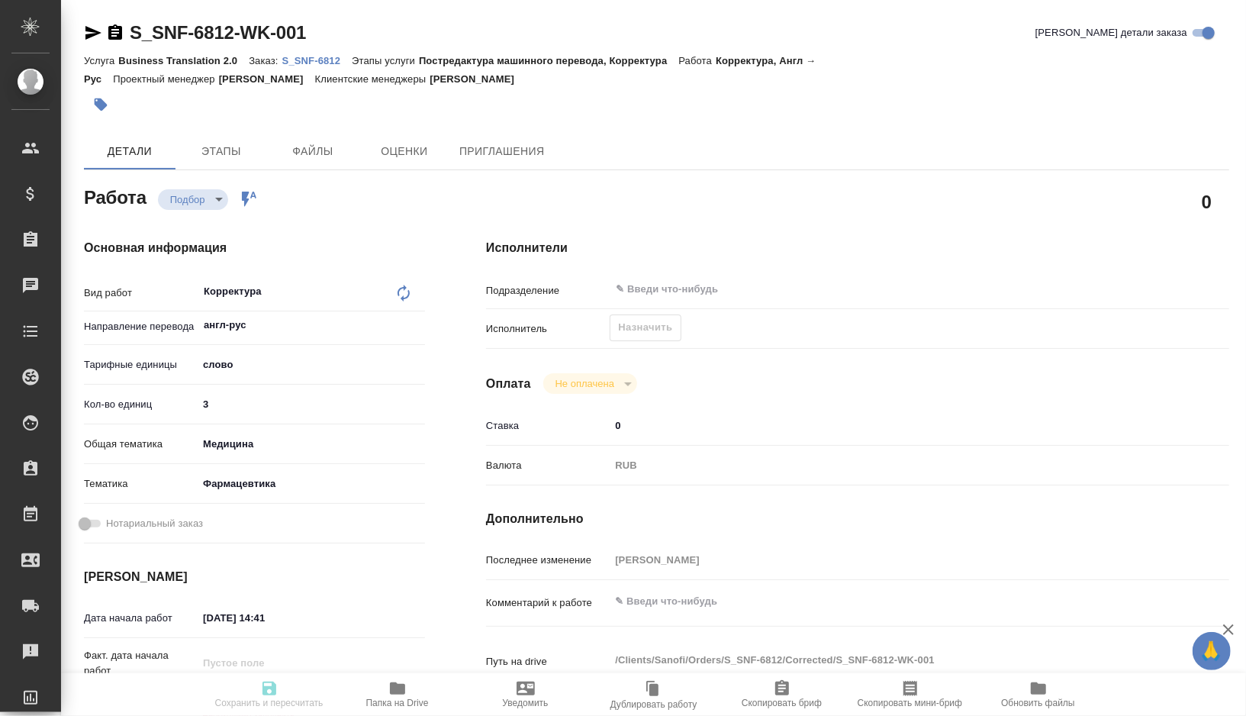
type textarea "x"
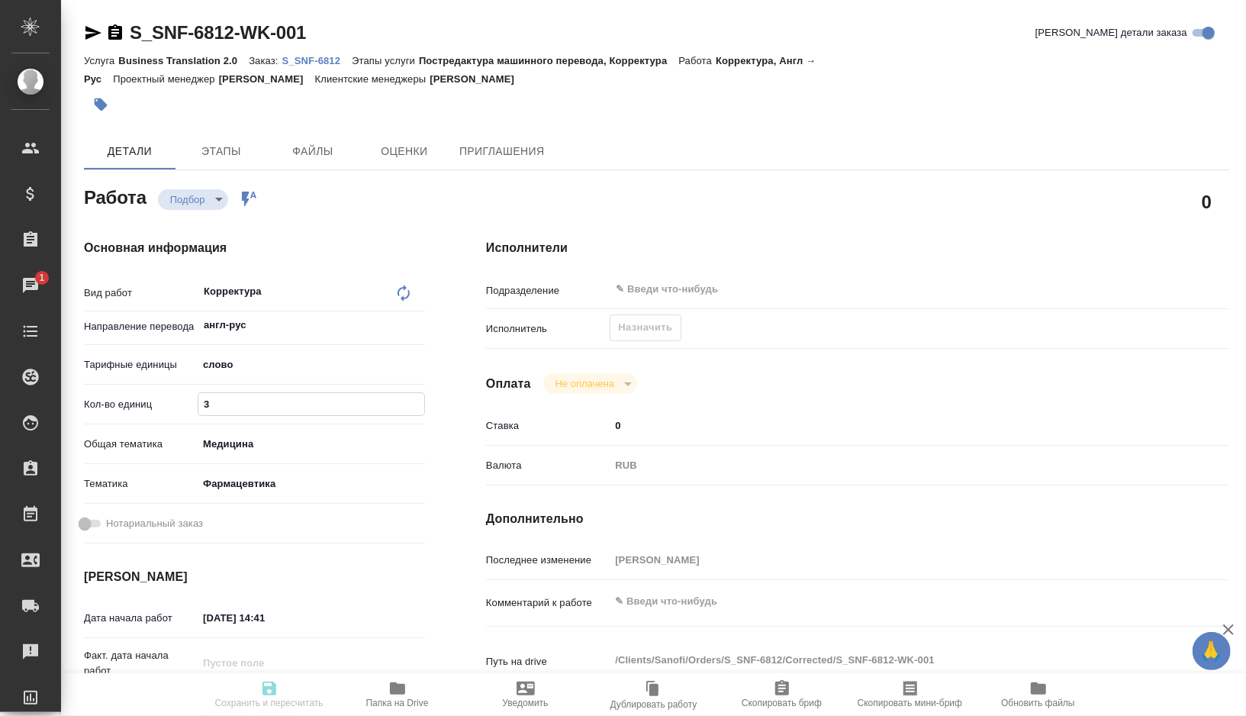
click at [242, 409] on input "3" at bounding box center [311, 404] width 226 height 22
type textarea "x"
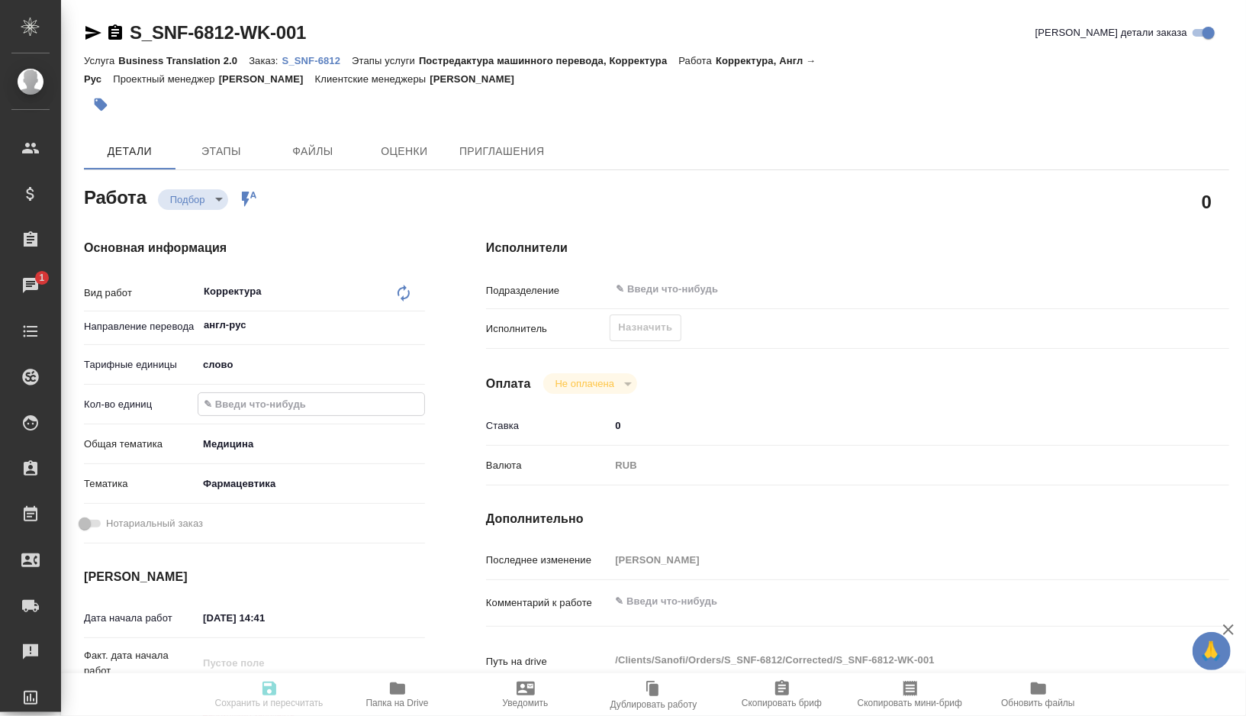
type textarea "x"
paste input "1194.4"
type textarea "x"
type input "1194.4"
type textarea "x"
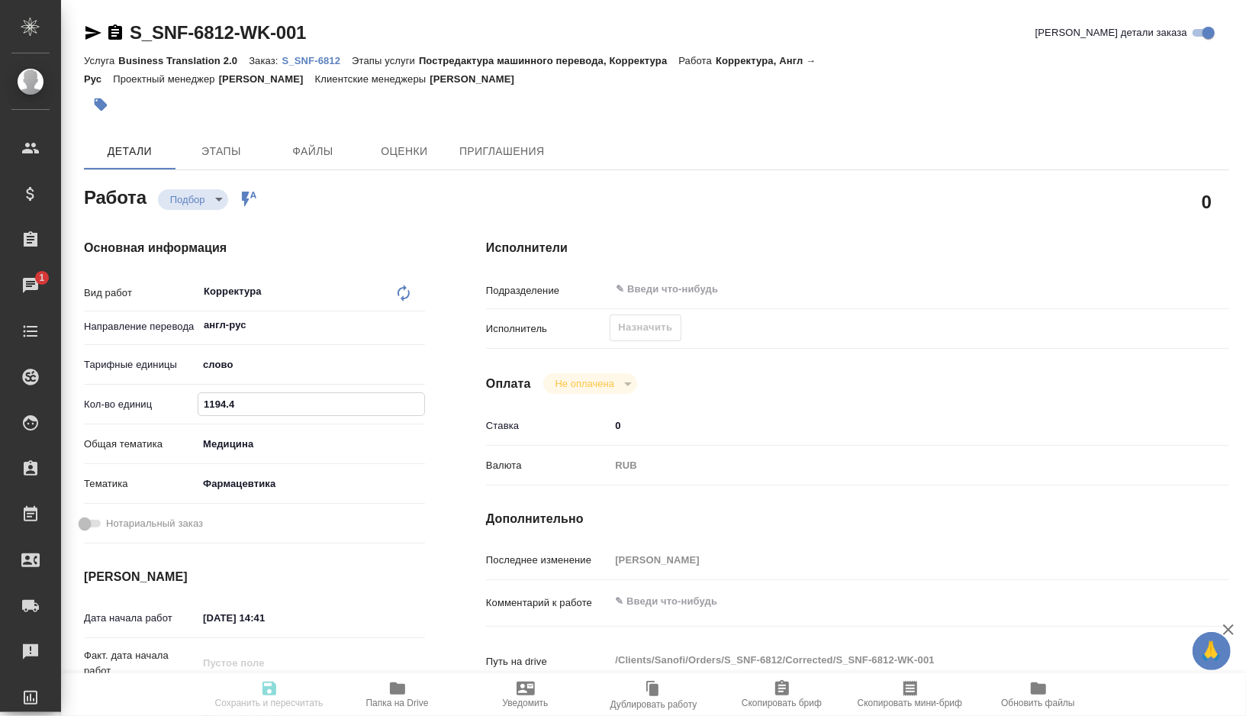
type textarea "x"
type input "1194.4"
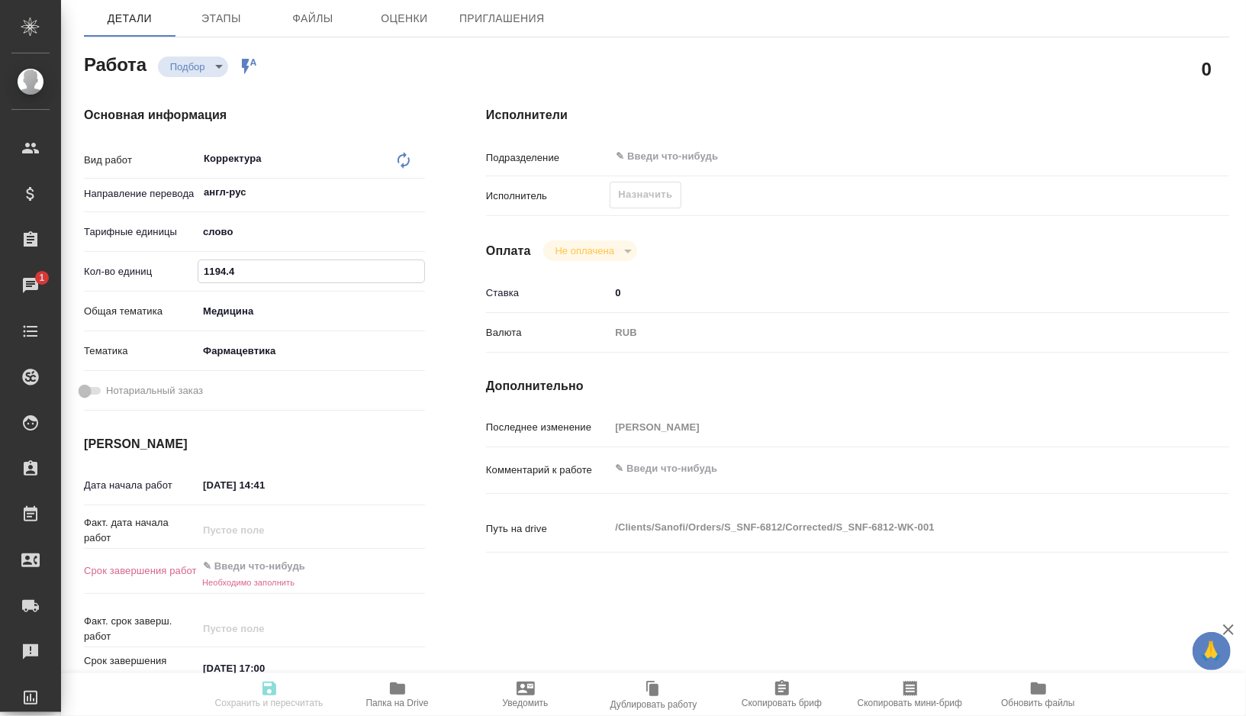
scroll to position [146, 0]
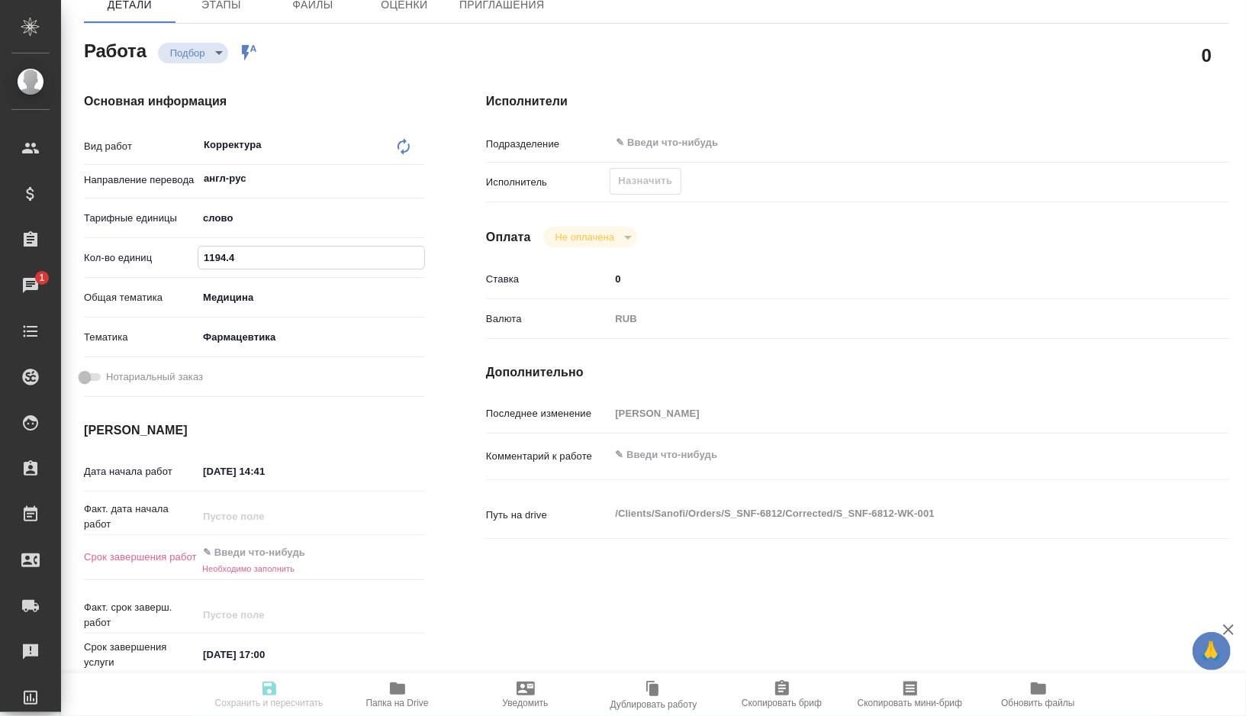
click at [214, 472] on input "13.08.2025 14:41" at bounding box center [264, 471] width 133 height 22
type input "10.82.0251 44:1_"
type textarea "x"
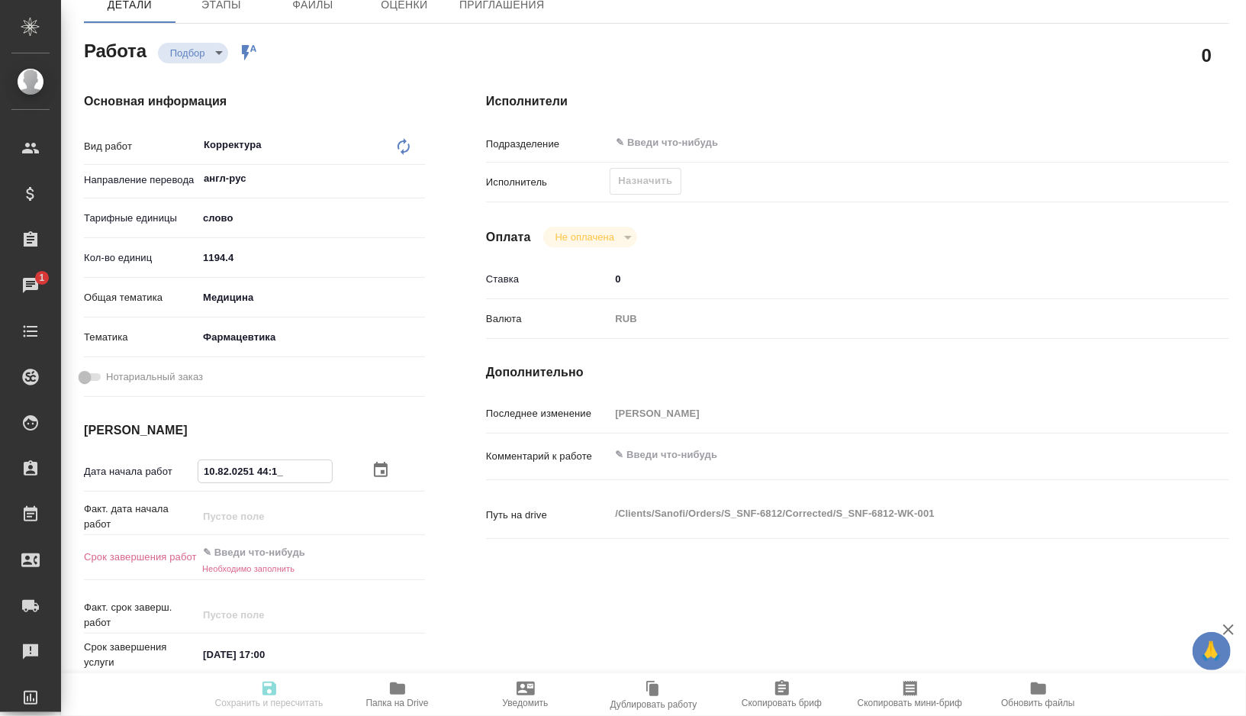
type textarea "x"
type input "15.08.2025 14:41"
type textarea "x"
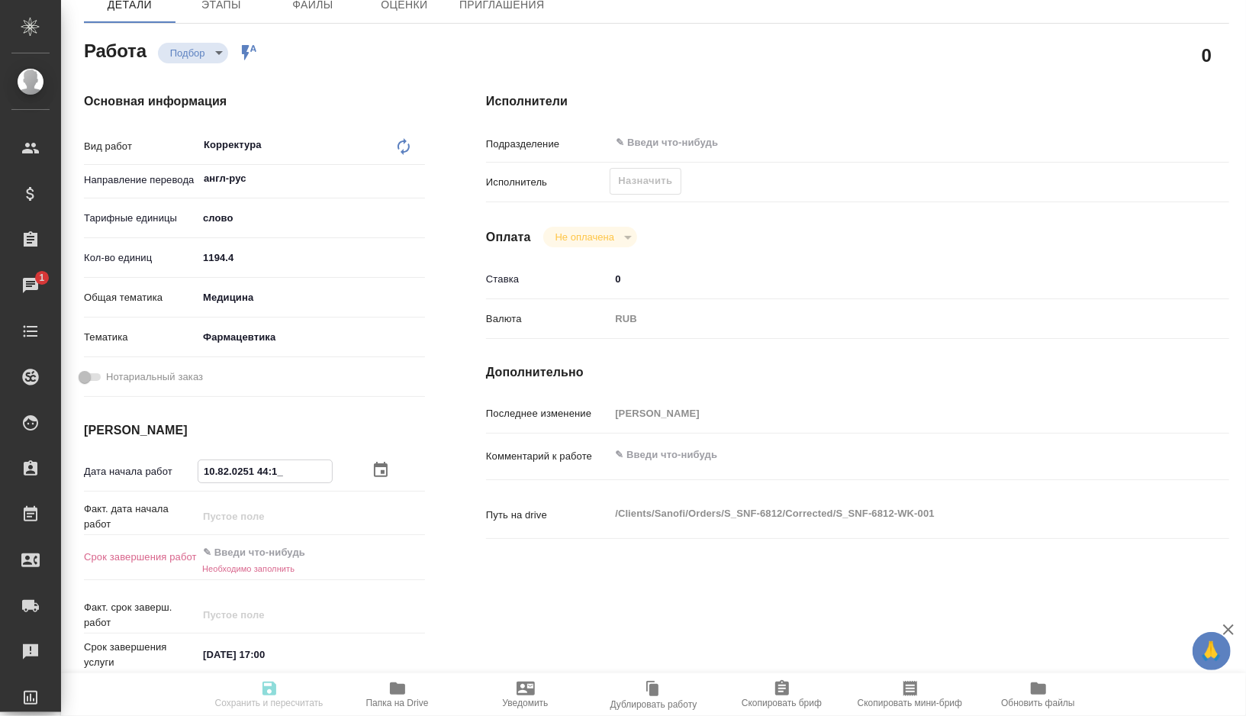
type textarea "x"
click at [296, 476] on input "15.08.2025 14:41" at bounding box center [264, 471] width 133 height 22
type input "15.08.2025 14:4_"
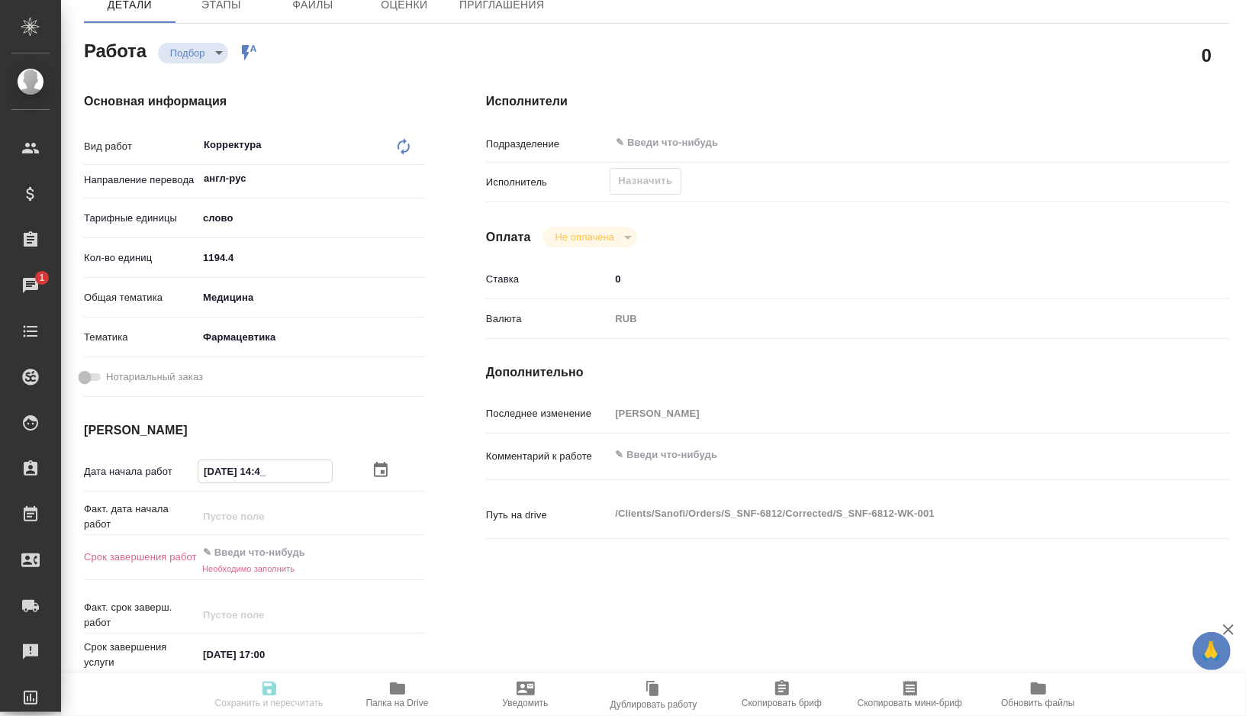
type textarea "x"
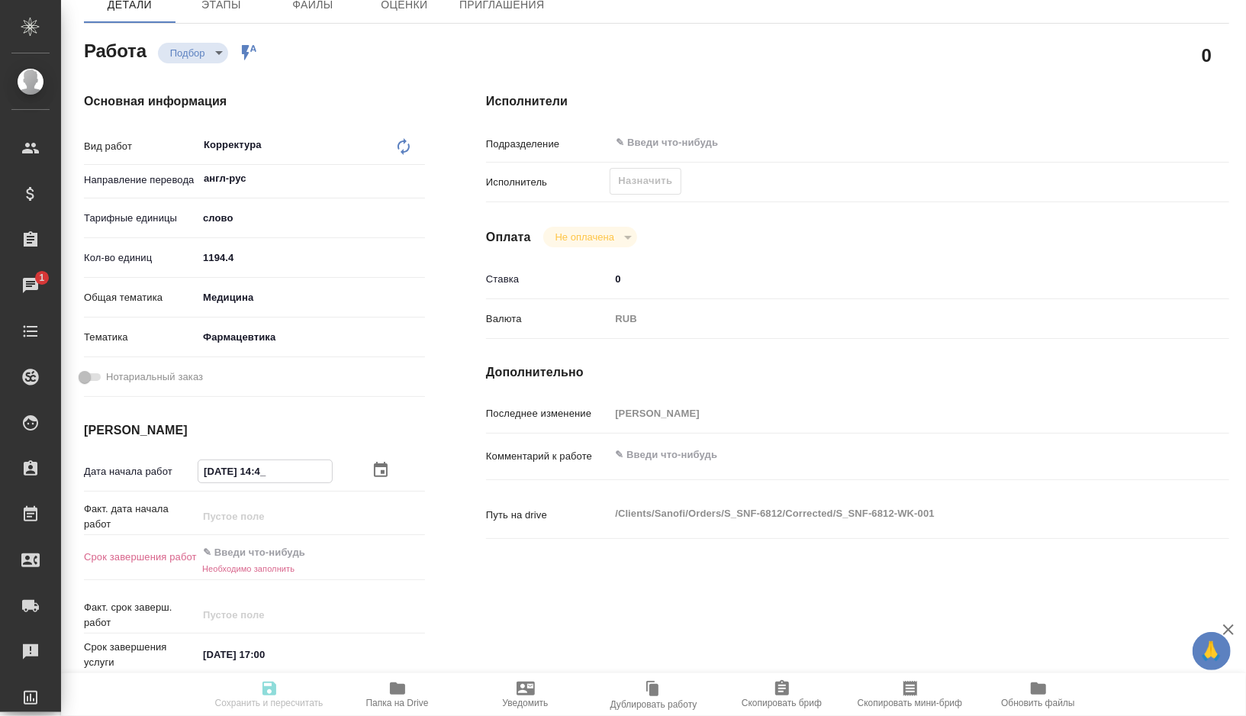
type textarea "x"
type input "15.08.2025 14:__"
type textarea "x"
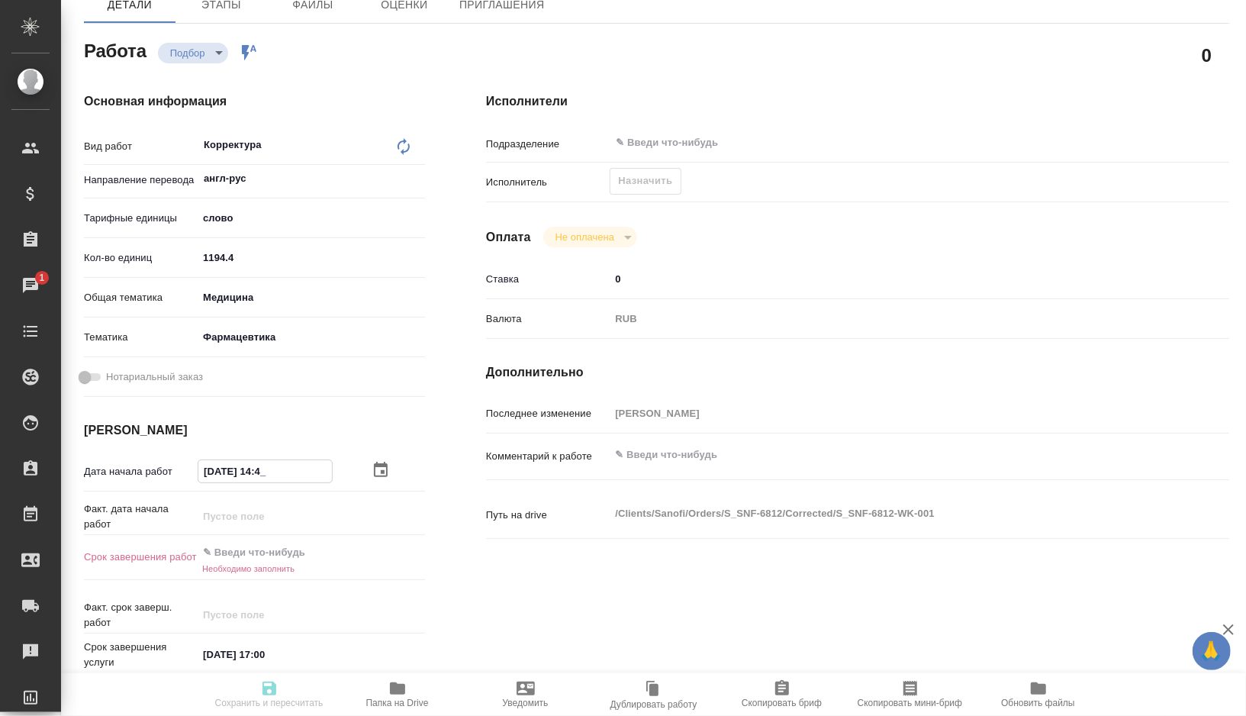
type textarea "x"
type input "15.08.2025 1_:__"
type textarea "x"
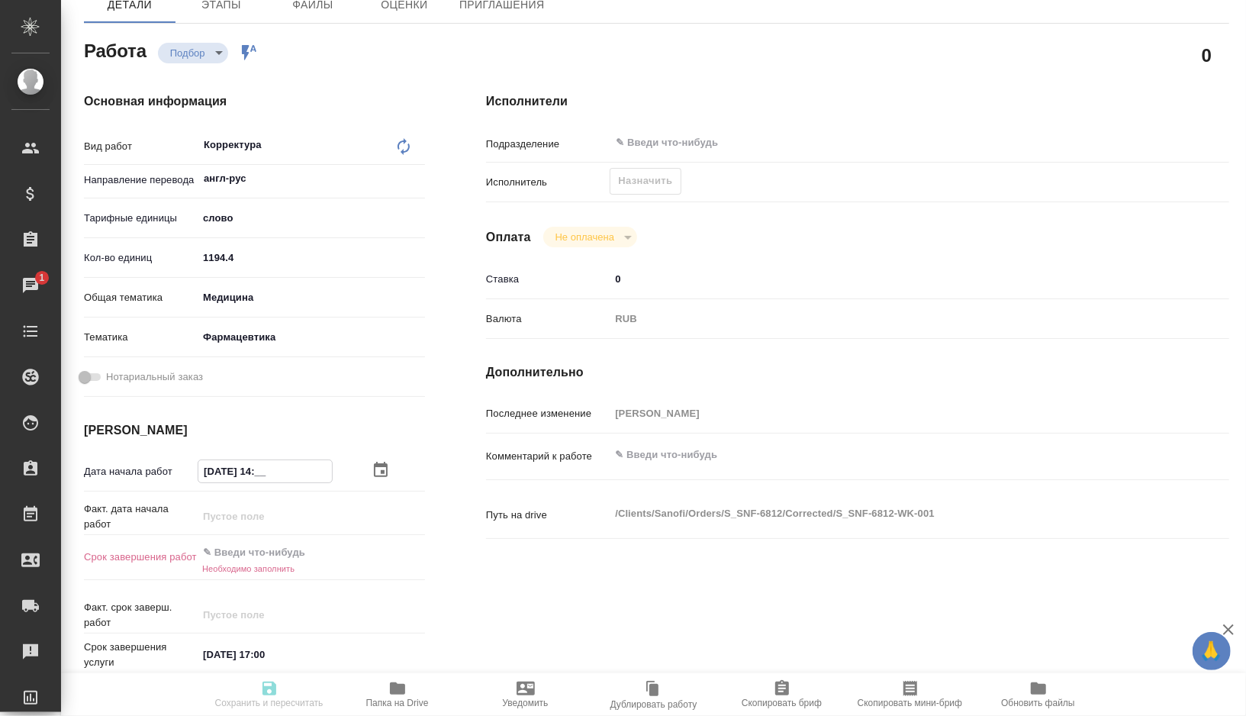
type textarea "x"
type input "15.08.2025 12:__"
type textarea "x"
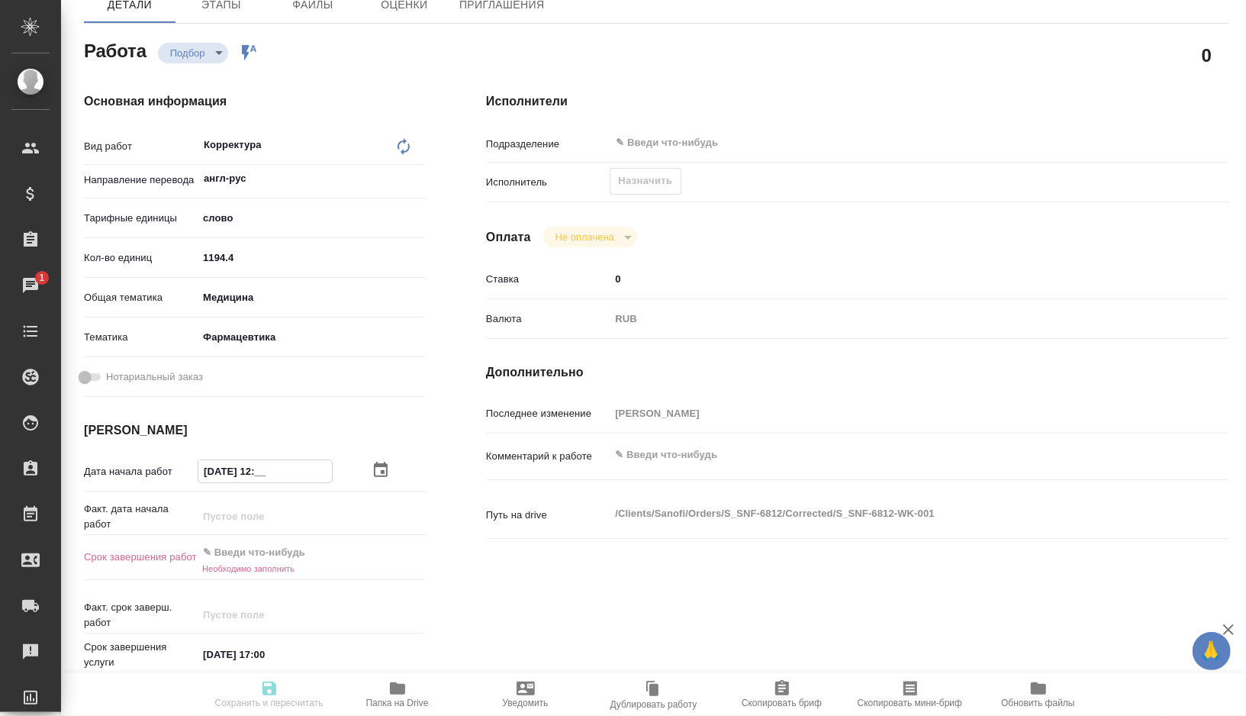
type textarea "x"
type input "15.08.2025 12:0_"
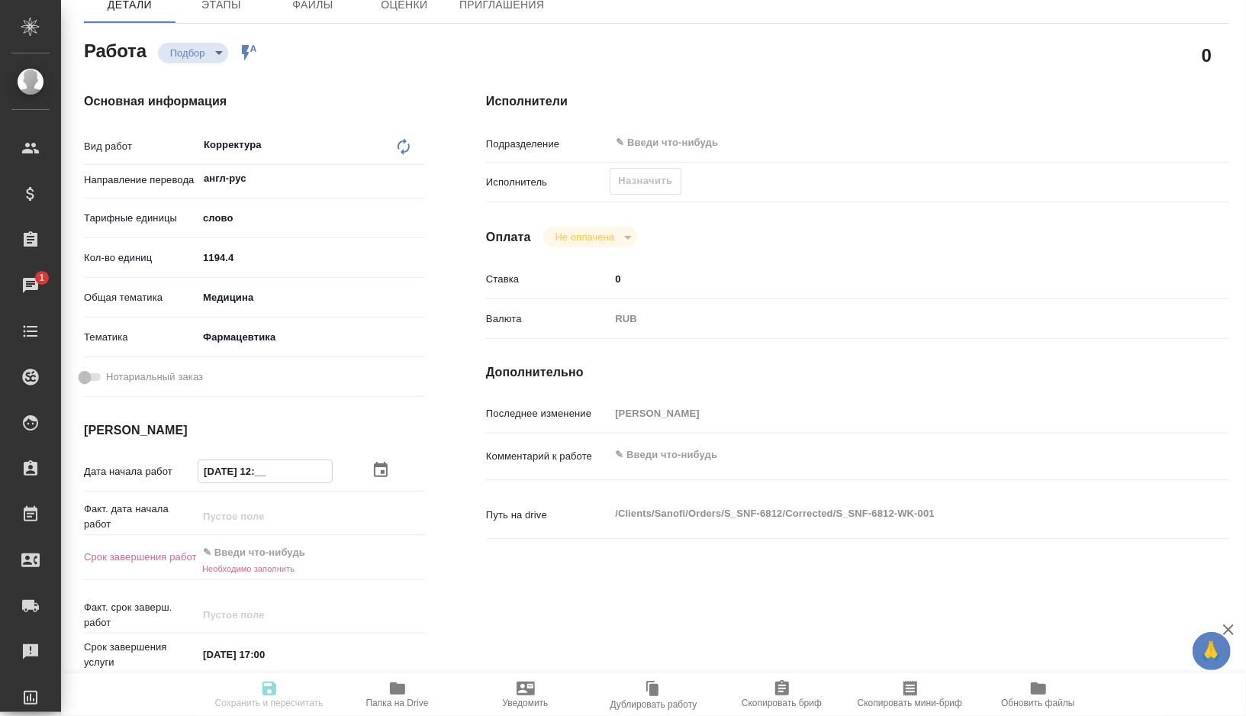
type textarea "x"
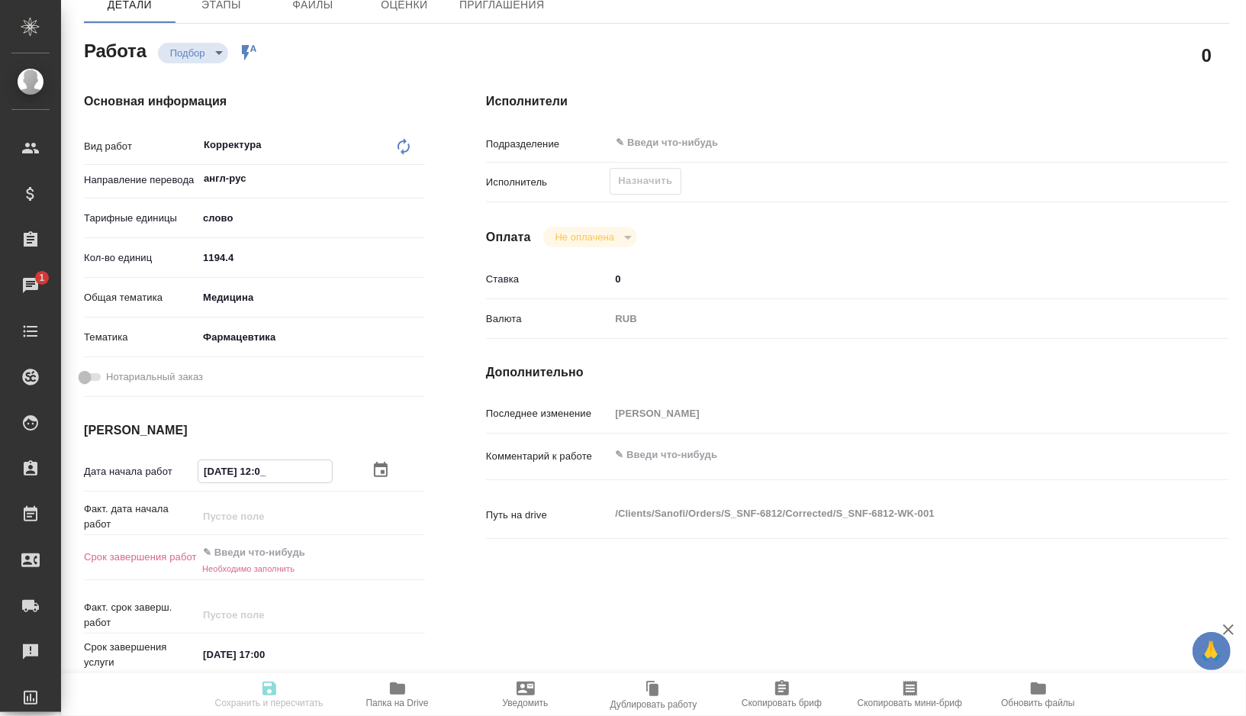
type input "15.08.2025 12:00"
type textarea "x"
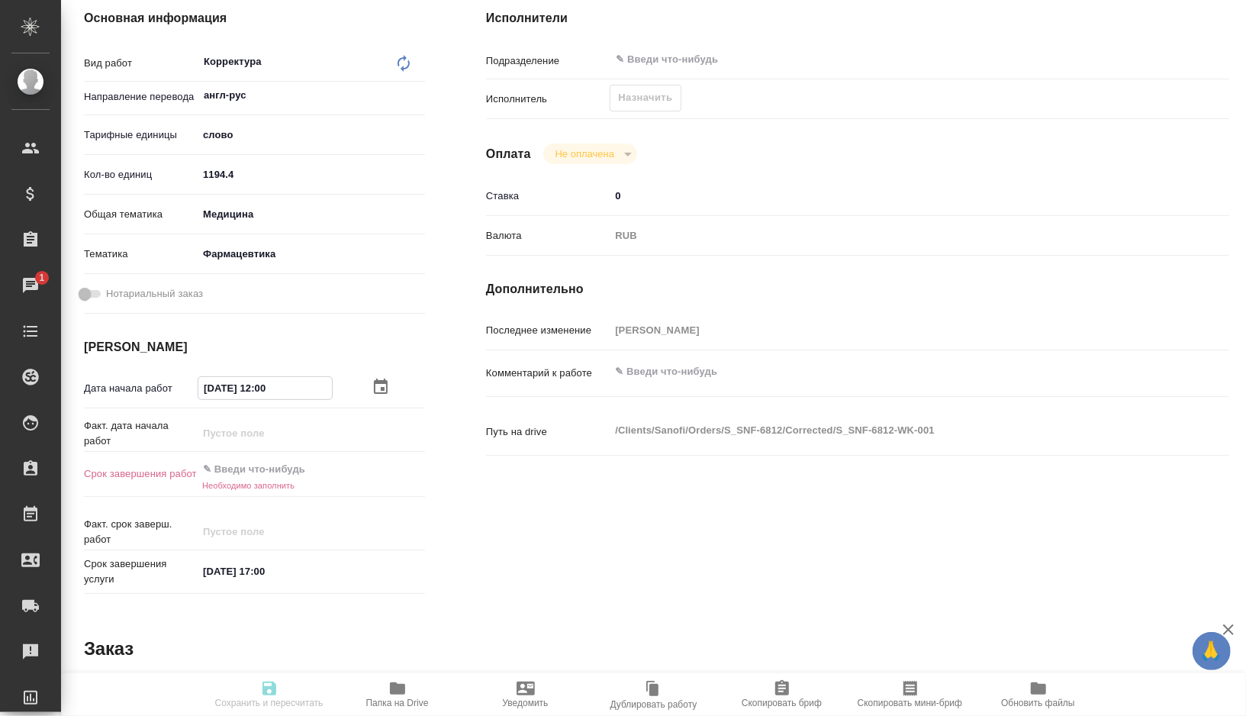
scroll to position [256, 0]
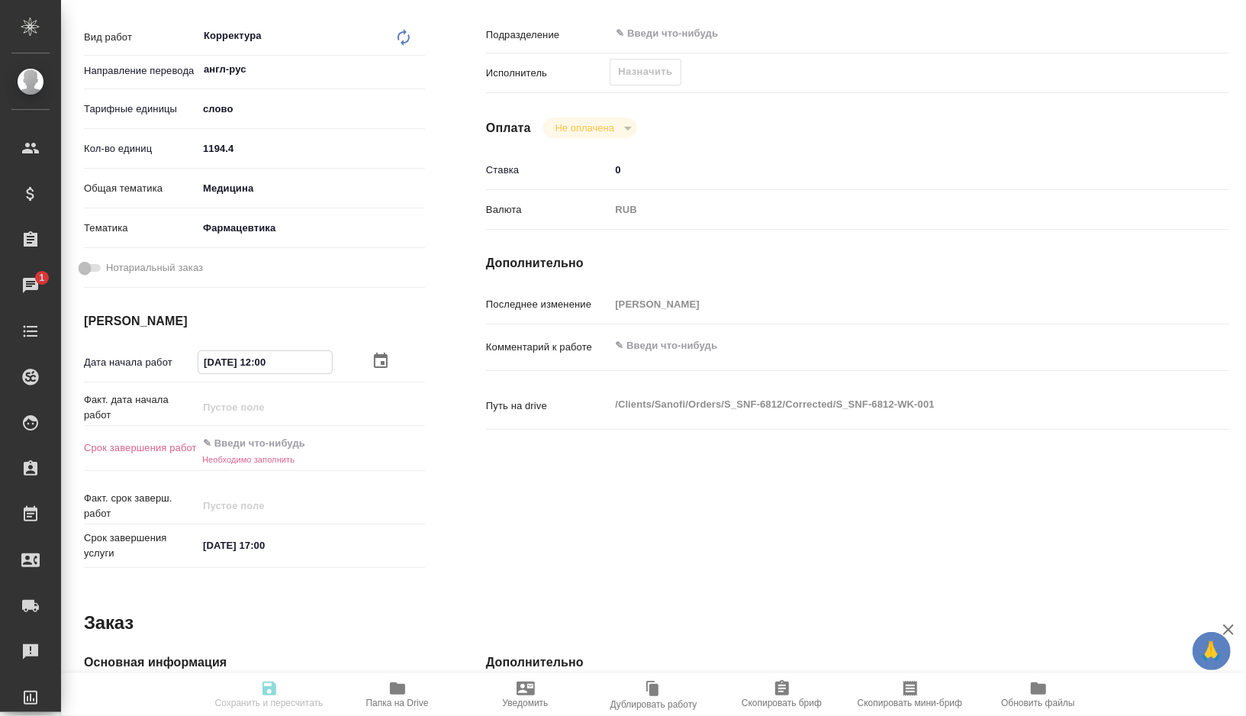
type input "15.08.2025 12:00"
click at [239, 542] on input "18.08.2025 17:00" at bounding box center [264, 545] width 133 height 22
drag, startPoint x: 289, startPoint y: 545, endPoint x: 136, endPoint y: 545, distance: 153.3
click at [136, 545] on div "Срок завершения услуги 18.08.2025 17:00" at bounding box center [254, 545] width 341 height 31
click at [252, 446] on input "text" at bounding box center [264, 443] width 133 height 22
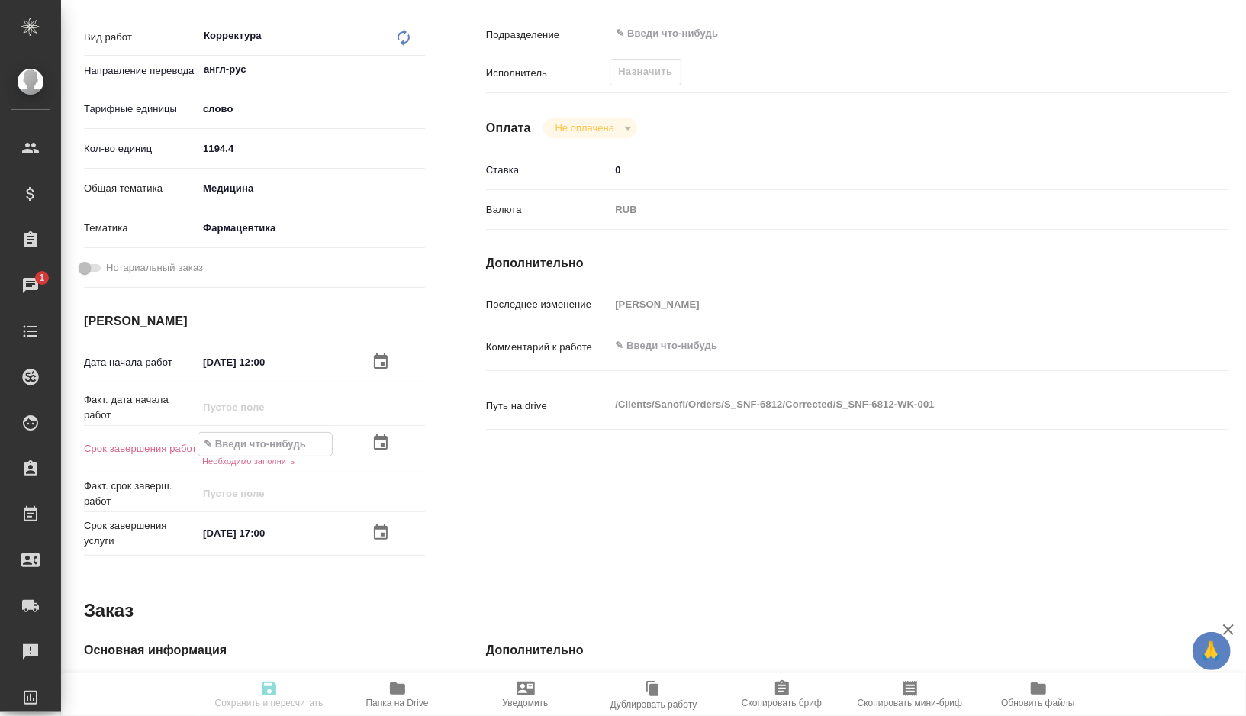
paste input "18.08.2025 17:00"
type input "18.08.2025 17:00"
type textarea "x"
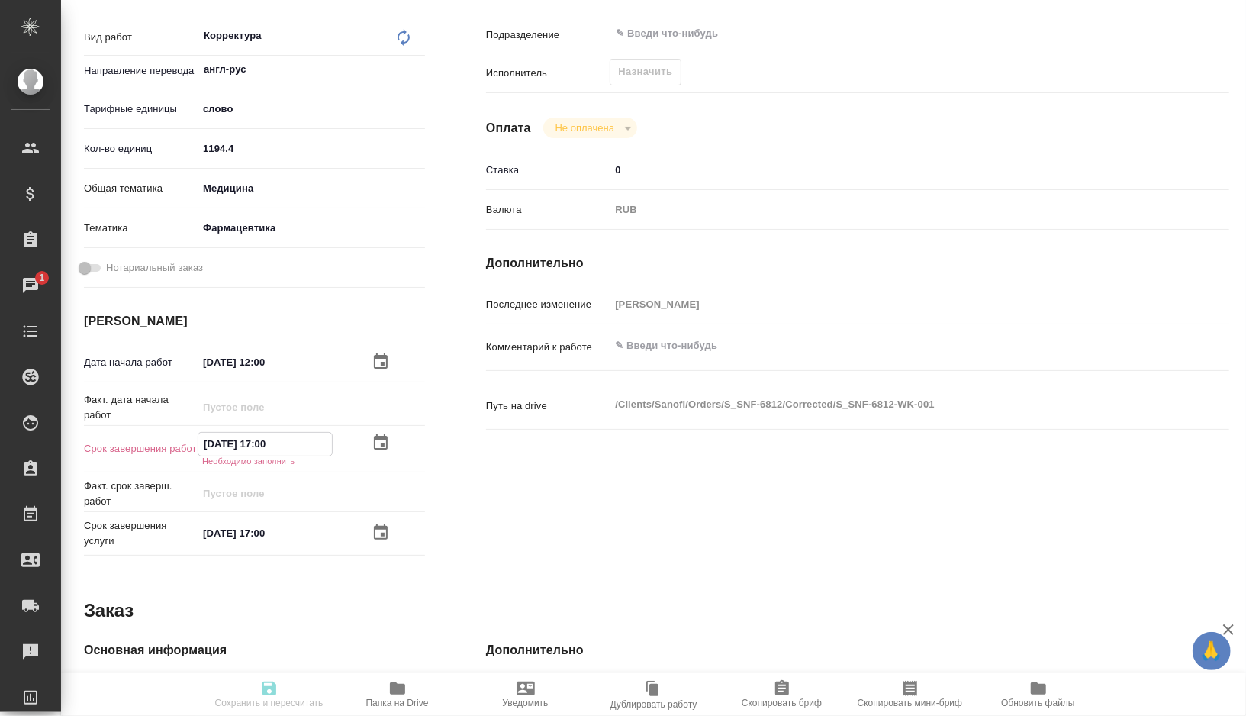
type textarea "x"
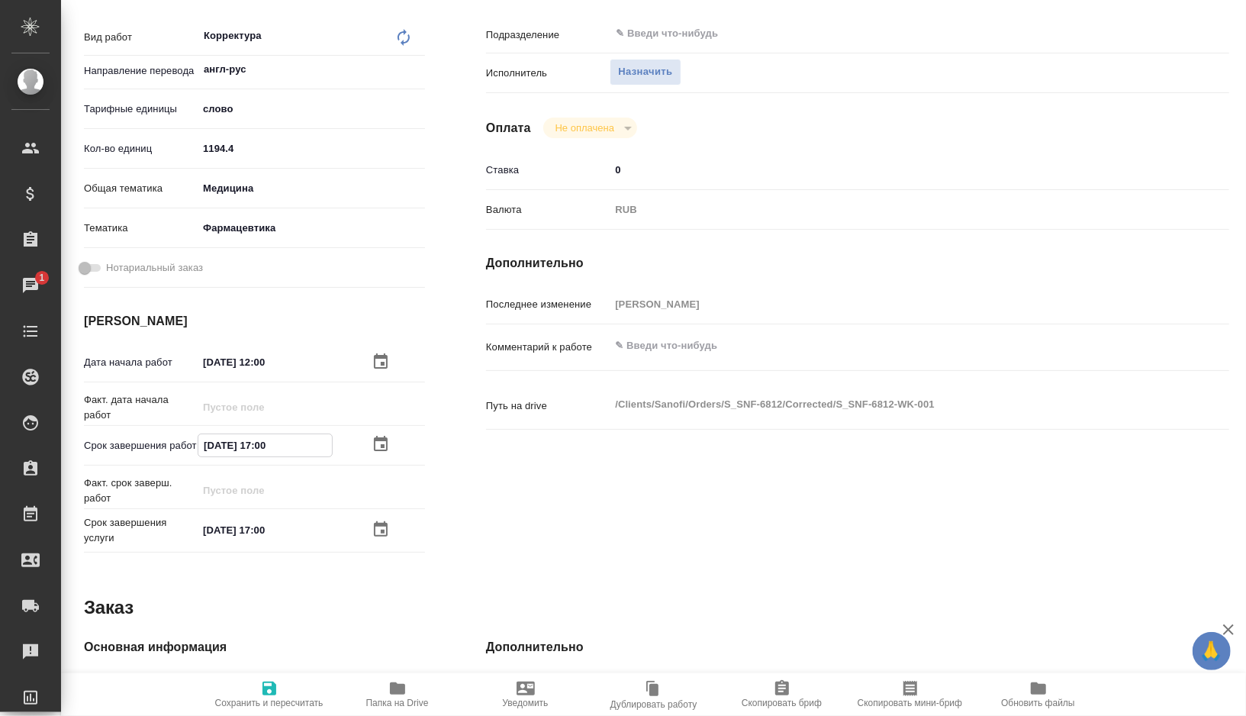
type input "18.08.2025 17:0_"
type textarea "x"
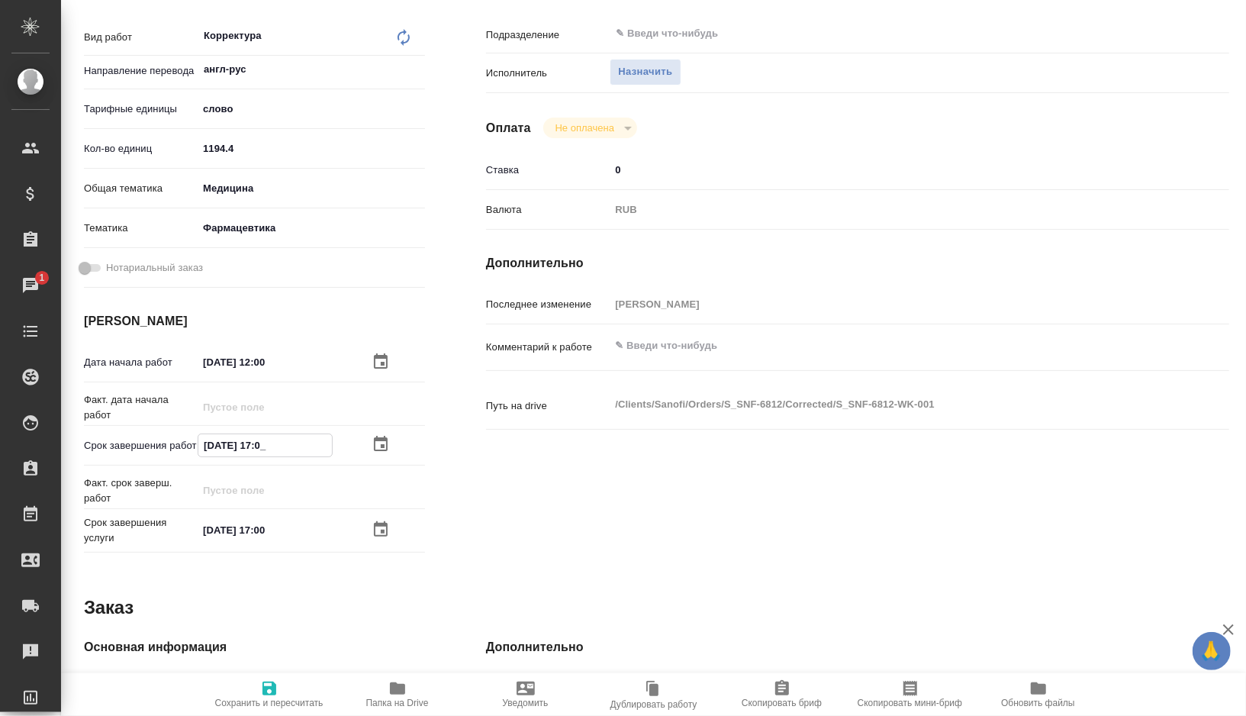
type textarea "x"
type input "18.08.2025 17:__"
type textarea "x"
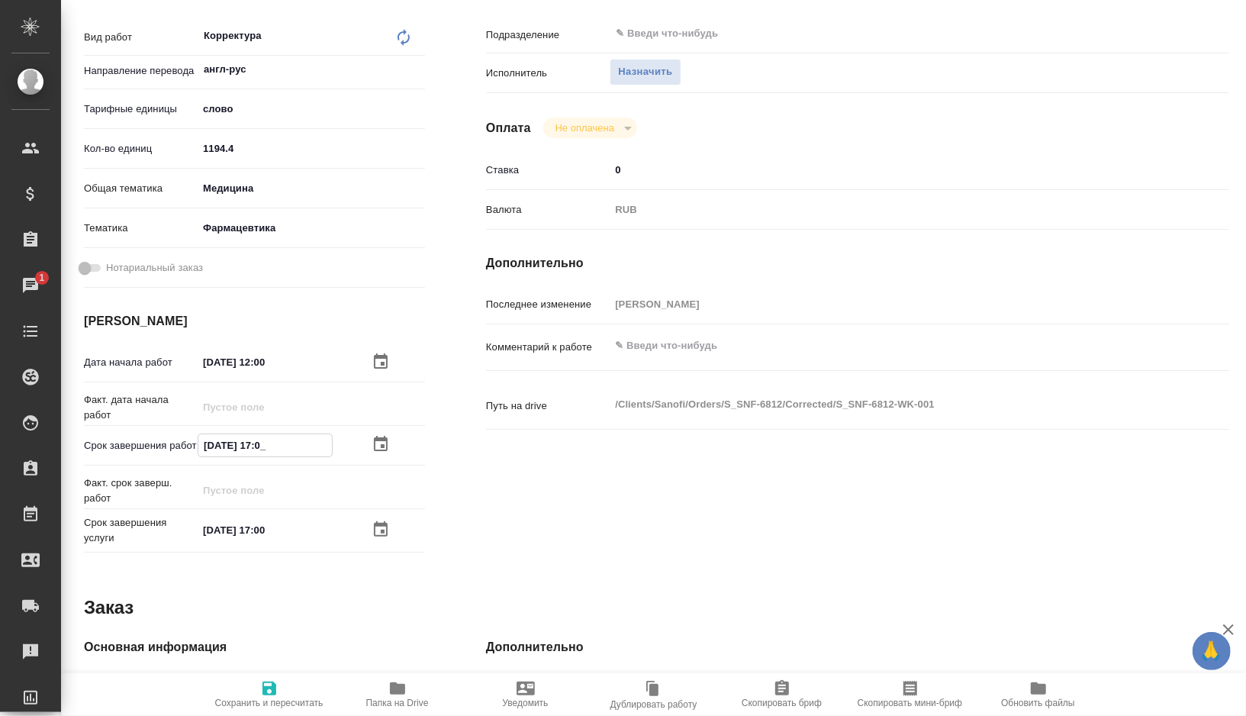
type textarea "x"
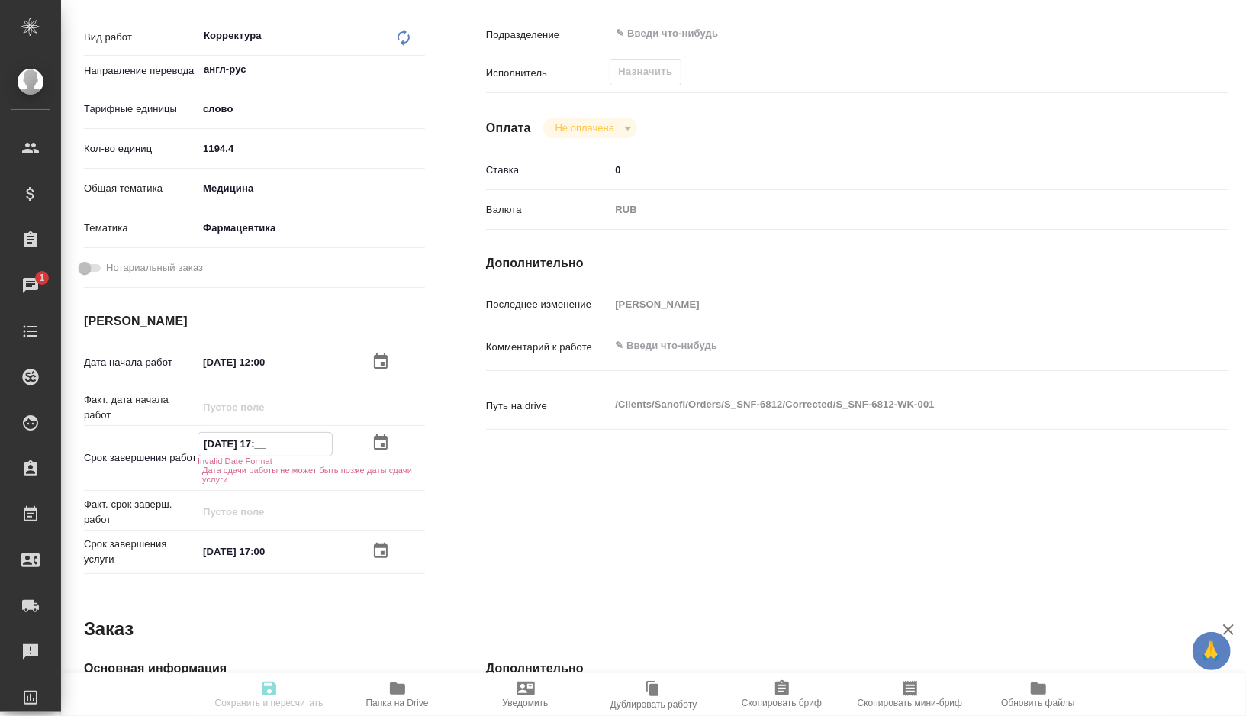
type textarea "x"
type input "18.08.2025 1_:__"
type textarea "x"
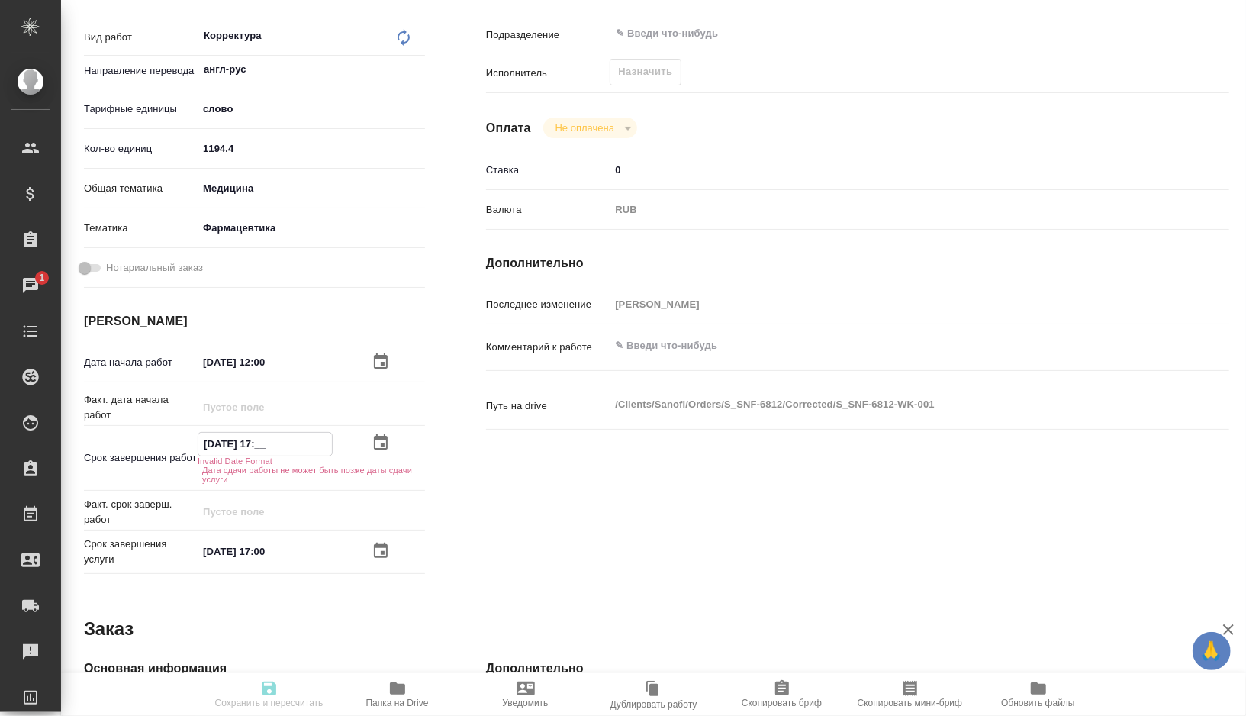
type textarea "x"
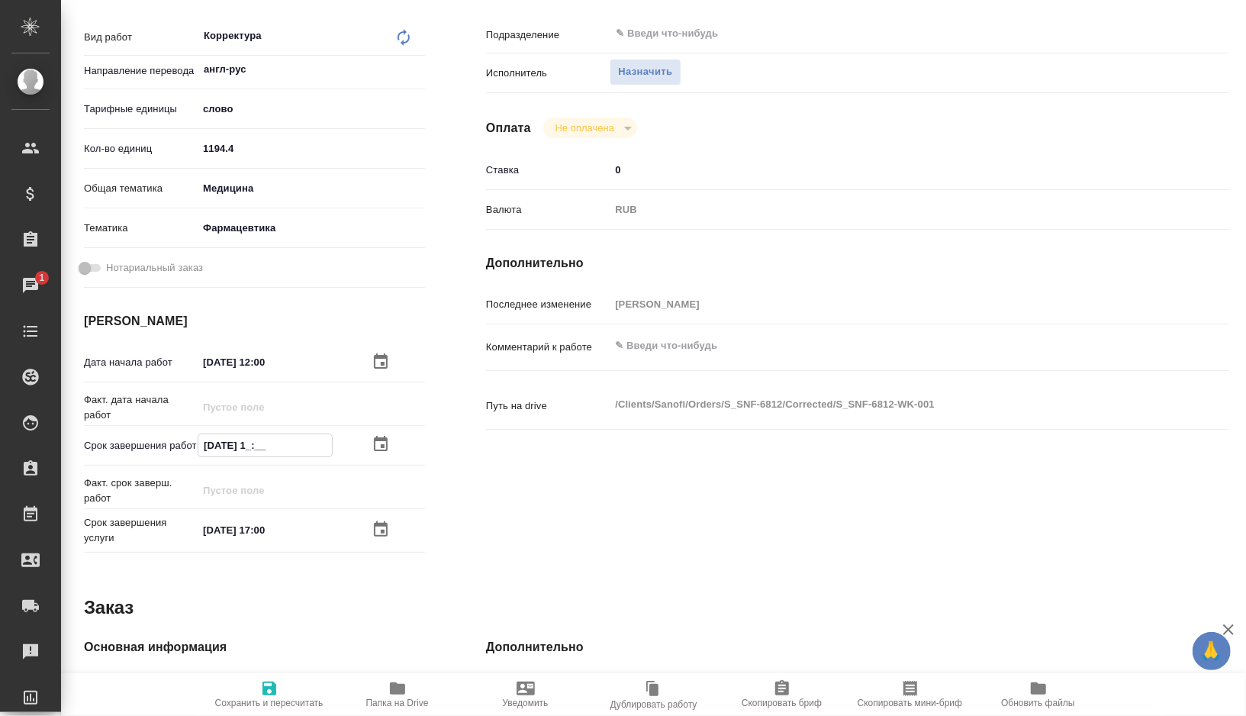
type textarea "x"
type input "18.08.2025 10:__"
type textarea "x"
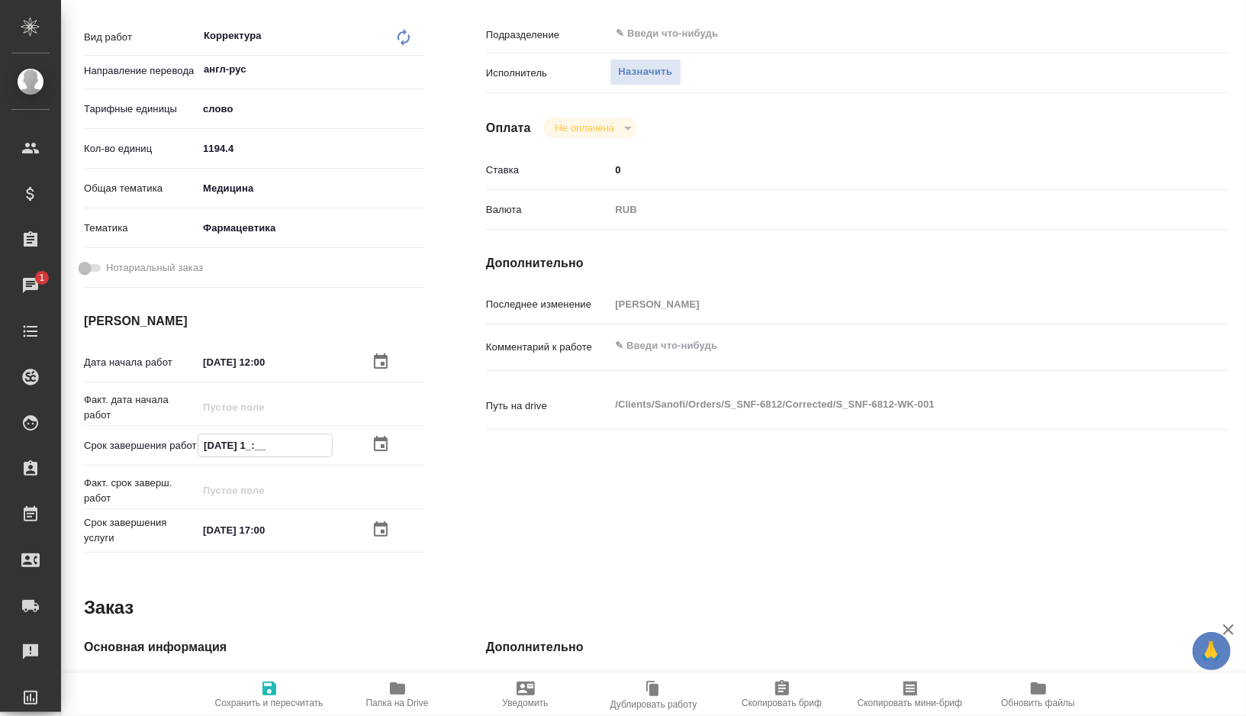
type textarea "x"
type input "18.08.2025 10:0_"
type textarea "x"
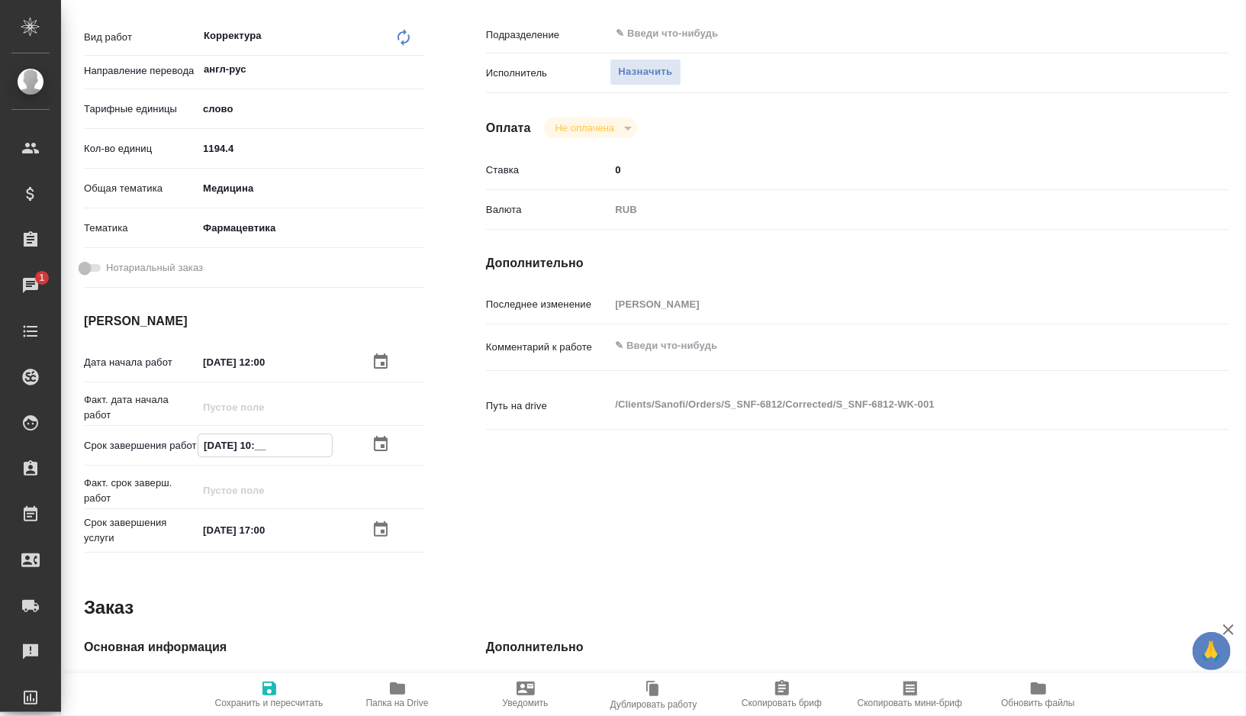
type textarea "x"
type input "18.08.2025 10:00"
type textarea "x"
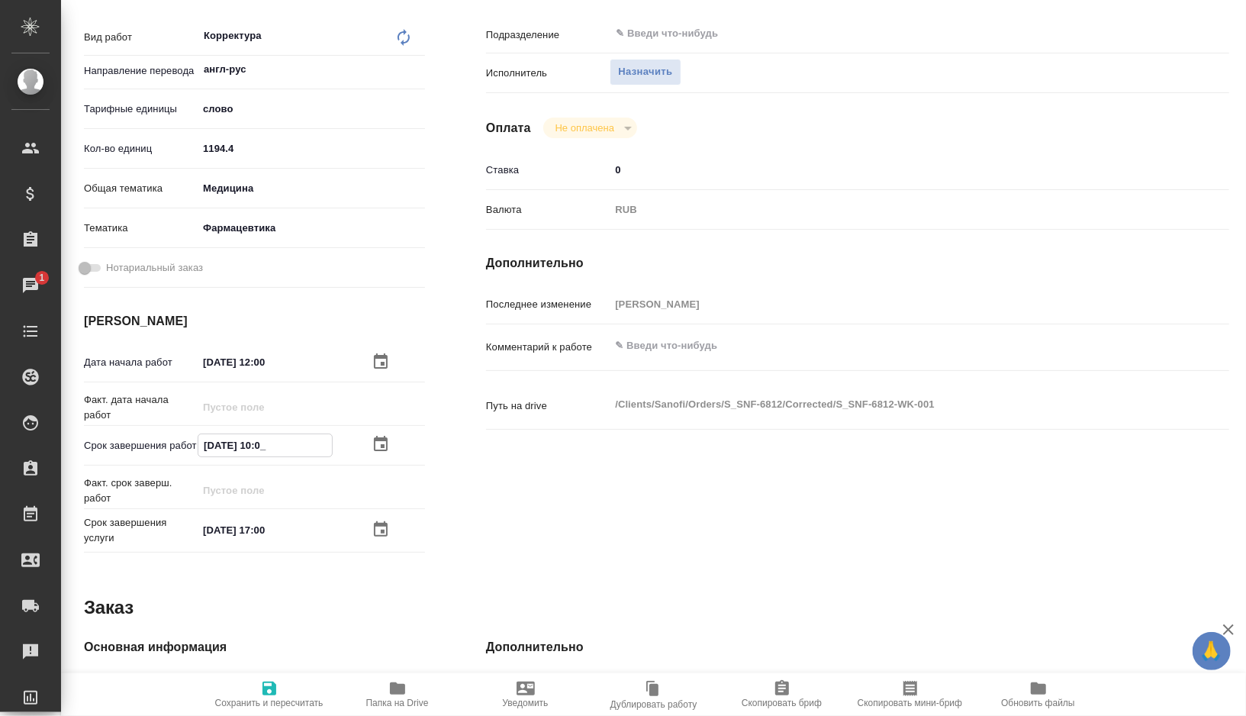
type textarea "x"
type input "18.08.2025 10:00"
click at [262, 697] on span "Сохранить и пересчитать" at bounding box center [269, 702] width 108 height 11
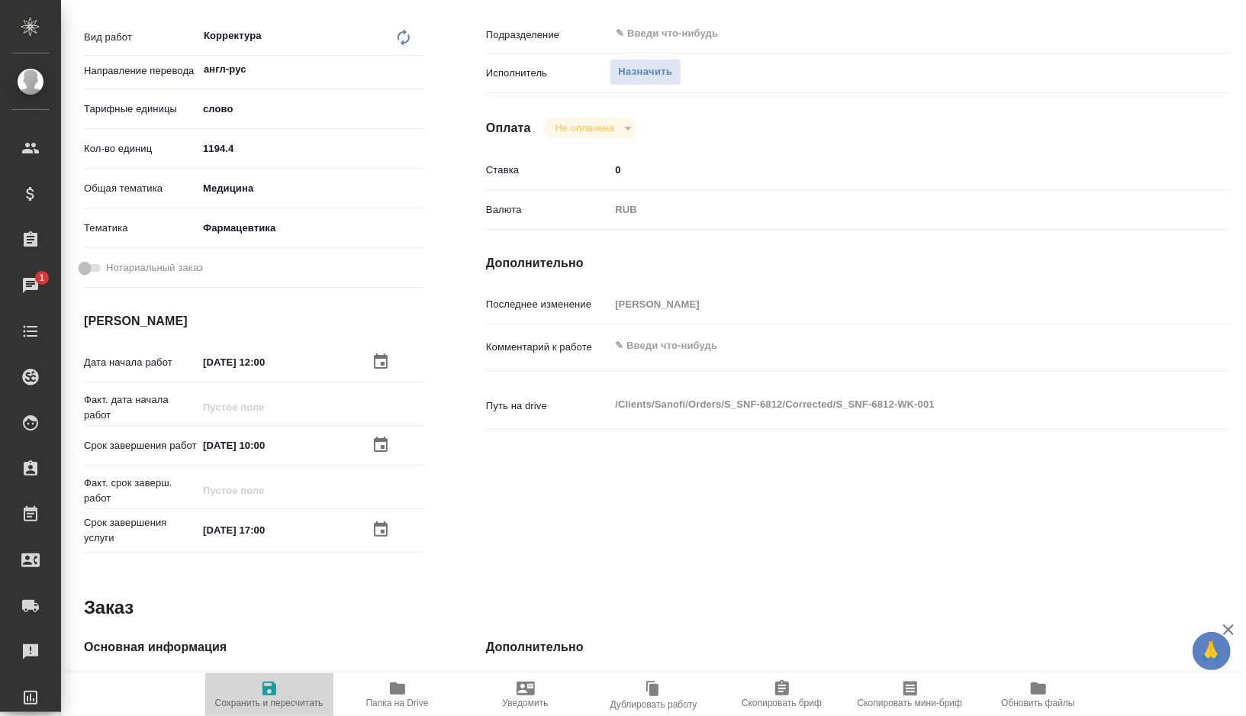
type textarea "x"
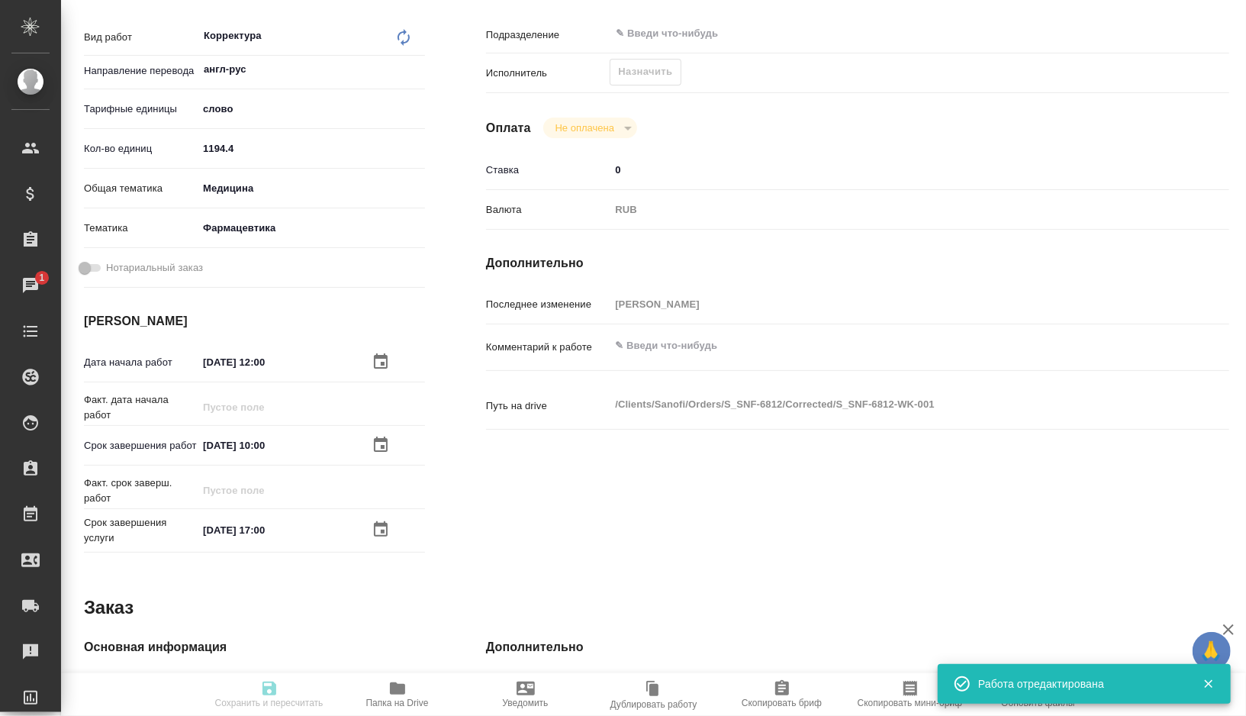
type textarea "x"
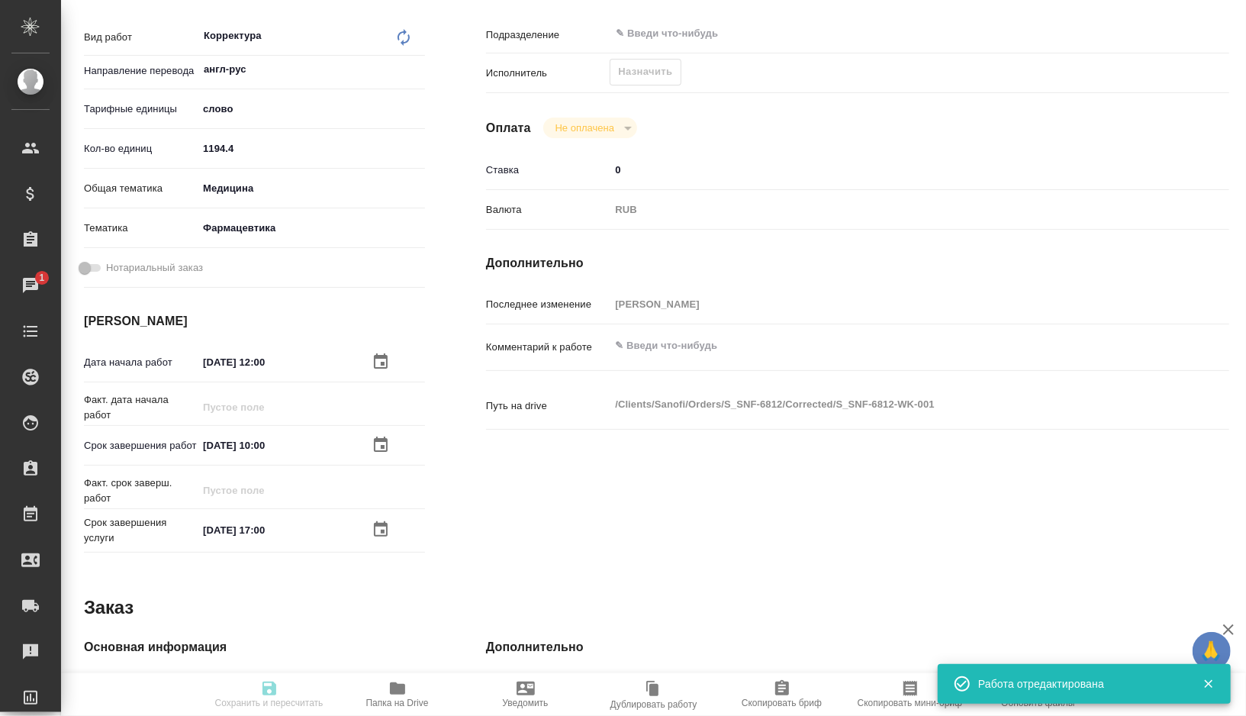
type textarea "x"
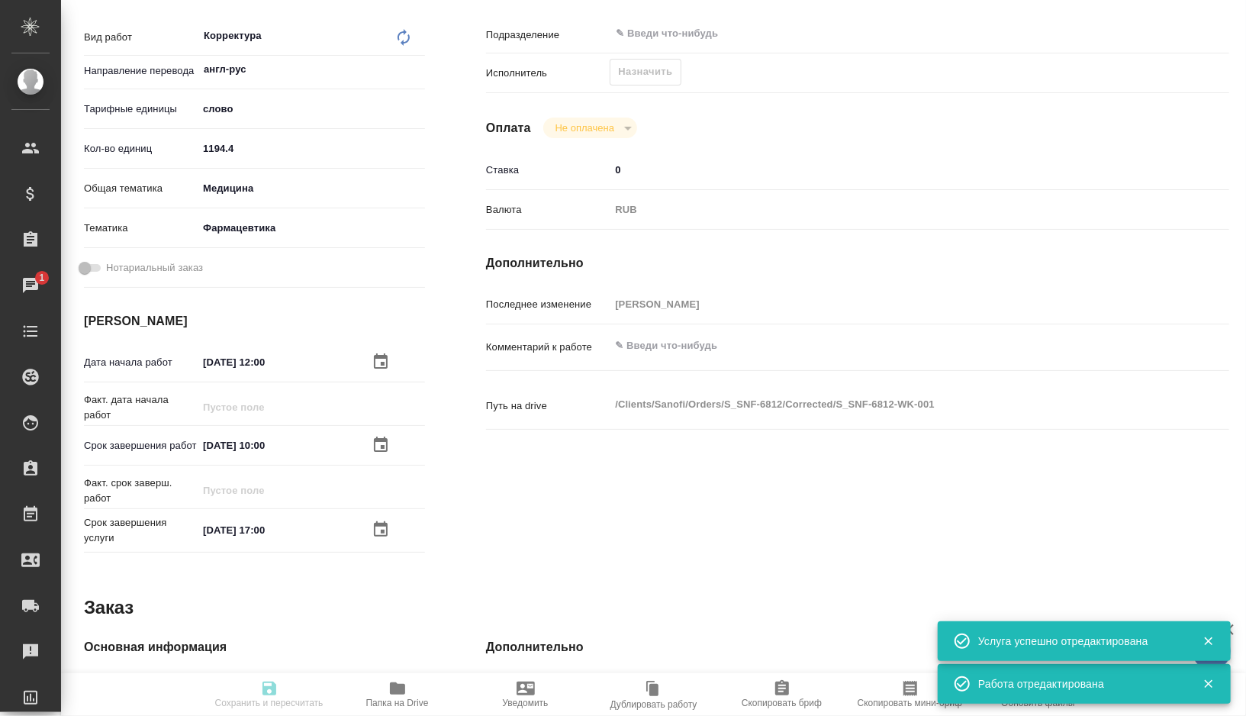
type input "recruiting"
type textarea "Корректура"
type textarea "x"
type input "англ-рус"
type input "5a8b1489cc6b4906c91bfd90"
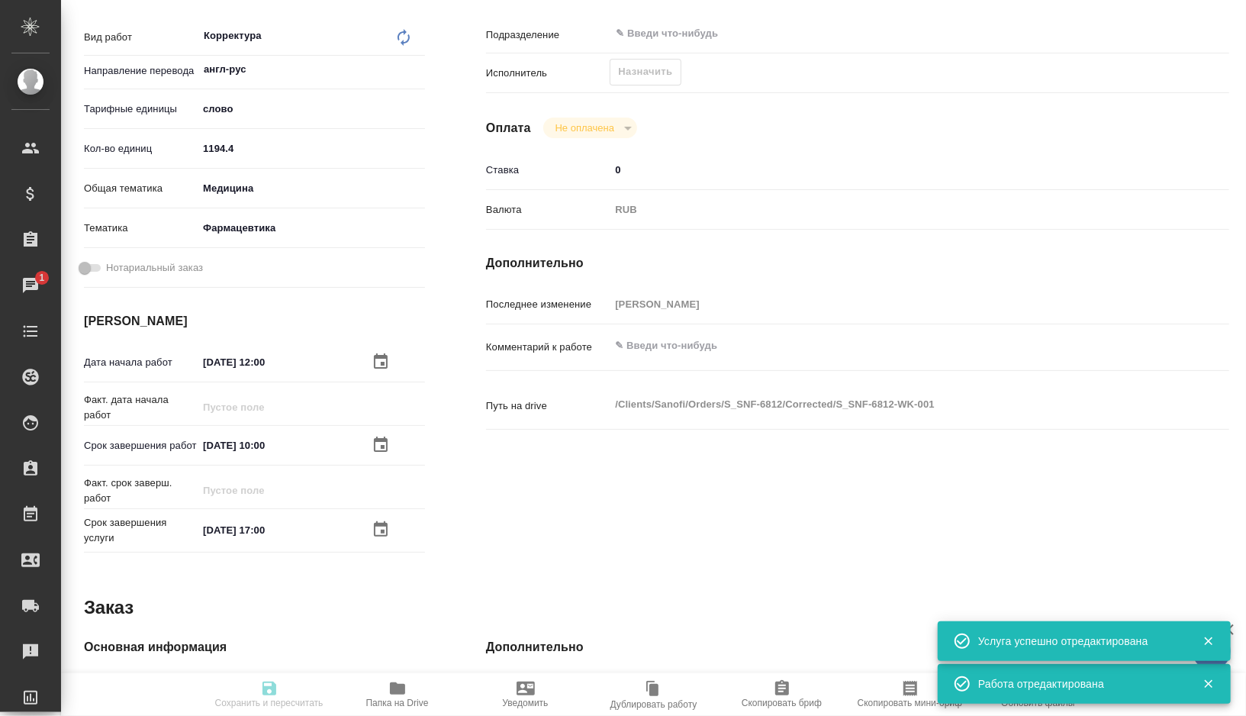
type input "1194.4"
type input "med"
type input "6149832f2b7be24903fd7a82"
type input "15.08.2025 12:00"
type input "18.08.2025 10:00"
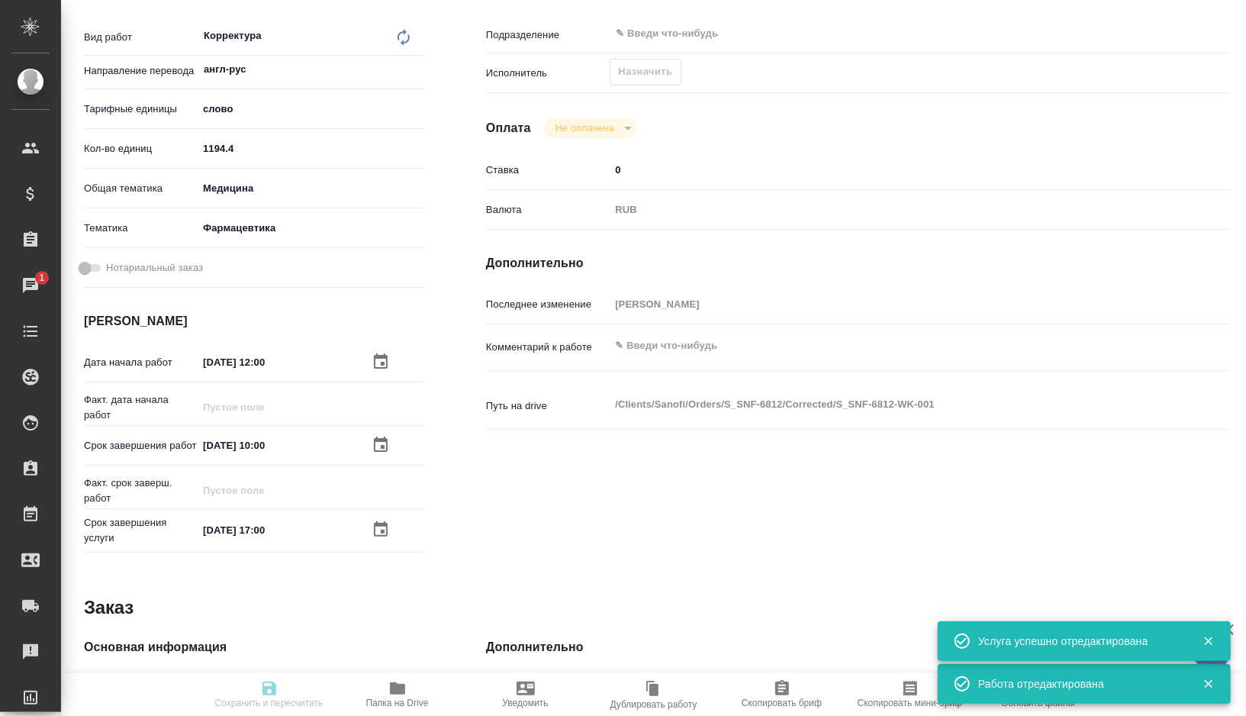
type input "18.08.2025 17:00"
type input "notPayed"
type input "0"
type input "RUB"
type input "[PERSON_NAME]"
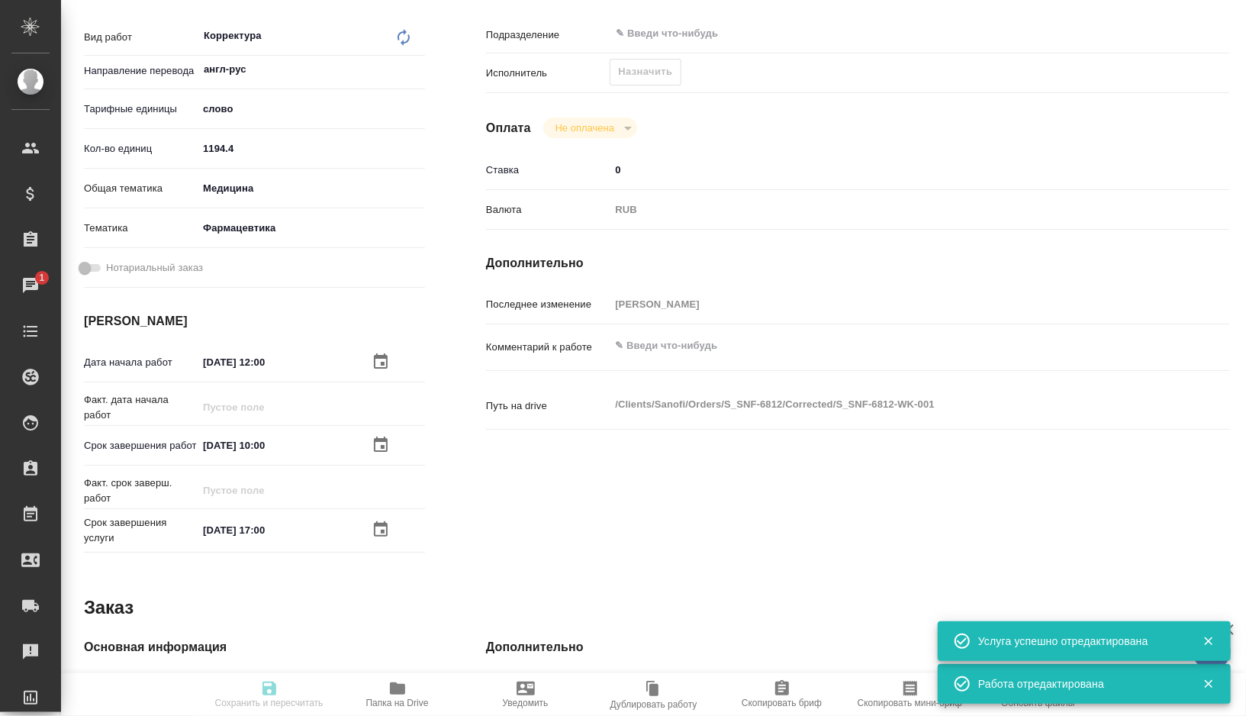
type textarea "x"
type textarea "/Clients/Sanofi/Orders/S_SNF-6812/Corrected/S_SNF-6812-WK-001"
type textarea "x"
type input "S_SNF-6812"
type input "E005815051"
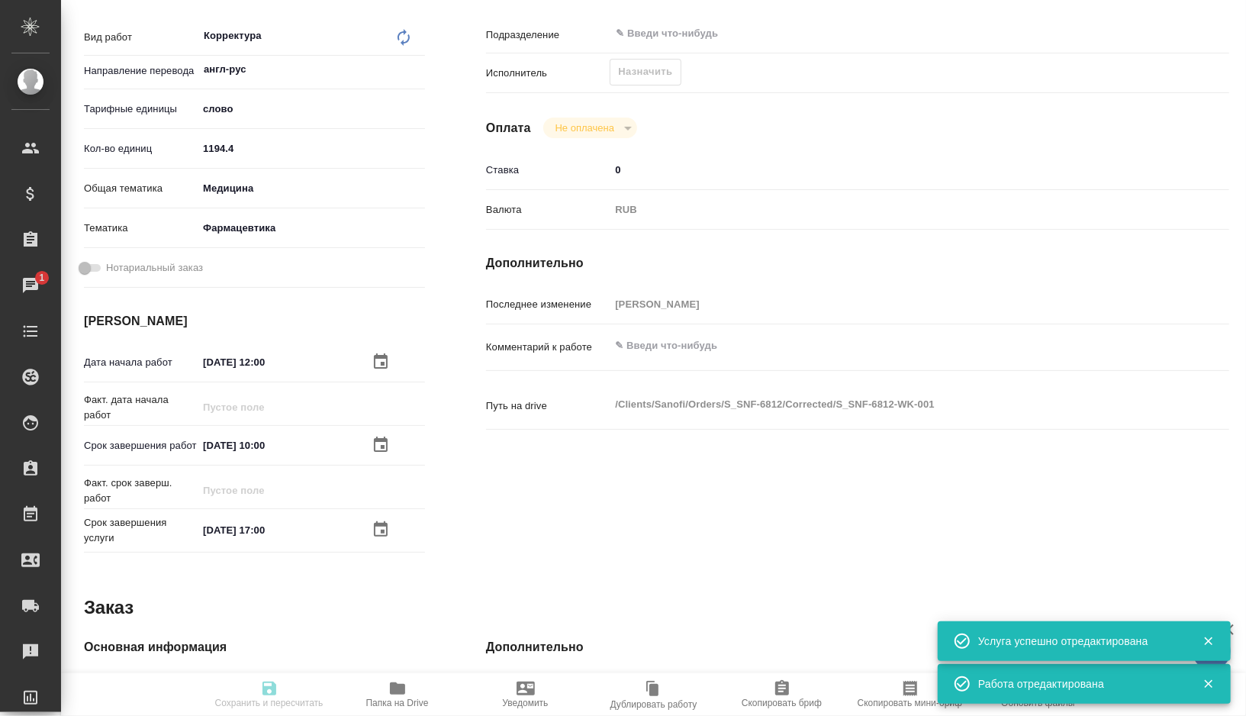
type input "Business Translation 2.0"
type input "Постредактура машинного перевода, Корректура"
type input "[PERSON_NAME]"
type input "Арсеньева Вера"
type input "/Clients/Sanofi/Orders/S_SNF-6812"
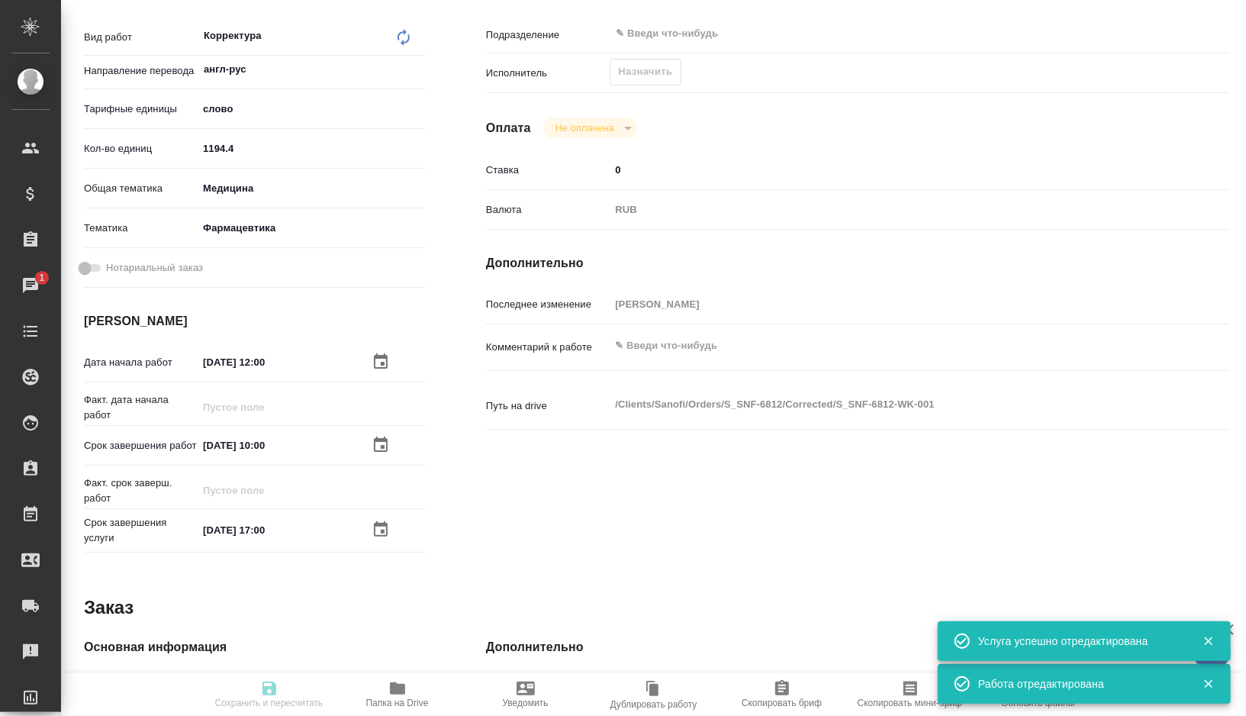
type textarea "x"
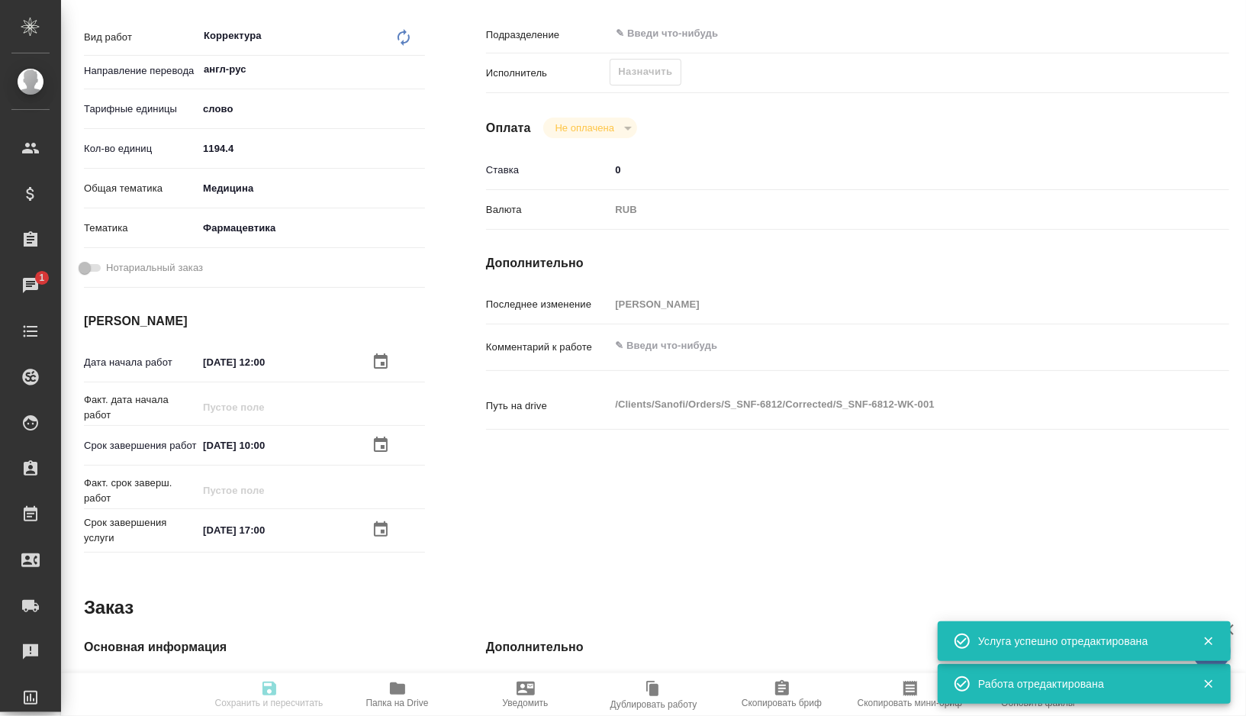
type textarea "x"
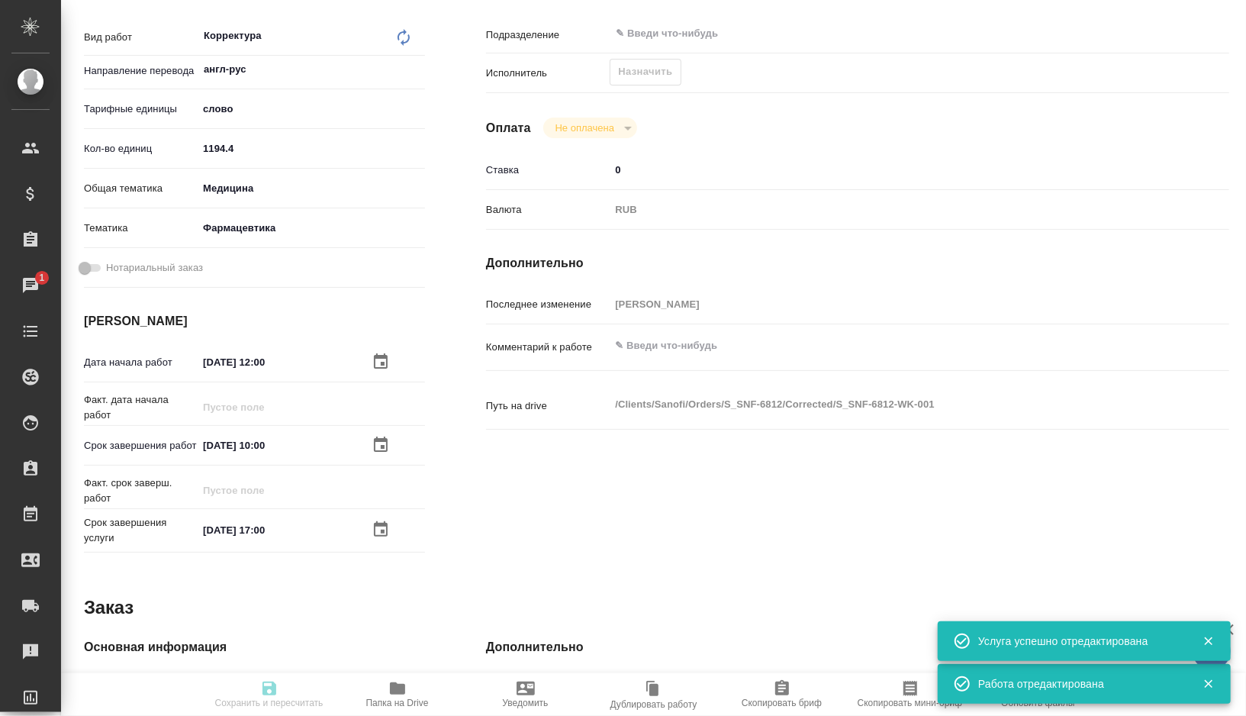
type textarea "x"
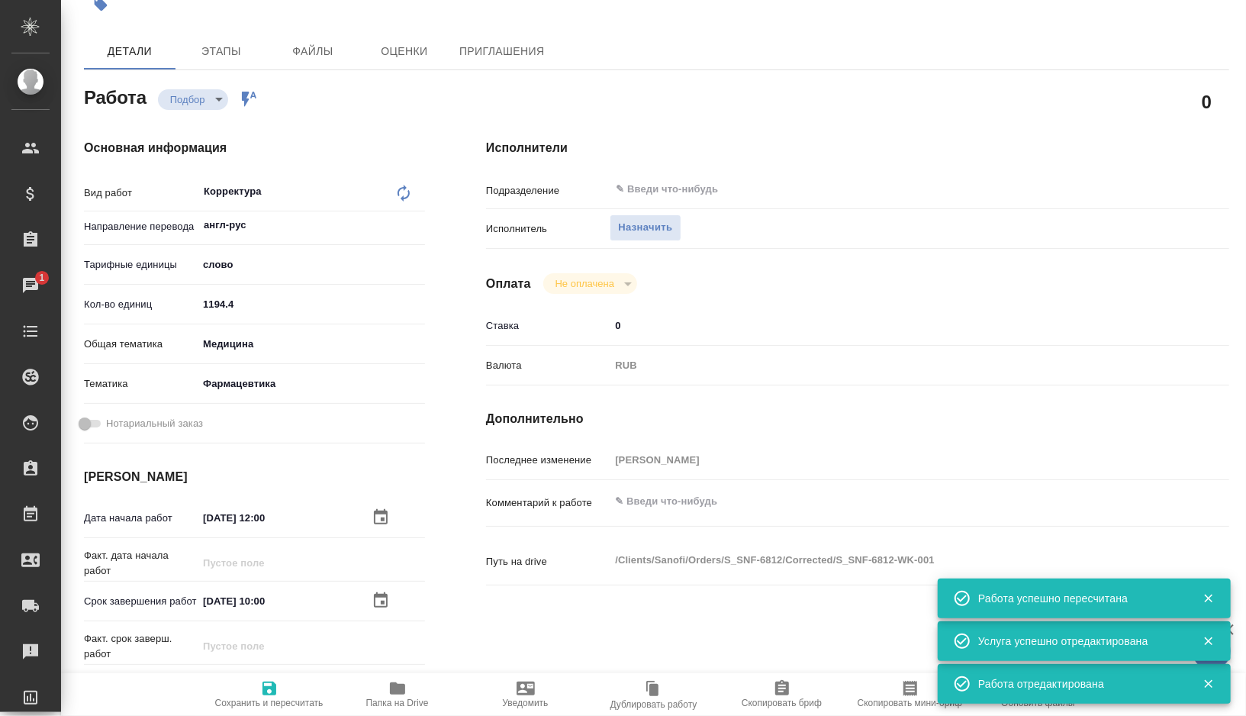
scroll to position [0, 0]
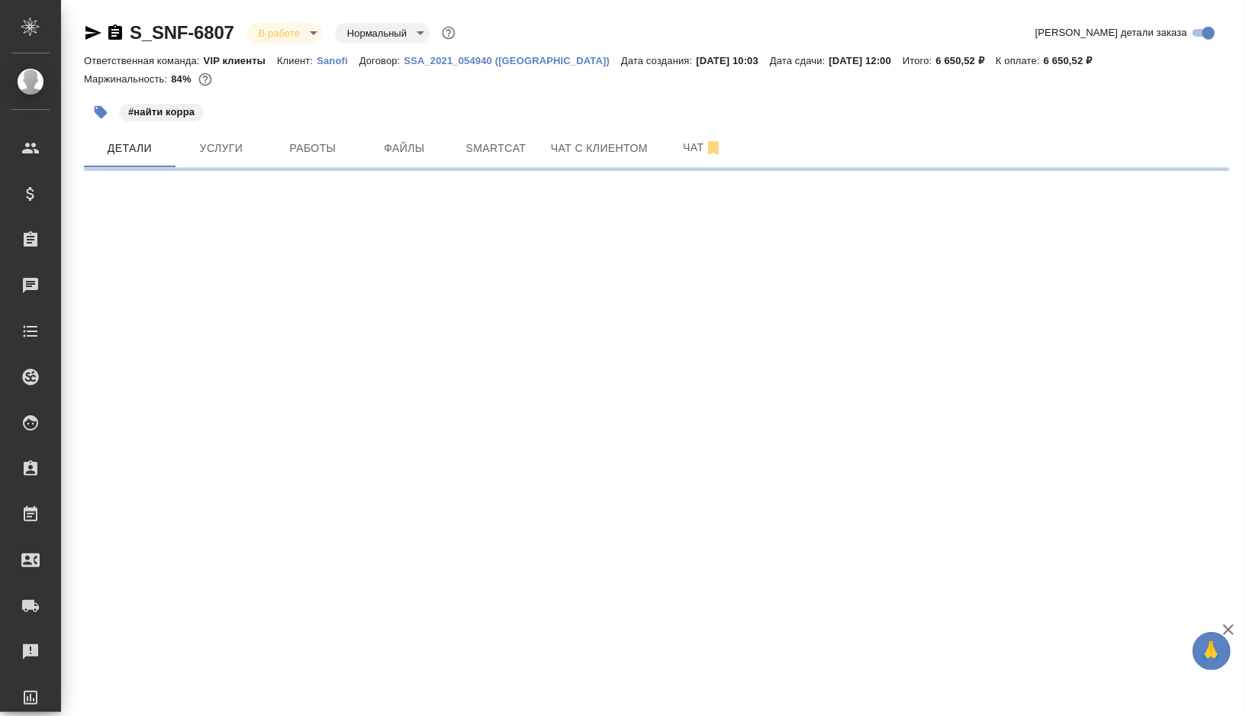
select select "RU"
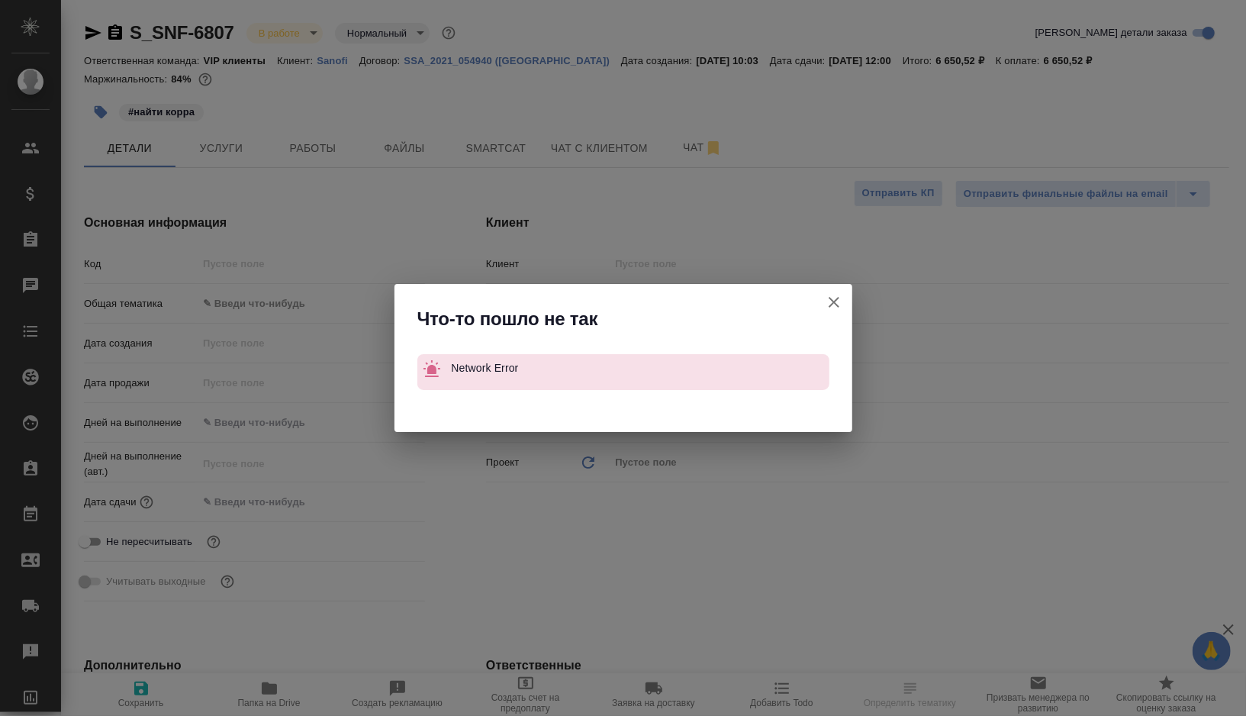
type textarea "x"
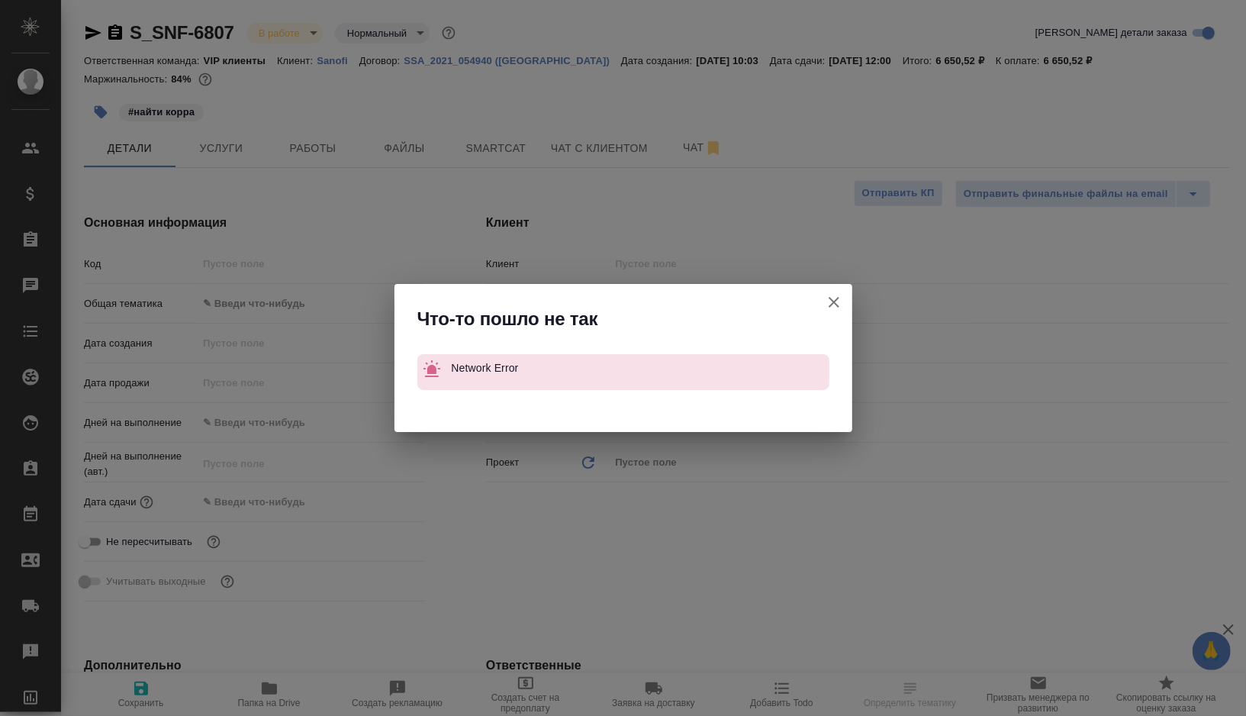
type textarea "x"
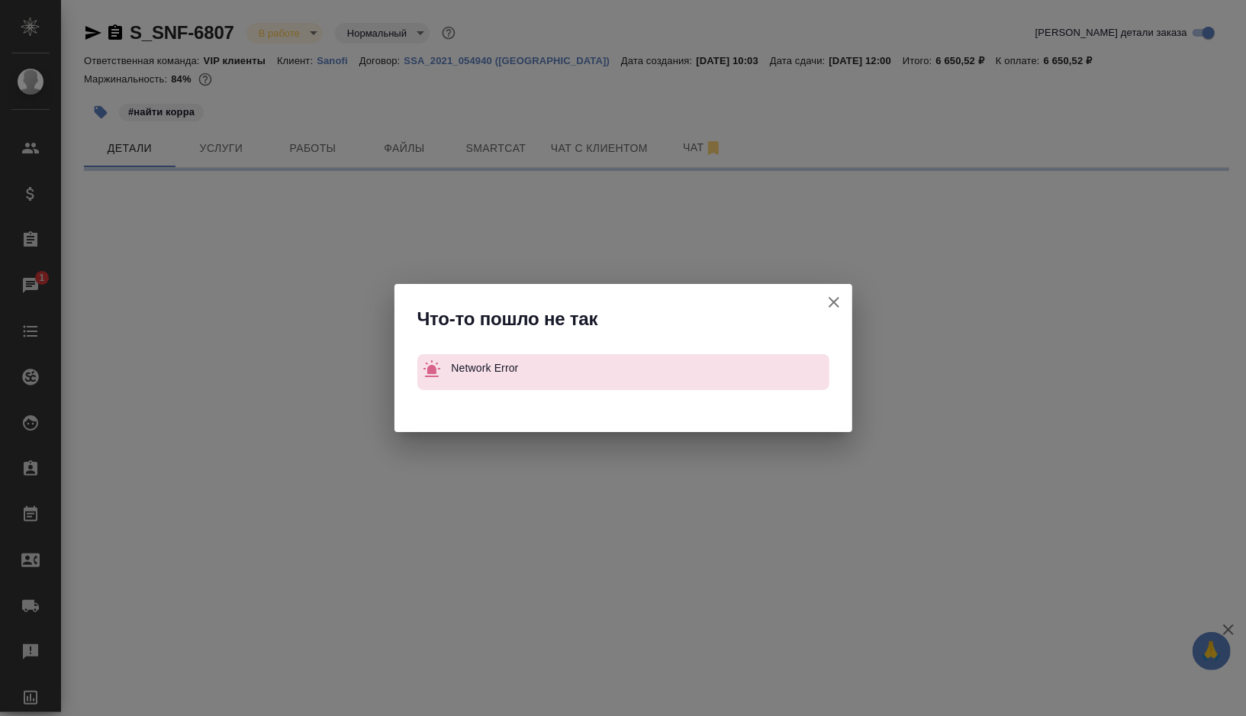
select select "RU"
